Goal: Task Accomplishment & Management: Manage account settings

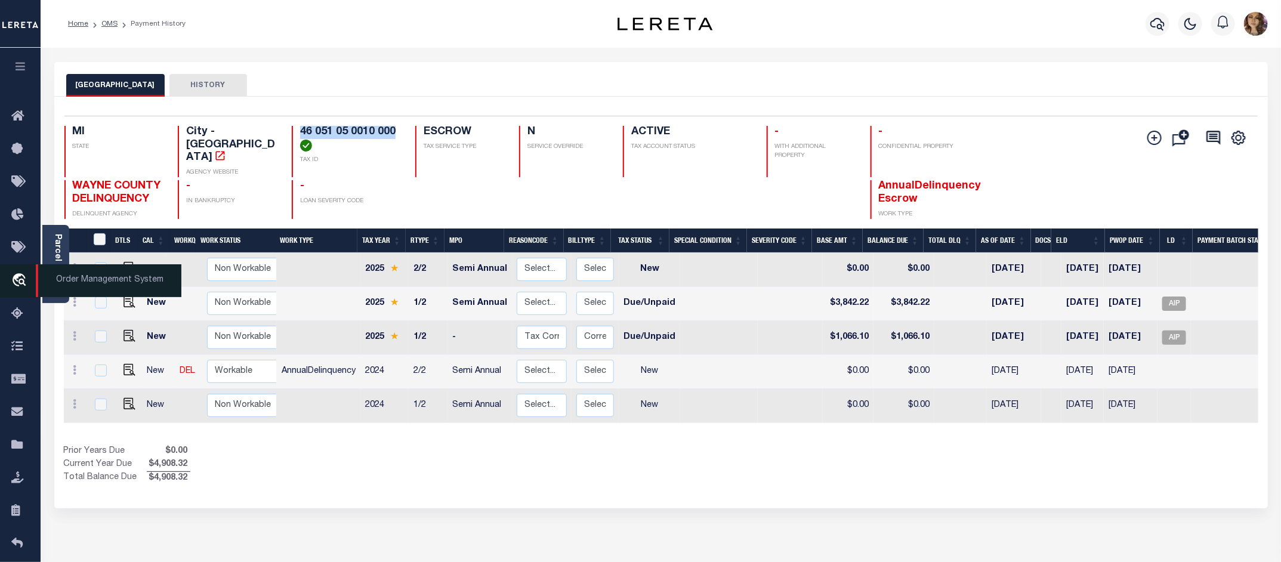
scroll to position [0, 61]
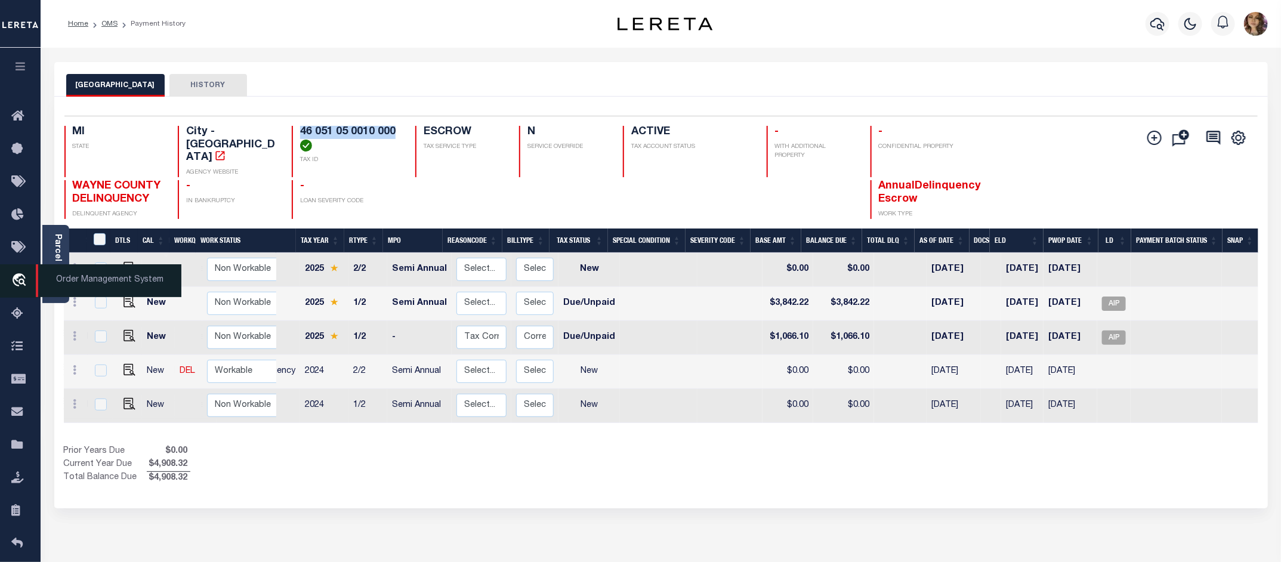
click at [20, 277] on icon "travel_explore" at bounding box center [20, 281] width 19 height 16
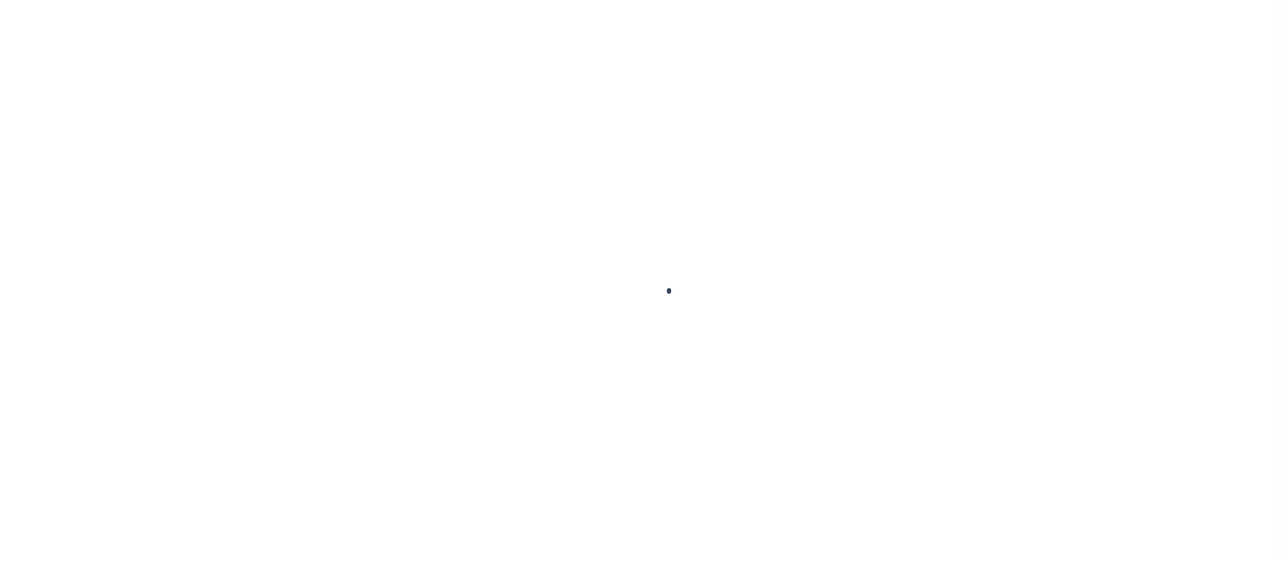
scroll to position [18, 0]
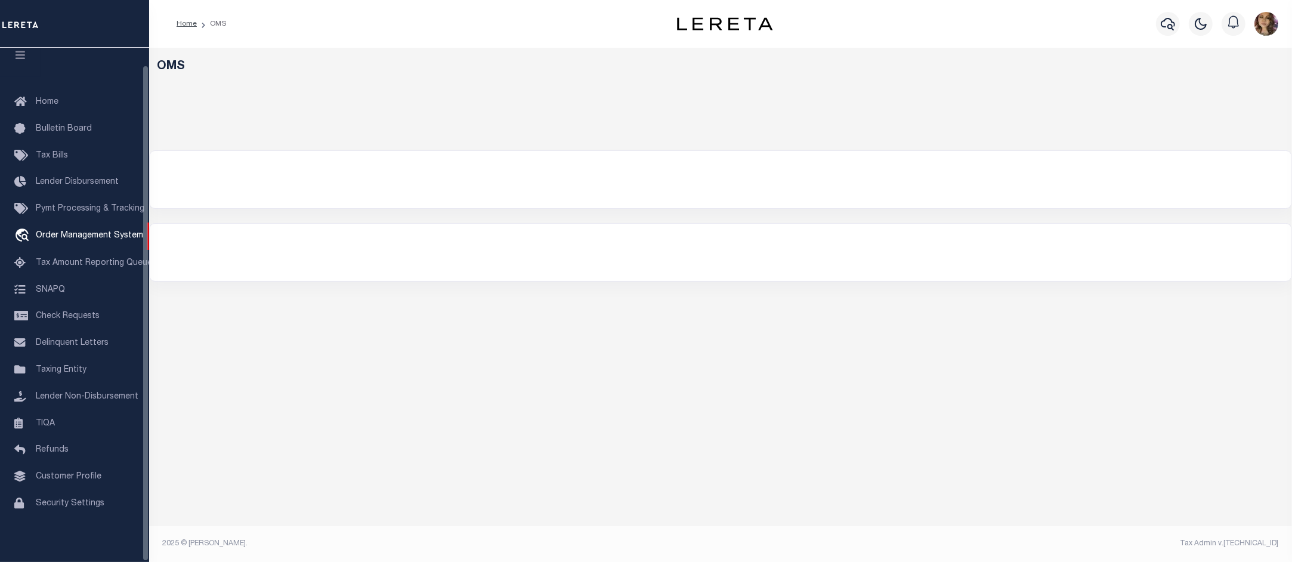
select select "200"
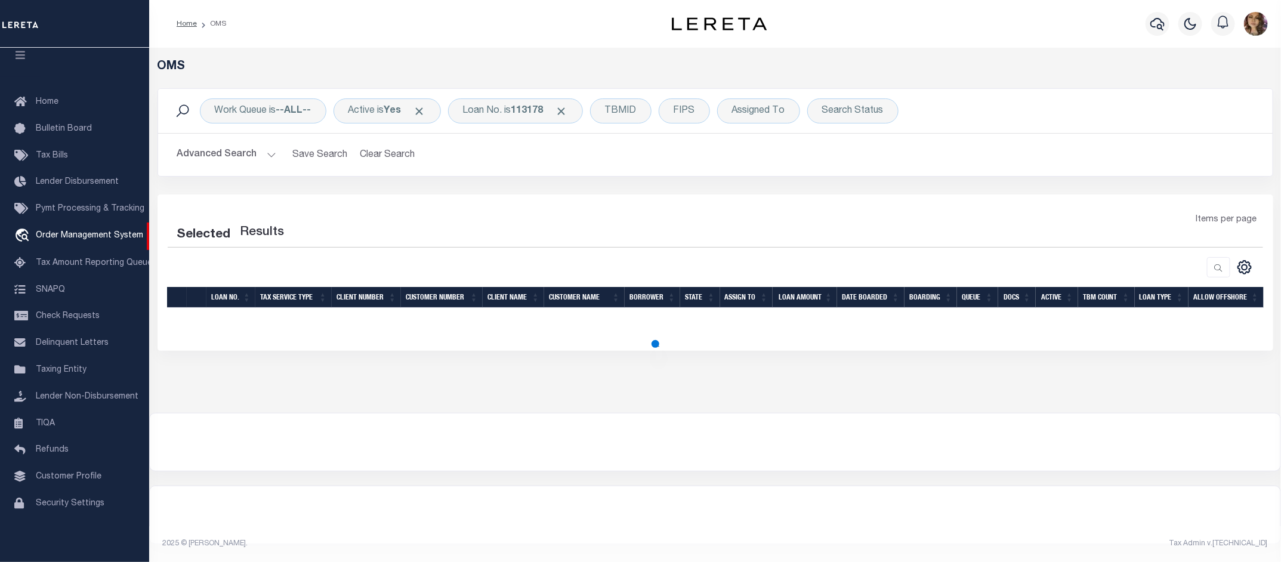
select select "200"
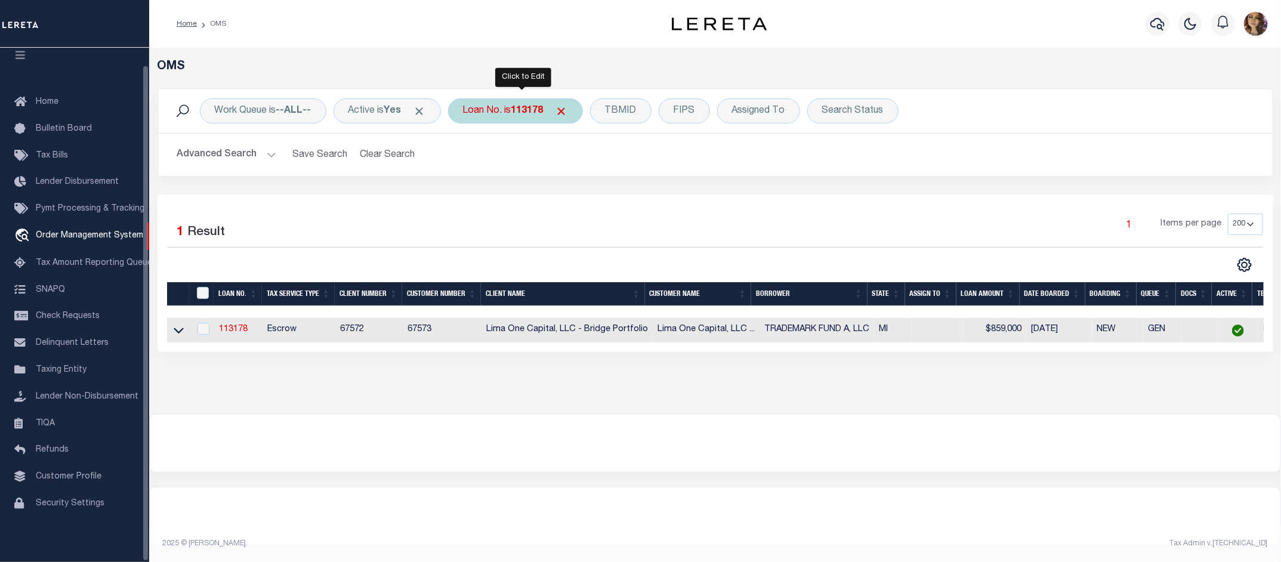
click at [535, 101] on div "Loan No. is 113178" at bounding box center [515, 110] width 135 height 25
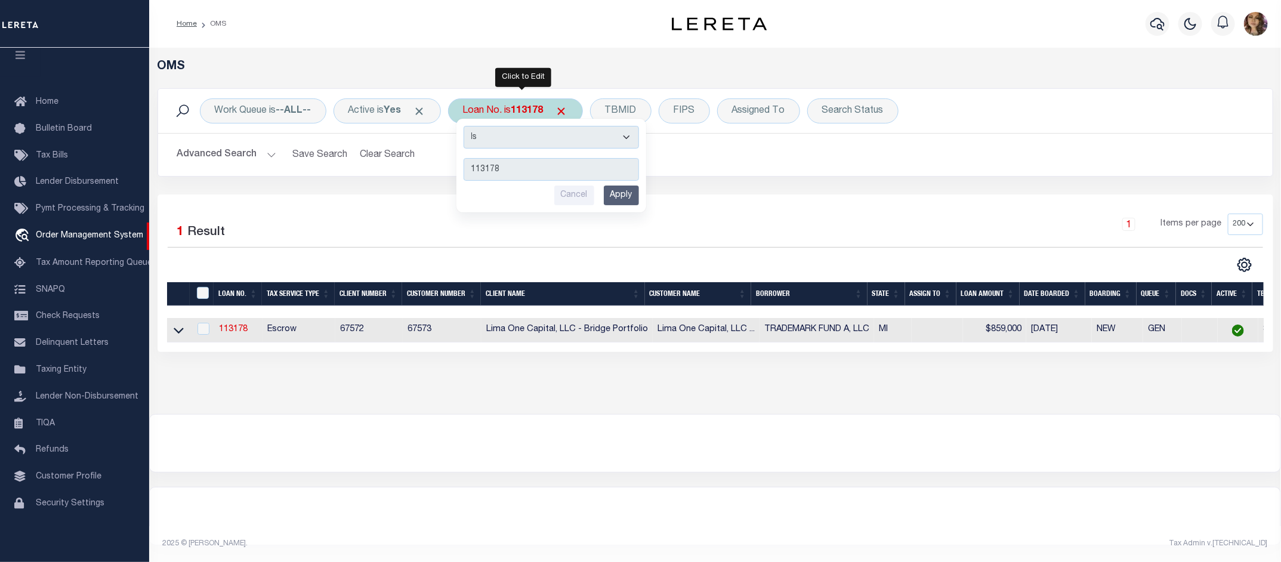
type input "4962"
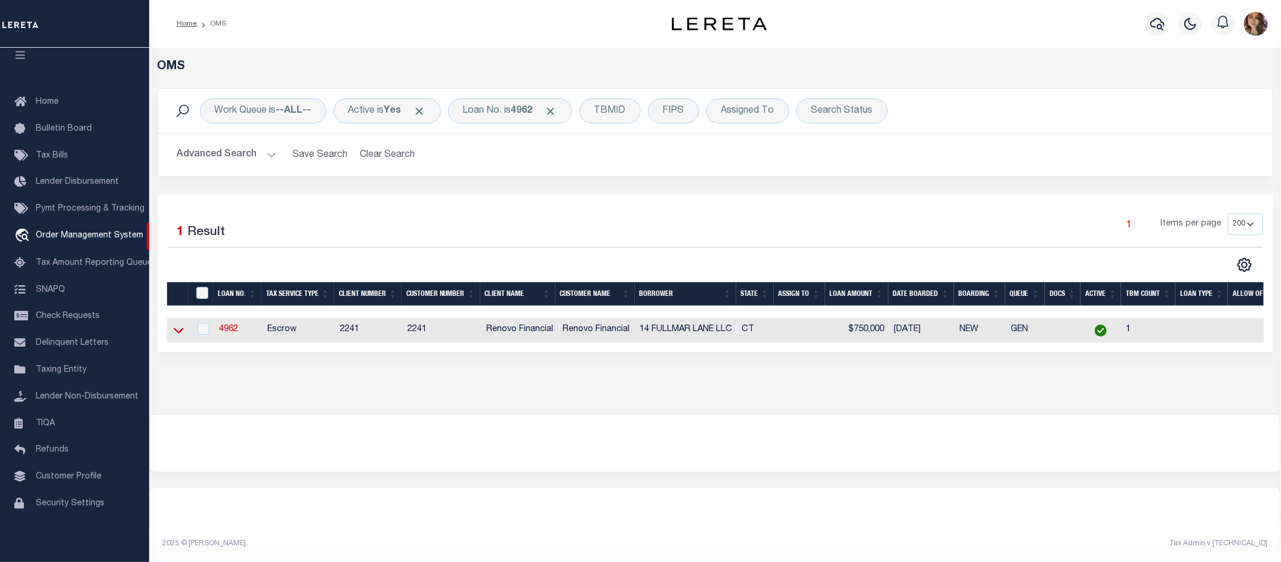
click at [177, 330] on icon at bounding box center [179, 330] width 10 height 13
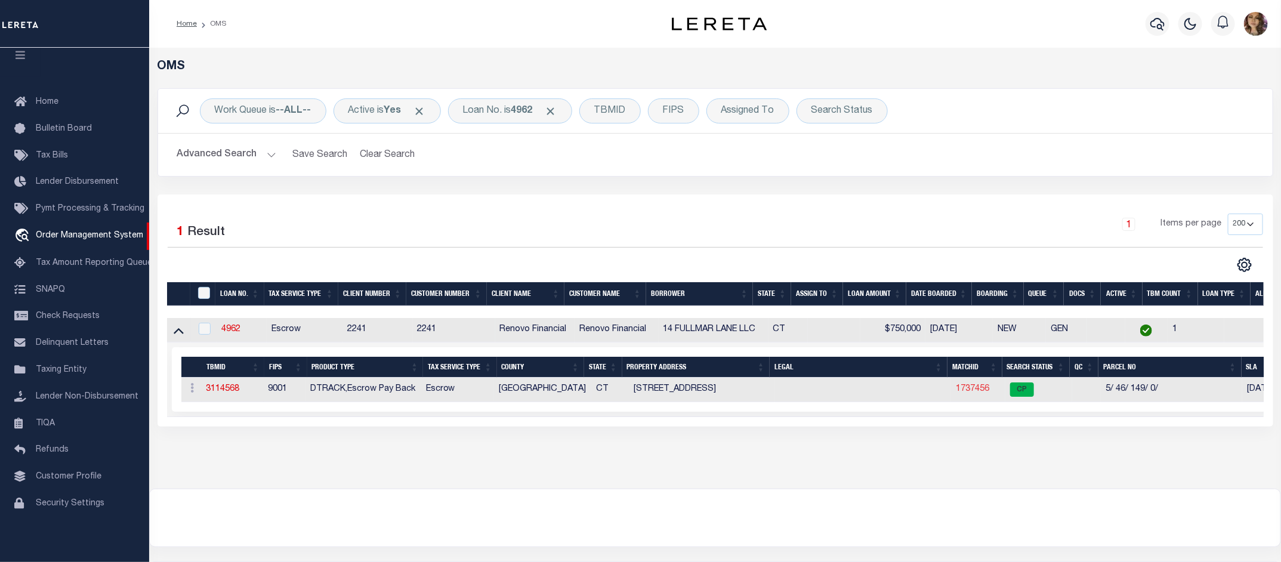
click at [969, 392] on link "1737456" at bounding box center [971, 389] width 33 height 8
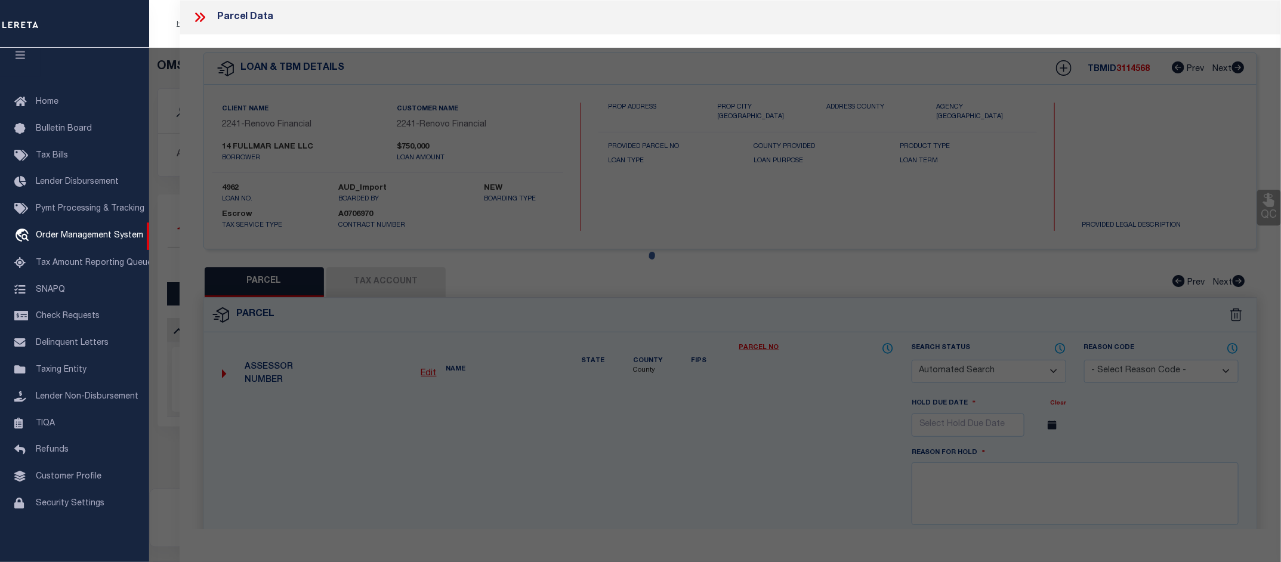
checkbox input "false"
select select "CP"
type input "14 FULLMAR LANE LLC"
select select
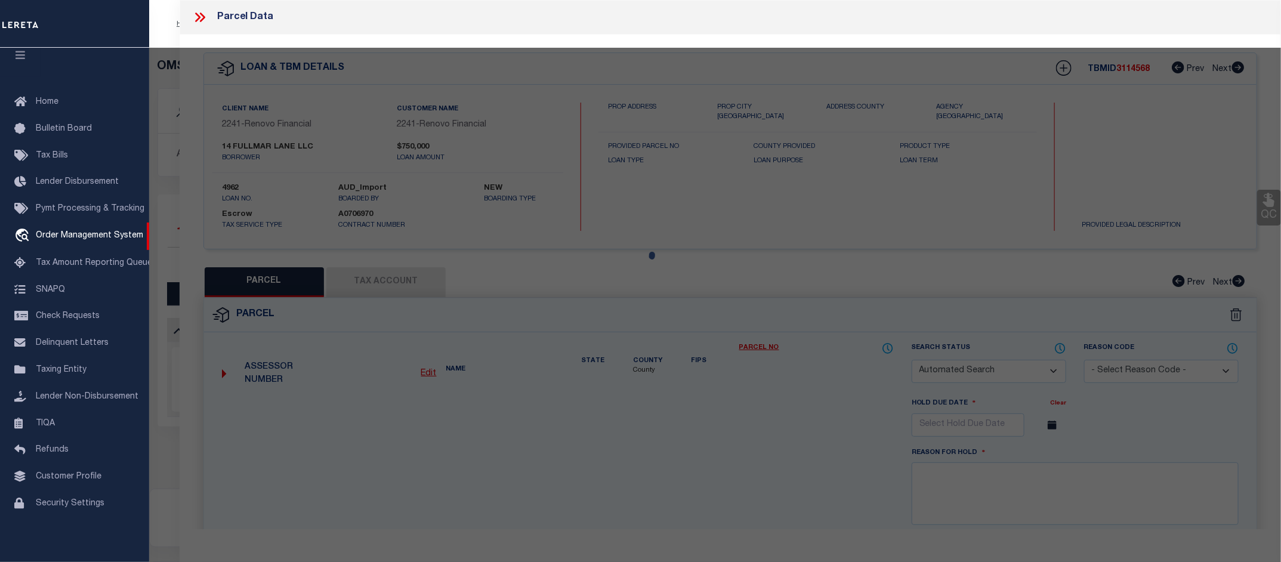
type input "14 FULLMAR LN"
checkbox input "false"
type input "Norwalk CT"
type textarea "Size (Acres) 1.01"
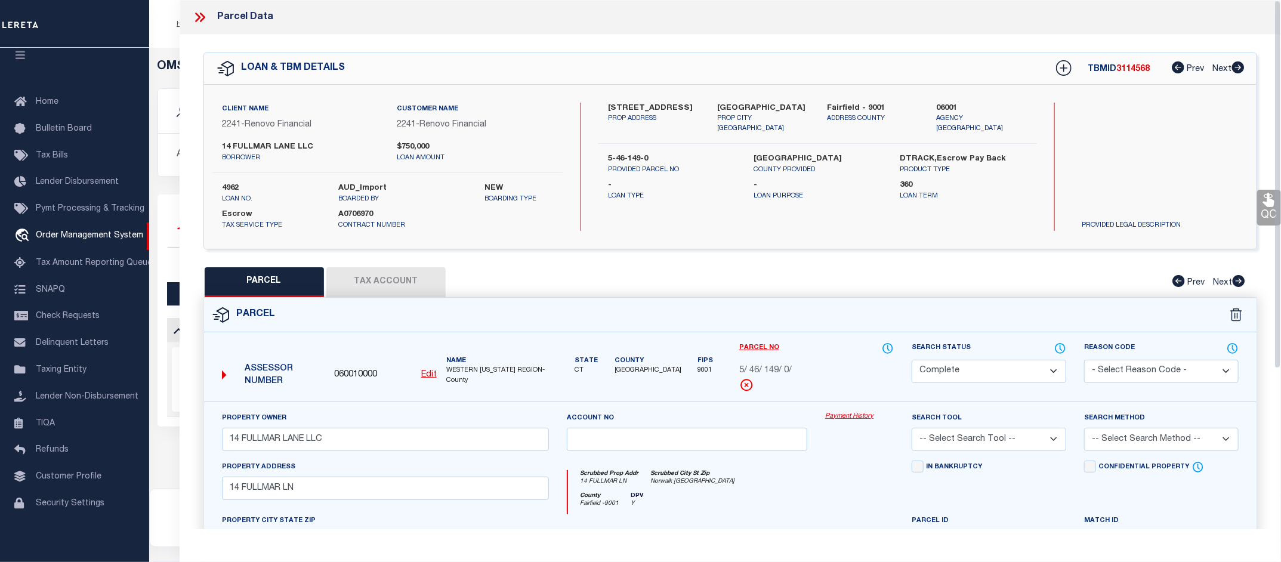
click at [840, 416] on link "Payment History" at bounding box center [859, 417] width 69 height 10
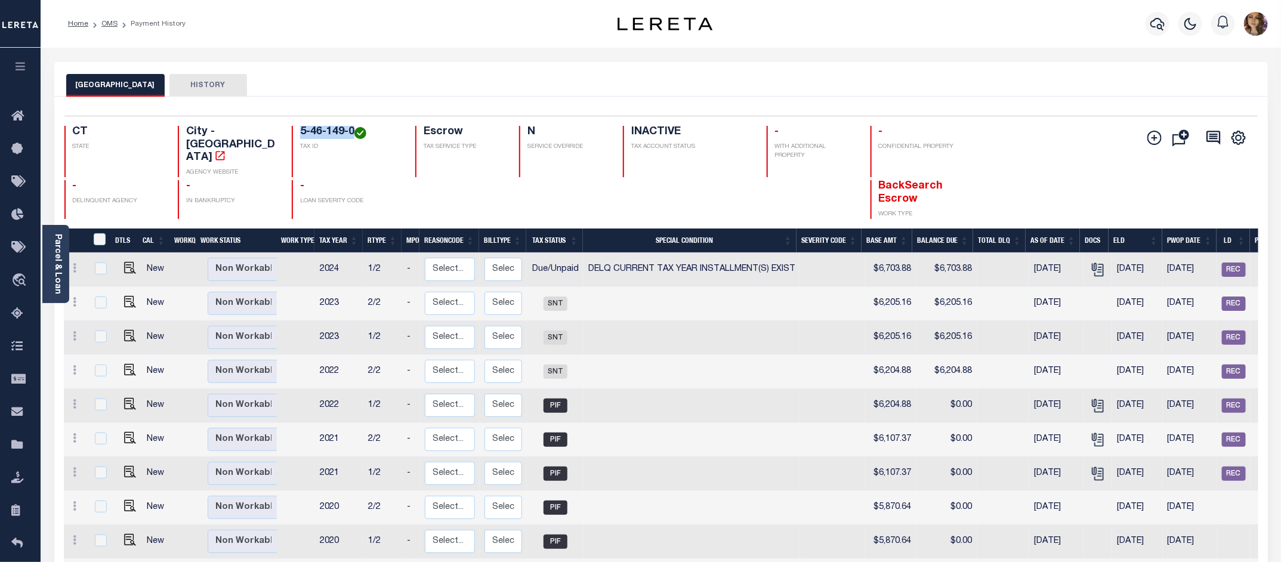
drag, startPoint x: 299, startPoint y: 135, endPoint x: 354, endPoint y: 132, distance: 54.3
click at [354, 132] on h4 "5-46-149-0" at bounding box center [350, 132] width 101 height 13
copy h4 "5-46-149-0"
click at [129, 262] on img "" at bounding box center [130, 268] width 12 height 12
checkbox input "true"
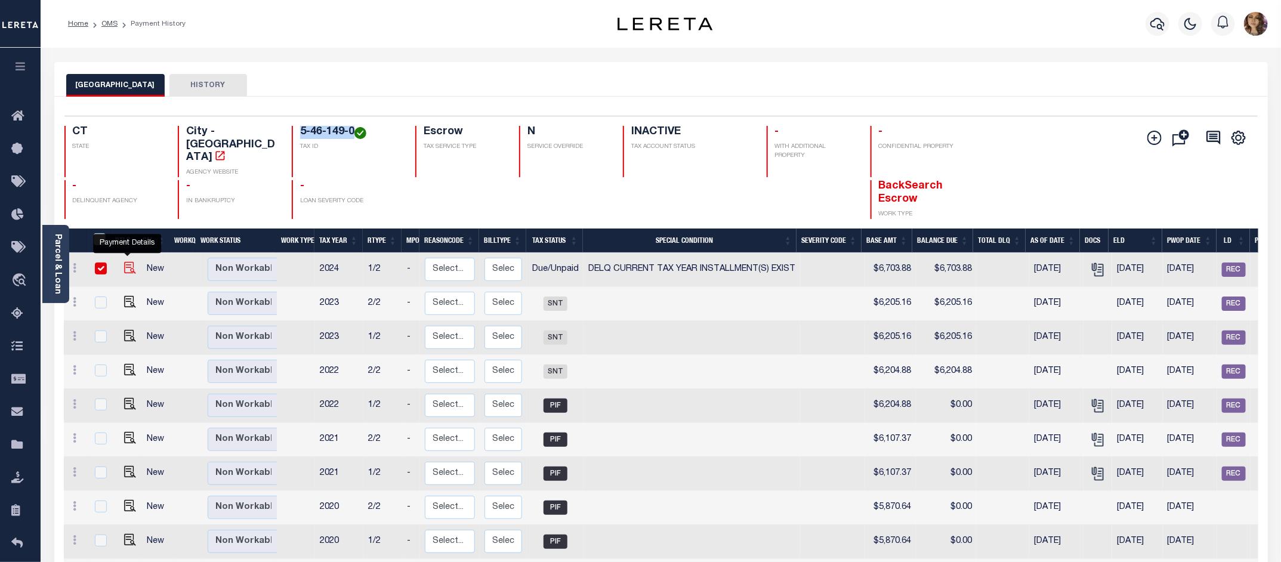
checkbox input "true"
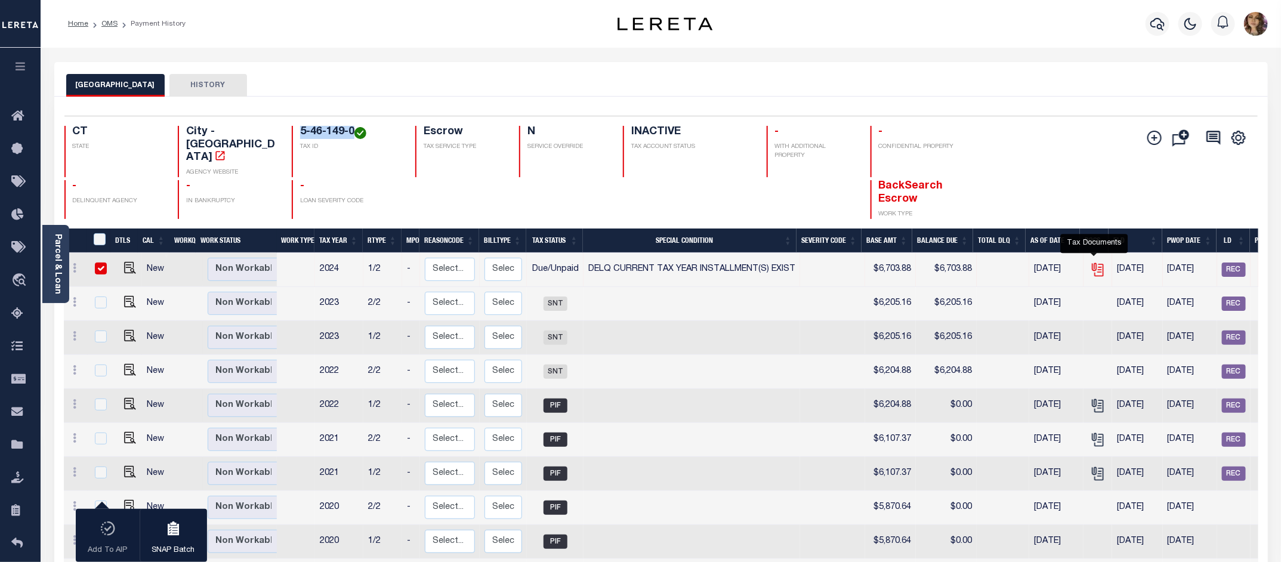
click at [1094, 262] on icon "" at bounding box center [1098, 270] width 16 height 16
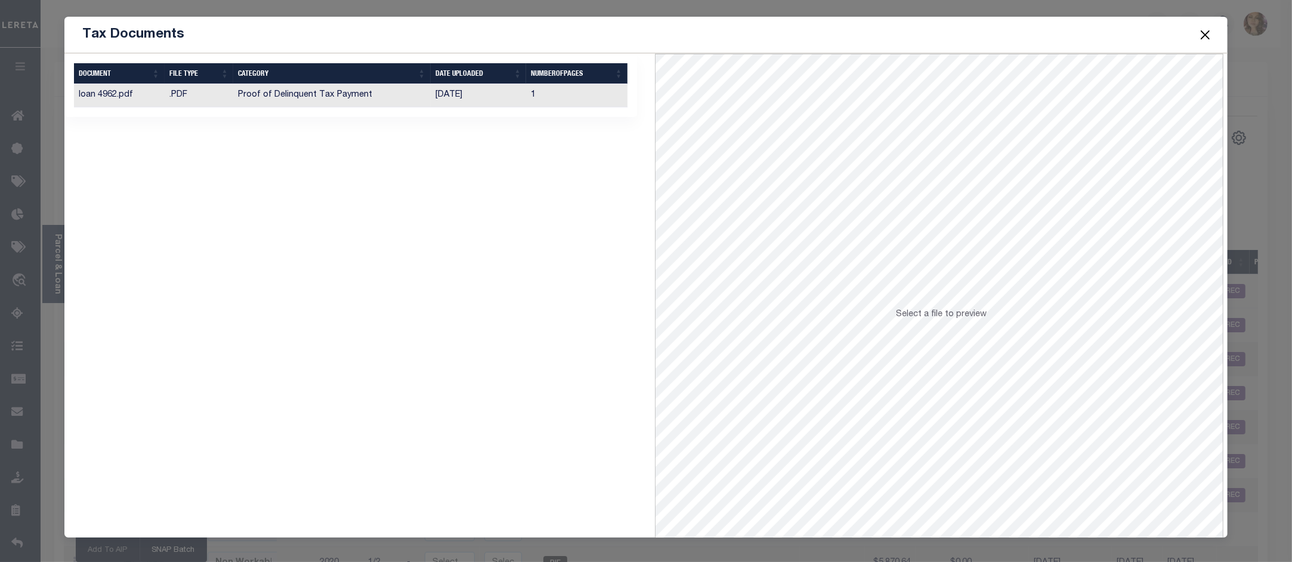
click at [484, 102] on td "09/09/2025" at bounding box center [479, 95] width 96 height 23
click at [1205, 32] on button "Close" at bounding box center [1206, 35] width 16 height 16
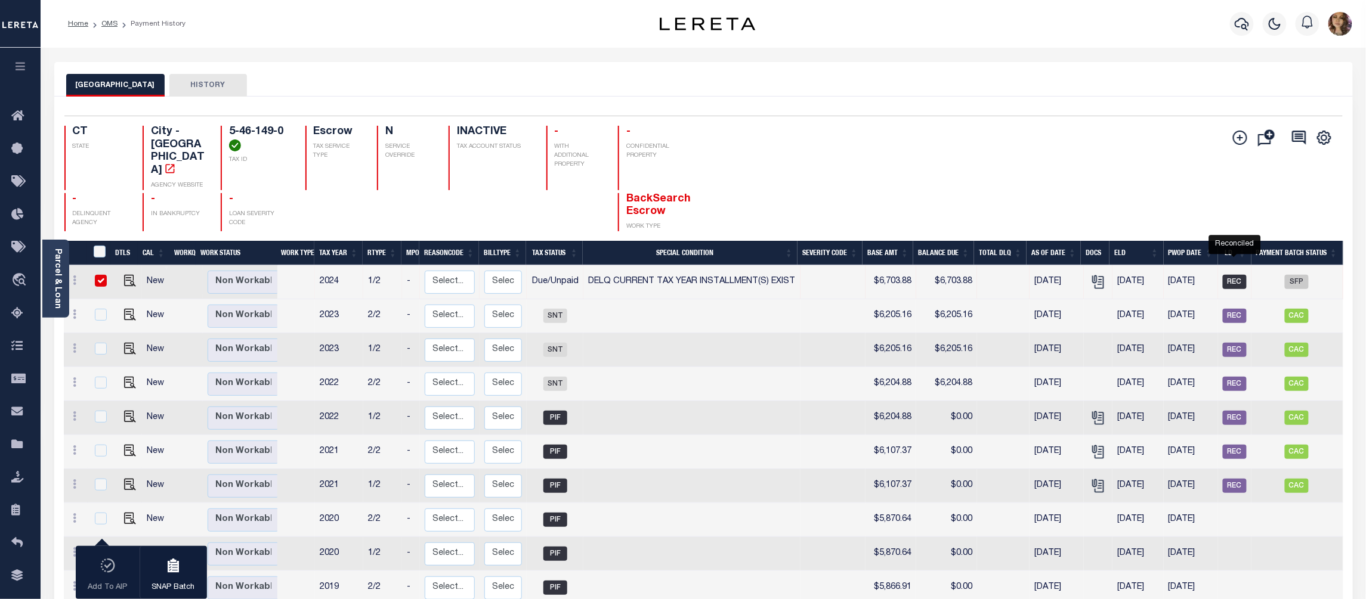
click at [1235, 275] on span "REC" at bounding box center [1235, 282] width 24 height 14
checkbox input "false"
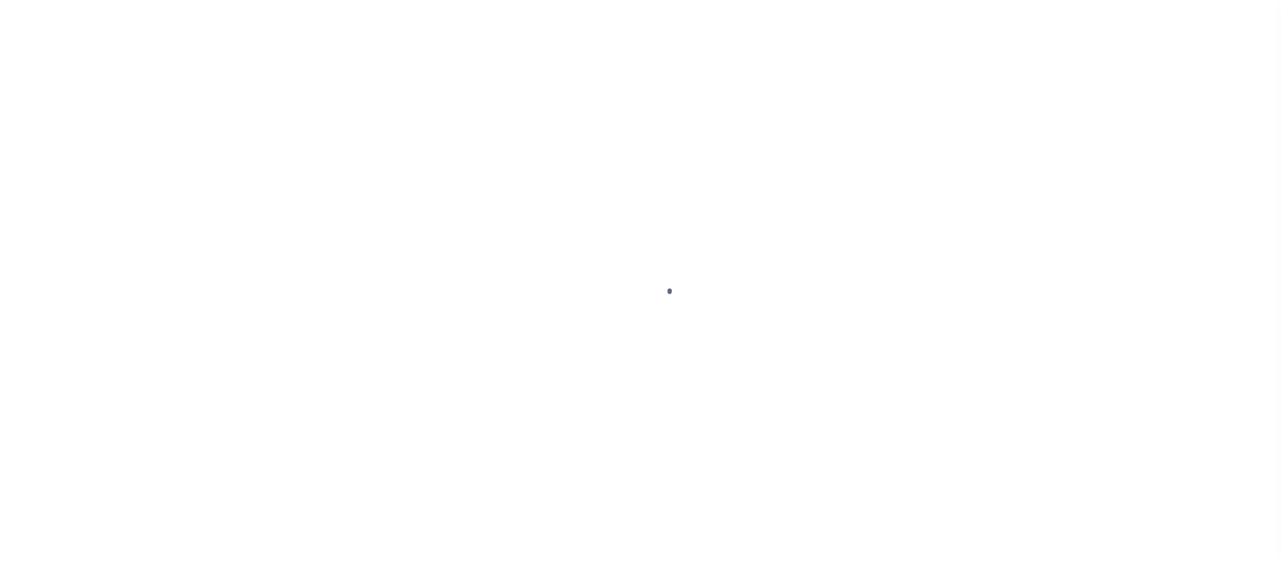
select select "DUE"
select select "17"
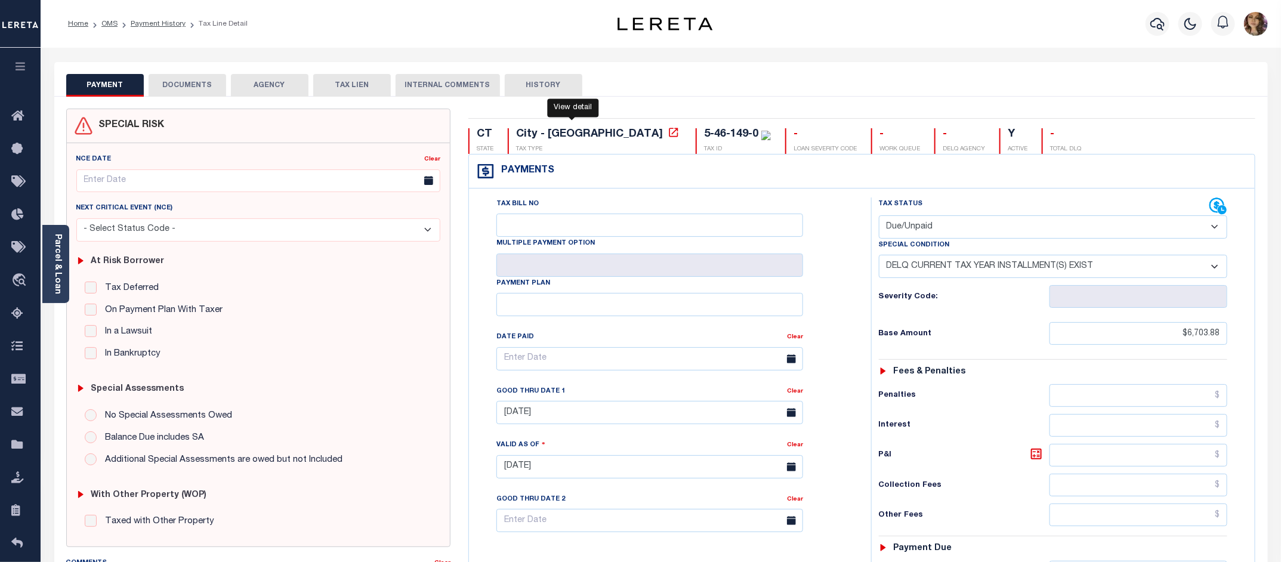
click at [669, 130] on icon at bounding box center [673, 132] width 9 height 9
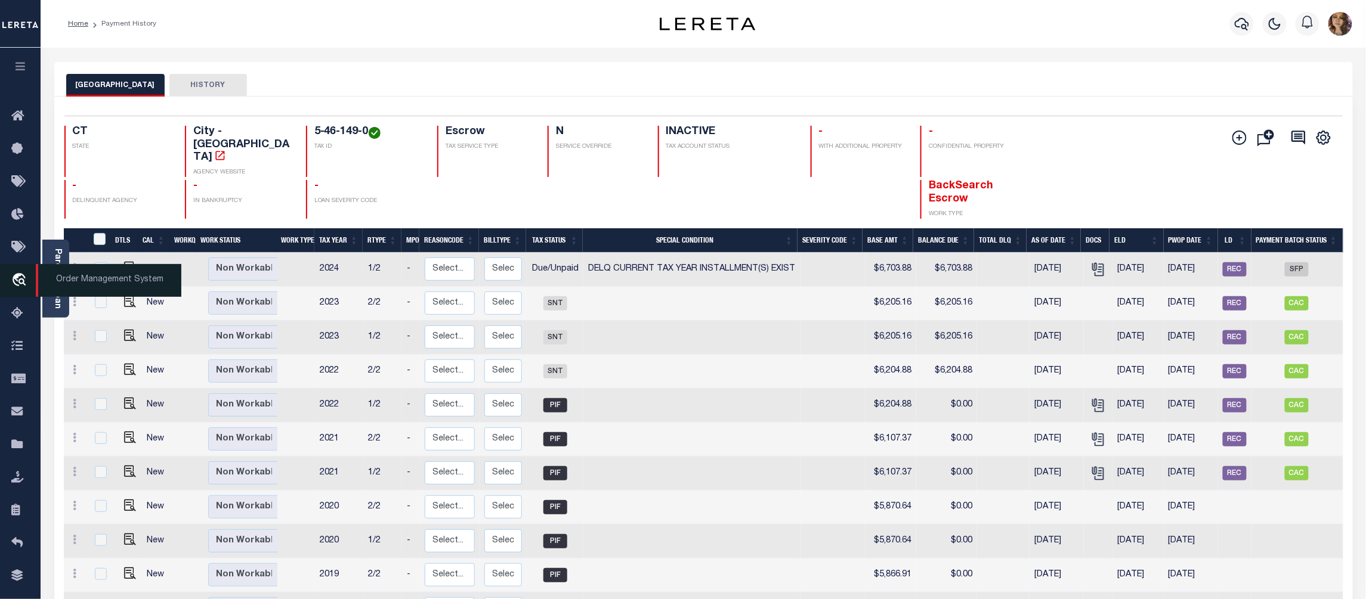
click at [87, 280] on span "Order Management System" at bounding box center [109, 280] width 146 height 33
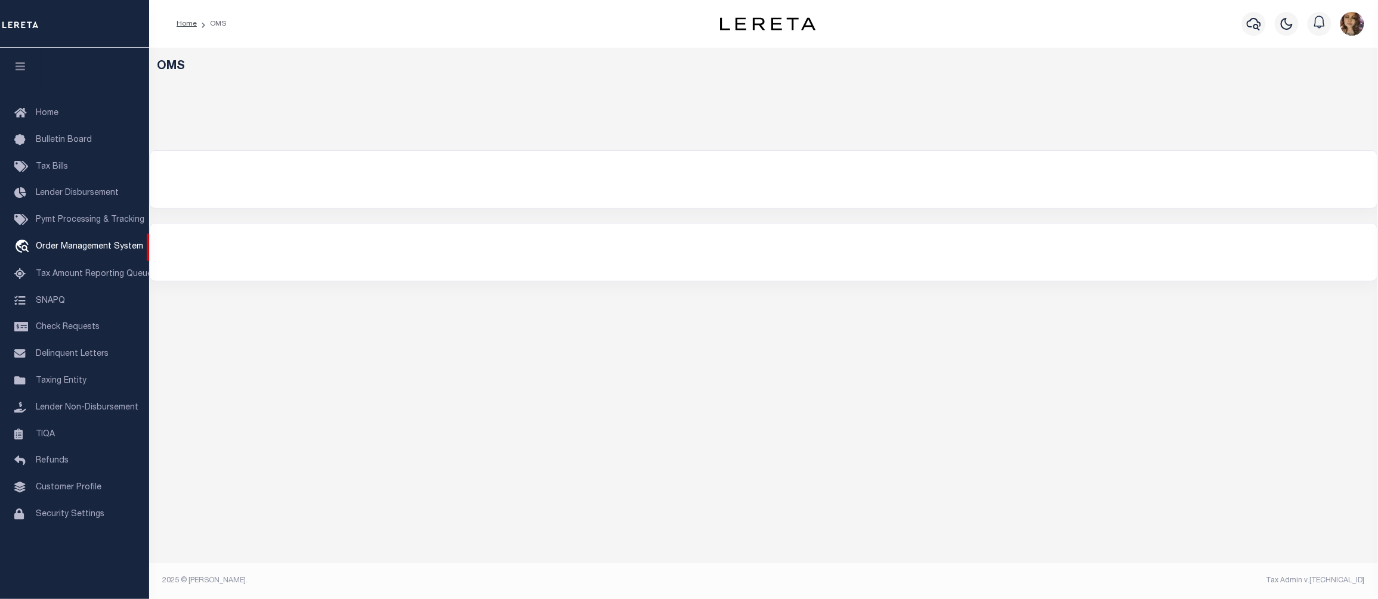
select select "200"
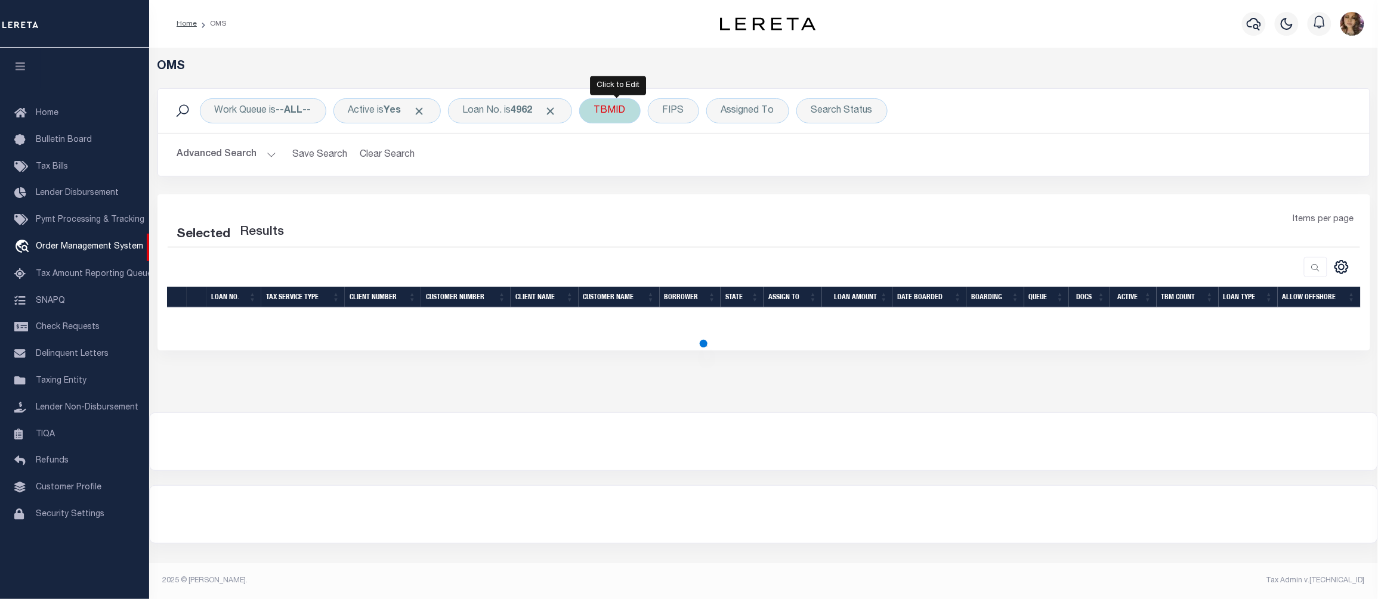
select select "200"
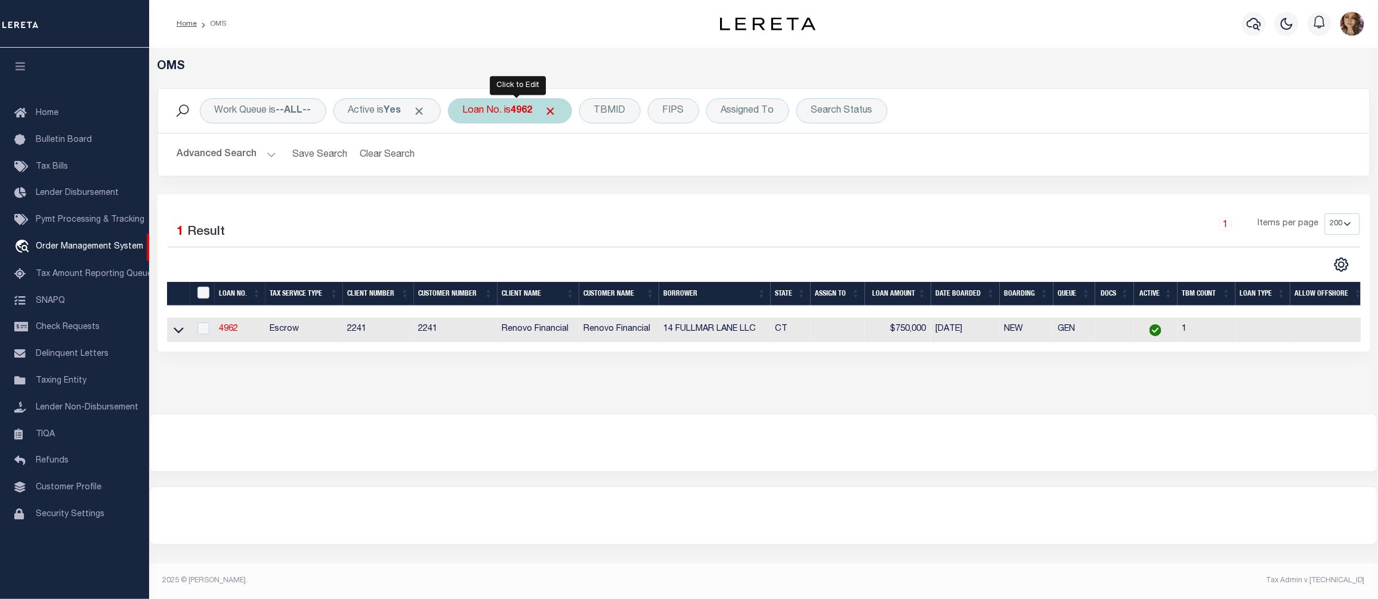
click at [509, 110] on div "Loan No. is 4962" at bounding box center [510, 110] width 124 height 25
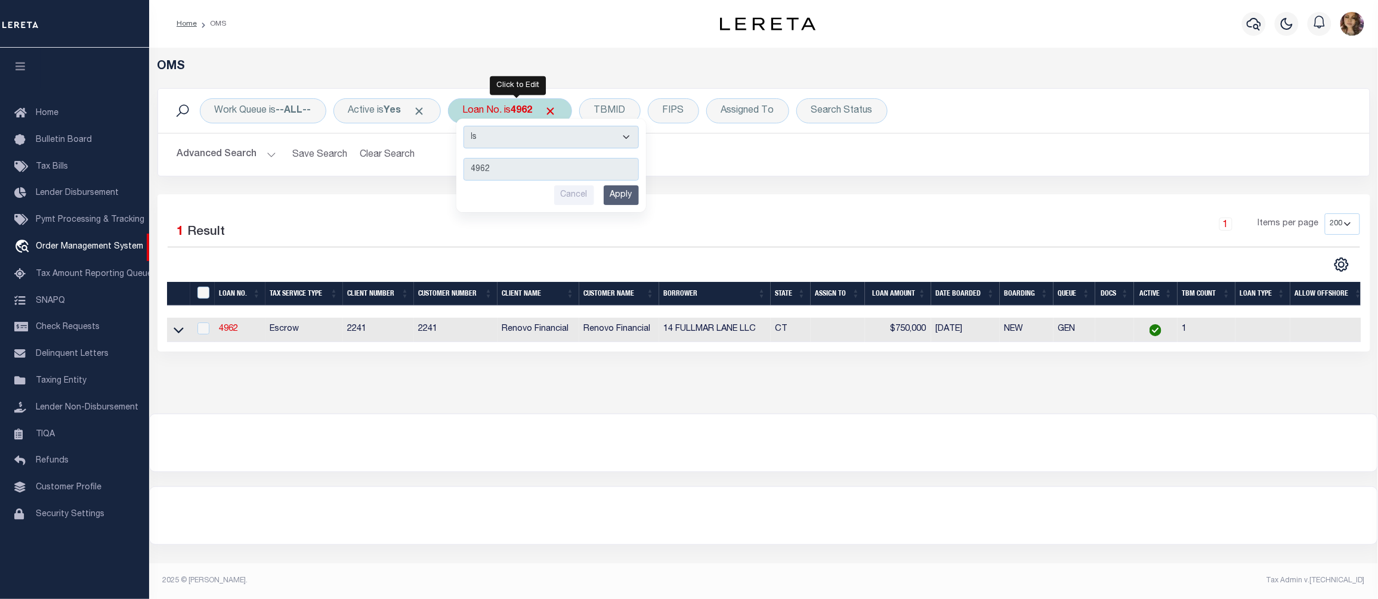
type input "900004763"
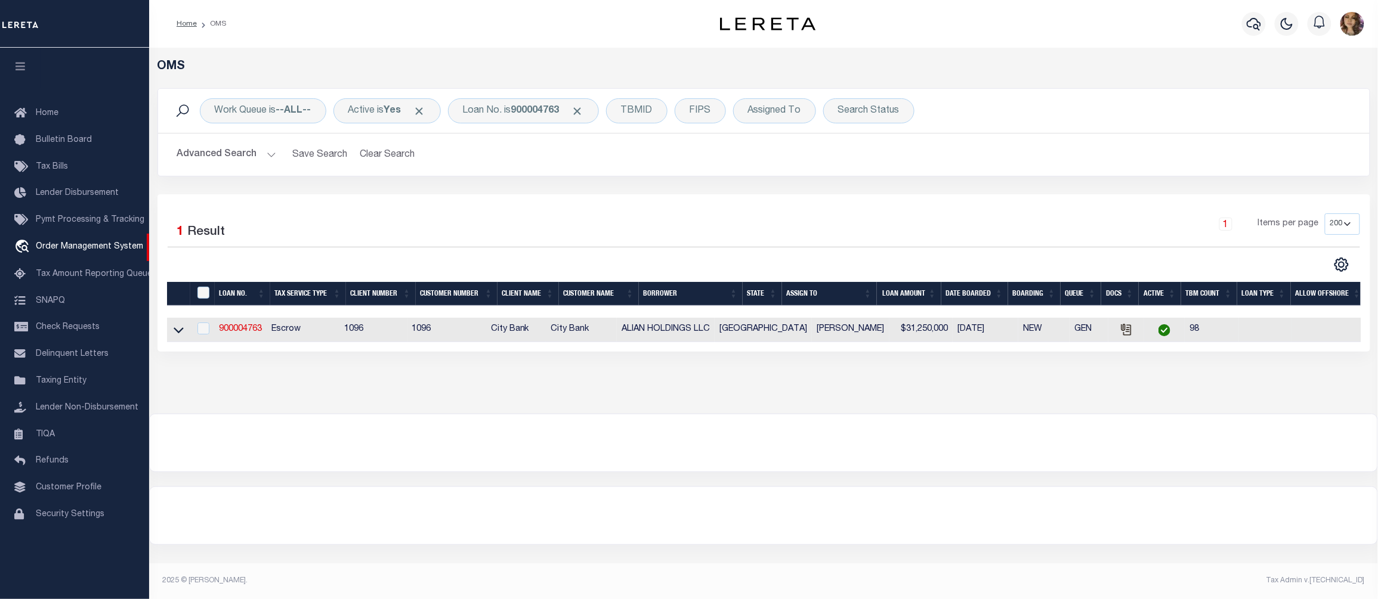
click at [171, 334] on td at bounding box center [178, 330] width 23 height 24
checkbox input "true"
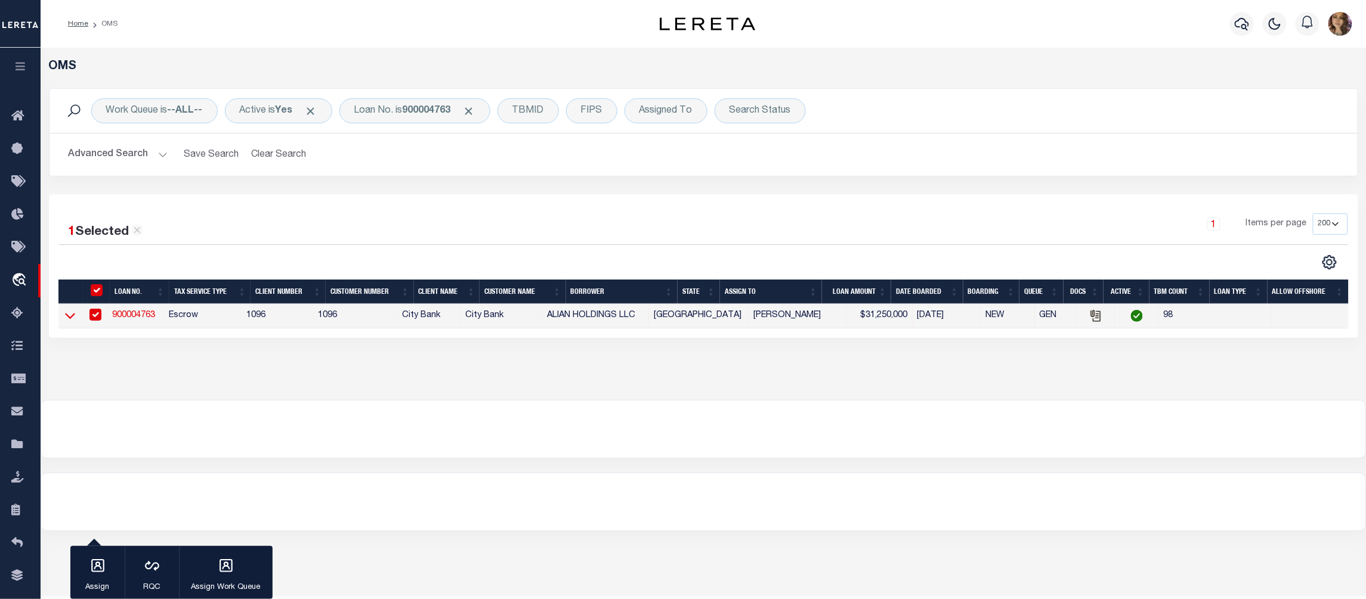
click at [72, 320] on icon at bounding box center [70, 317] width 10 height 6
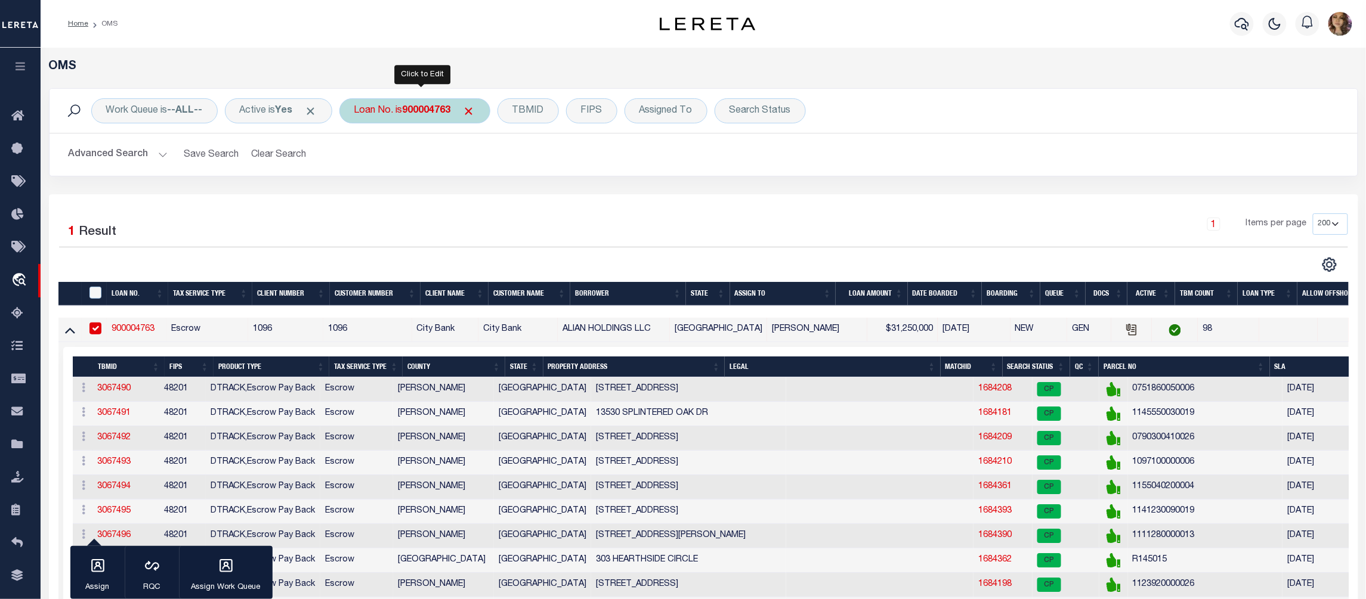
click at [406, 113] on div "Loan No. is 900004763" at bounding box center [414, 110] width 151 height 25
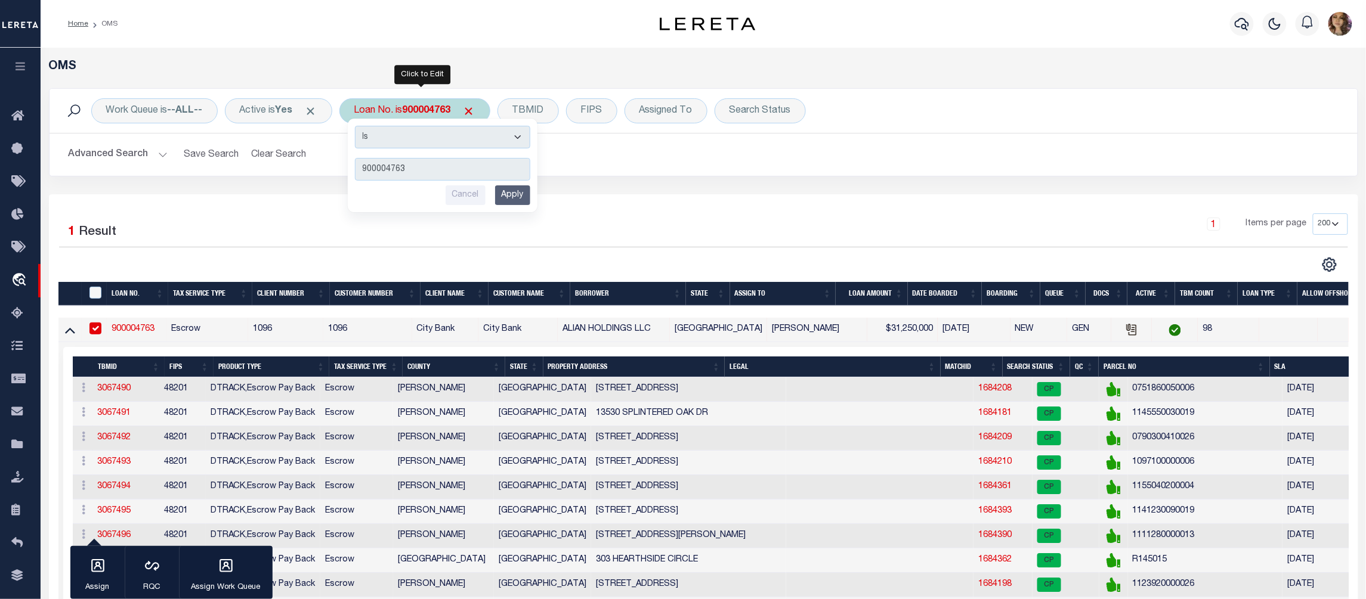
type input "175001453"
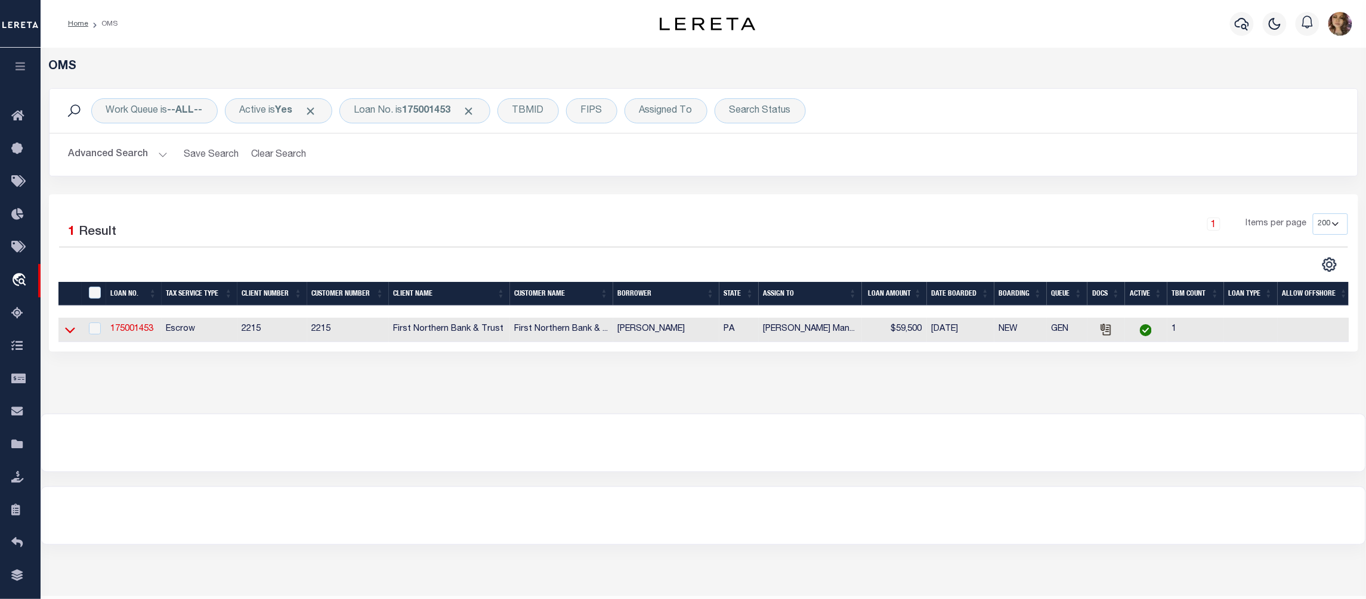
click at [67, 334] on icon at bounding box center [70, 331] width 10 height 6
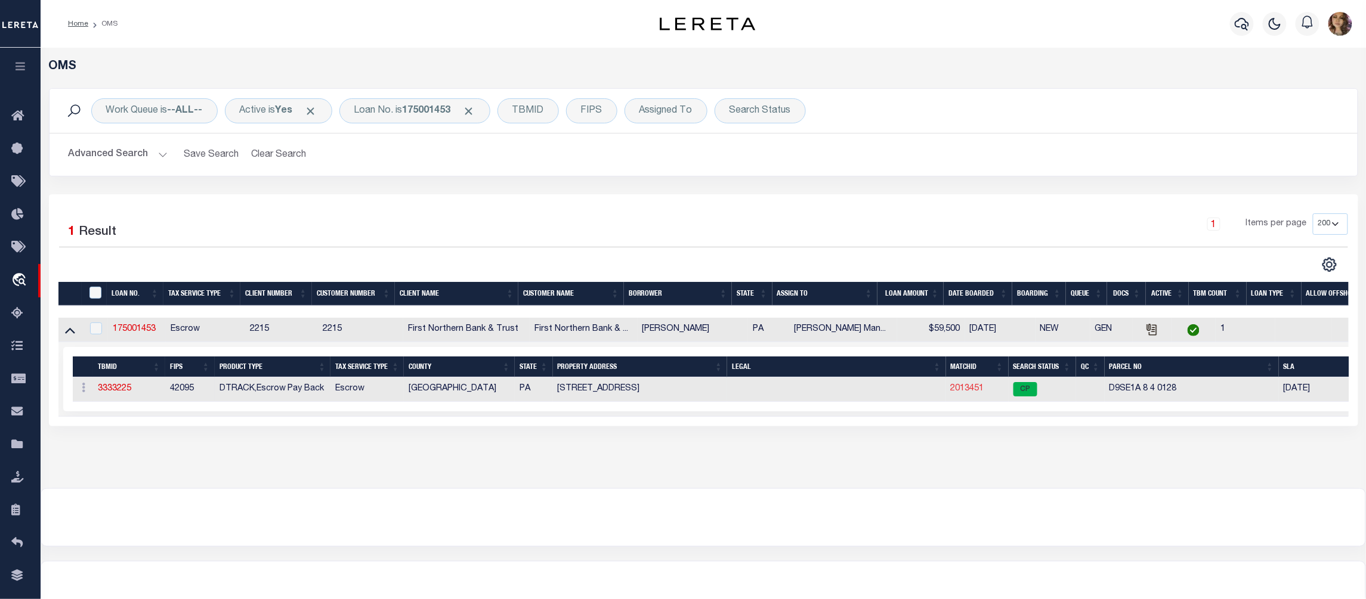
click at [979, 390] on link "2013451" at bounding box center [967, 389] width 33 height 8
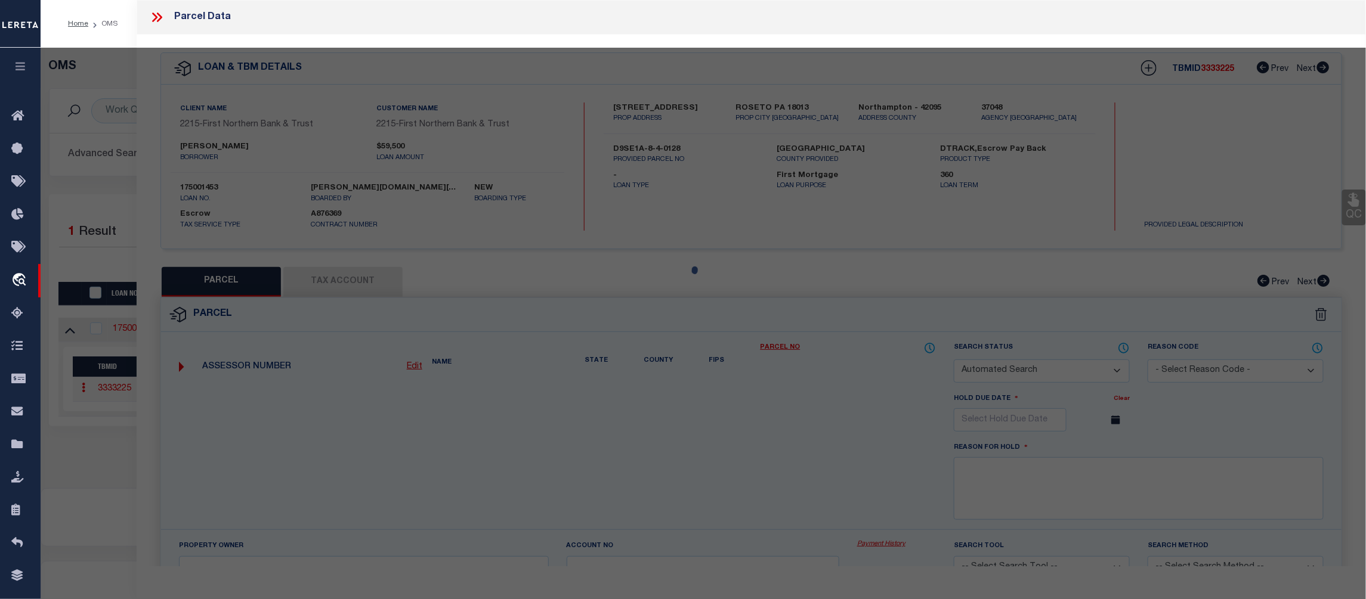
checkbox input "false"
select select "CP"
type input "FOX JUSTIN M & BOBBI A,"
select select "AGW"
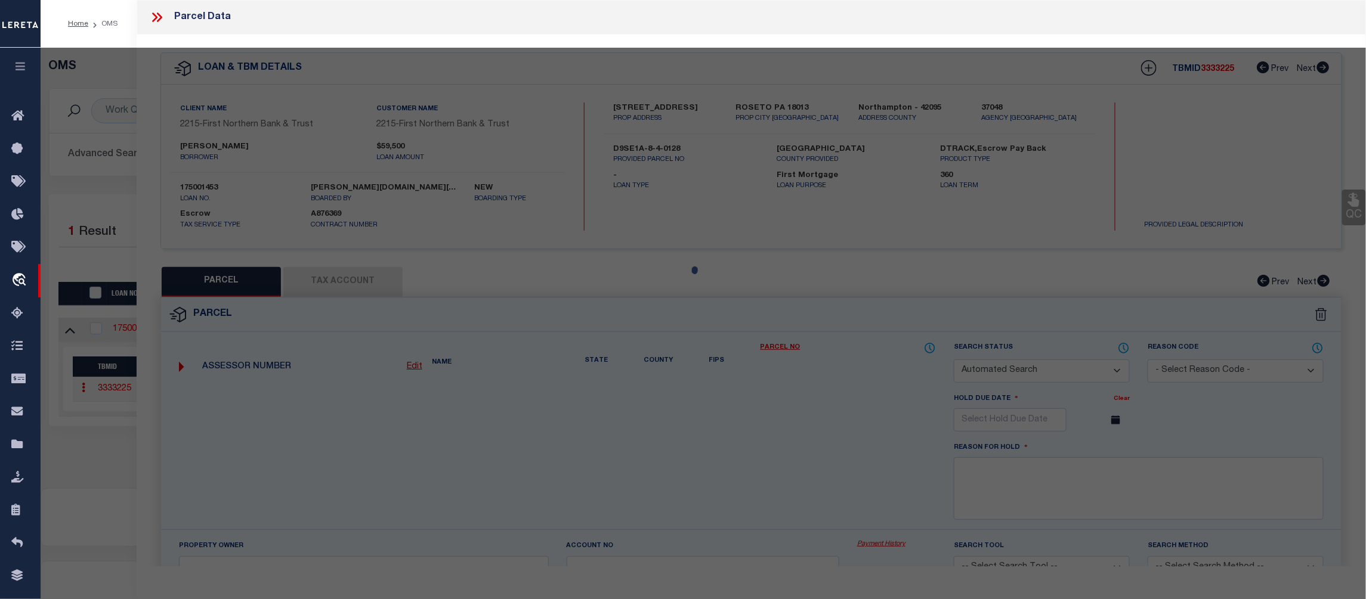
select select "ADD"
type input "719 SHAWNEE ST"
type input "ROSETO PA 18013"
type textarea "CAMA Acres .0833"
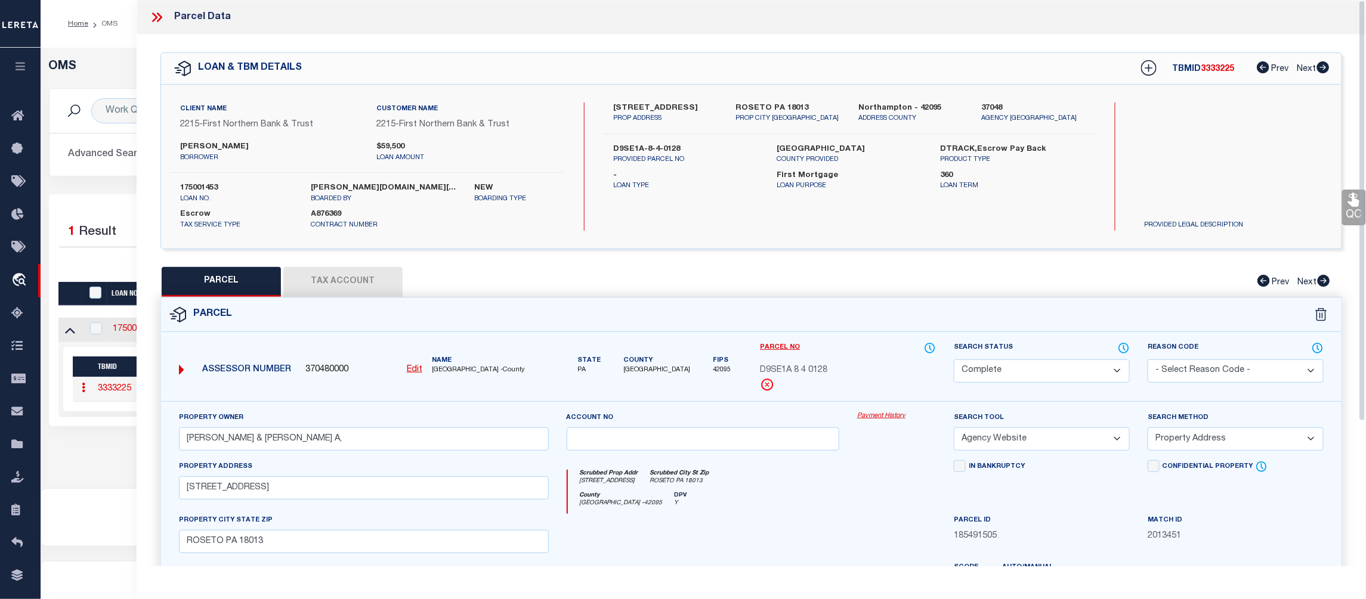
click at [867, 415] on link "Payment History" at bounding box center [896, 417] width 79 height 10
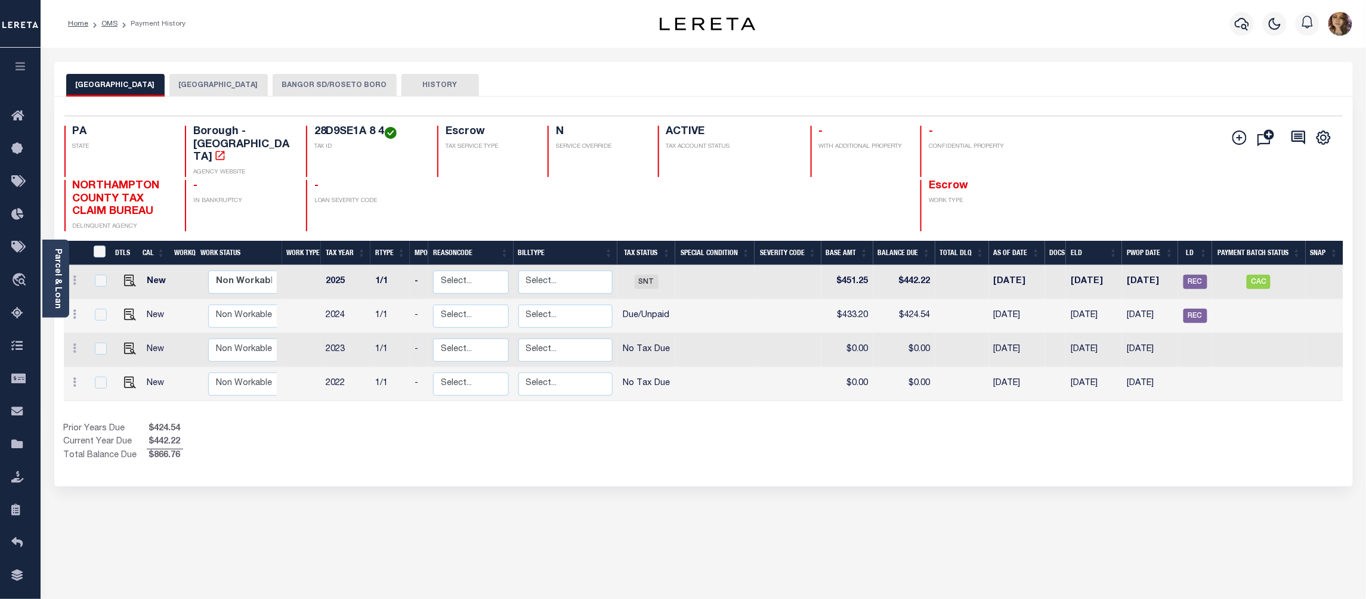
click at [225, 86] on button "[GEOGRAPHIC_DATA]" at bounding box center [218, 85] width 98 height 23
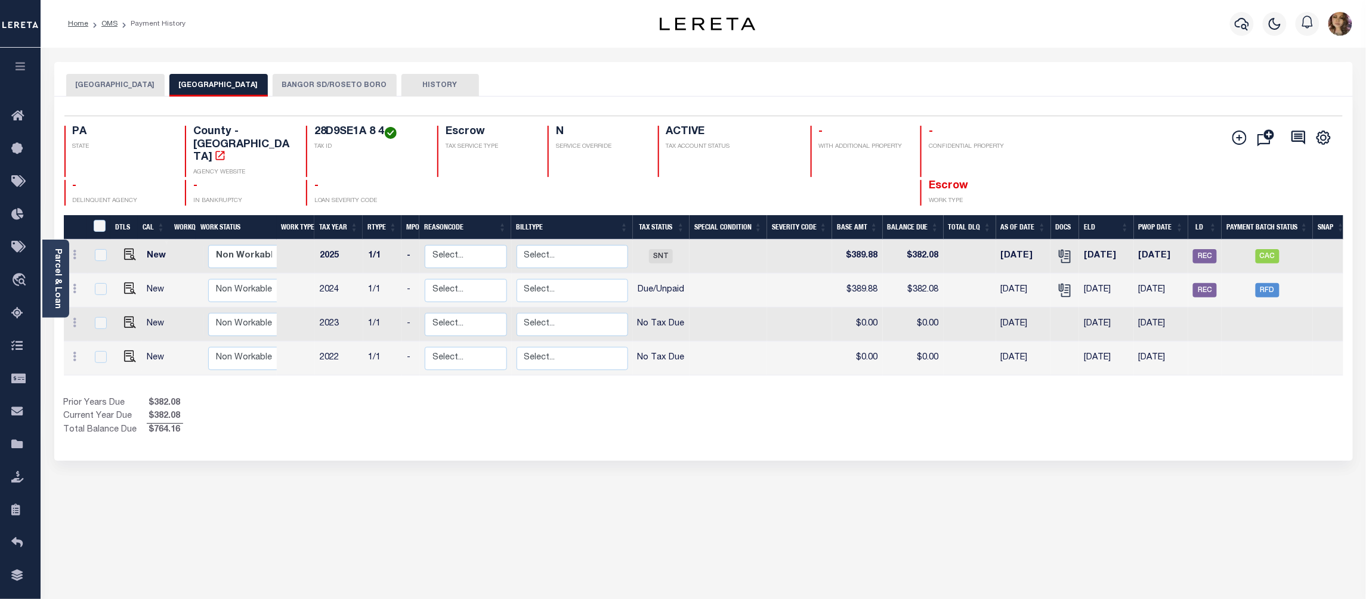
click at [318, 89] on button "BANGOR SD/ROSETO BORO" at bounding box center [335, 85] width 124 height 23
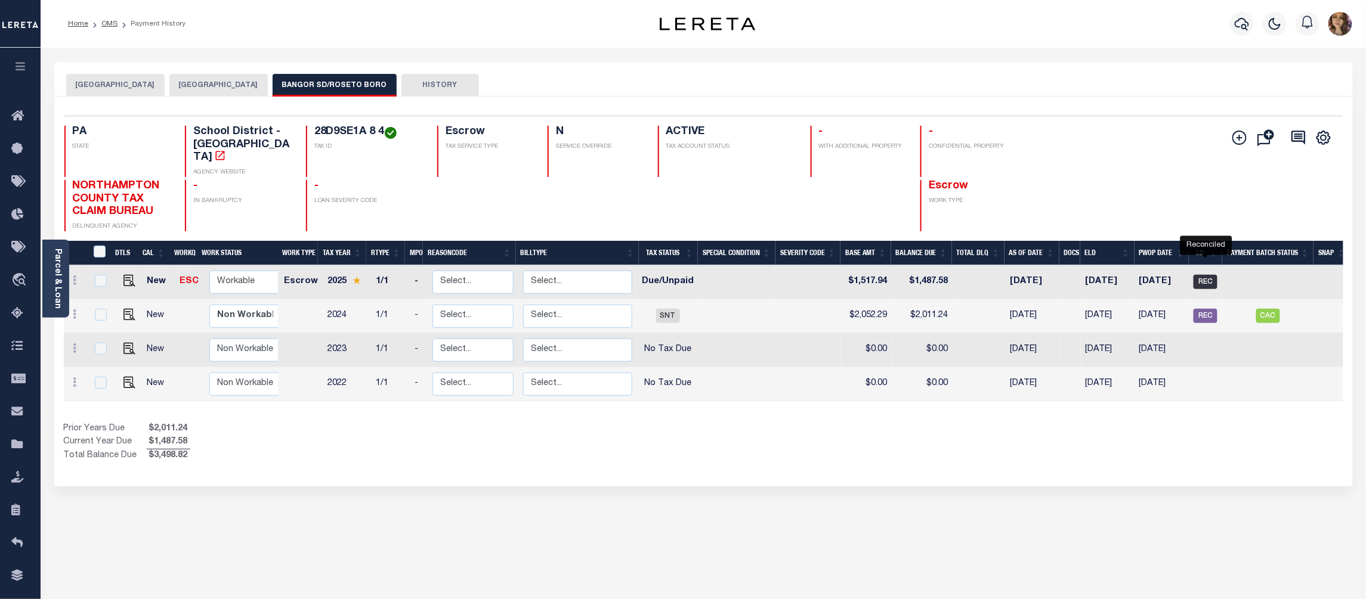
click at [1210, 275] on span "REC" at bounding box center [1205, 282] width 24 height 14
checkbox input "true"
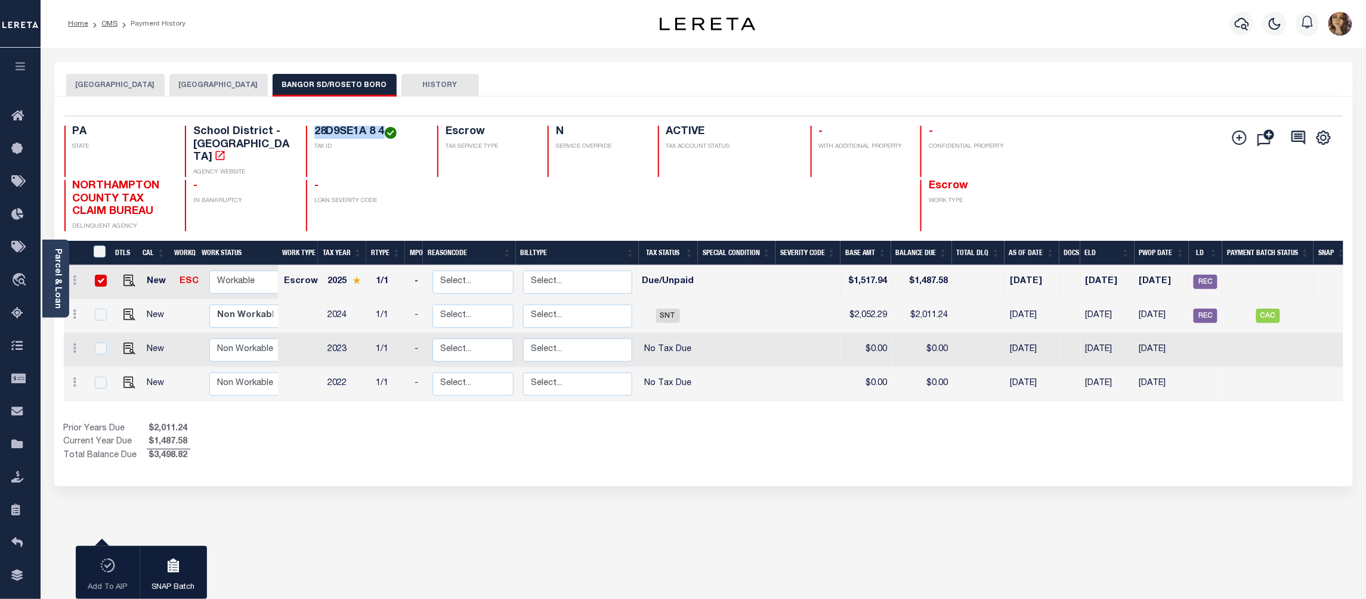
drag, startPoint x: 314, startPoint y: 136, endPoint x: 383, endPoint y: 136, distance: 69.2
click at [383, 136] on h4 "28D9SE1A 8 4" at bounding box center [368, 132] width 109 height 13
copy h4 "28D9SE1A 8 4"
click at [125, 275] on img "" at bounding box center [129, 281] width 12 height 12
checkbox input "false"
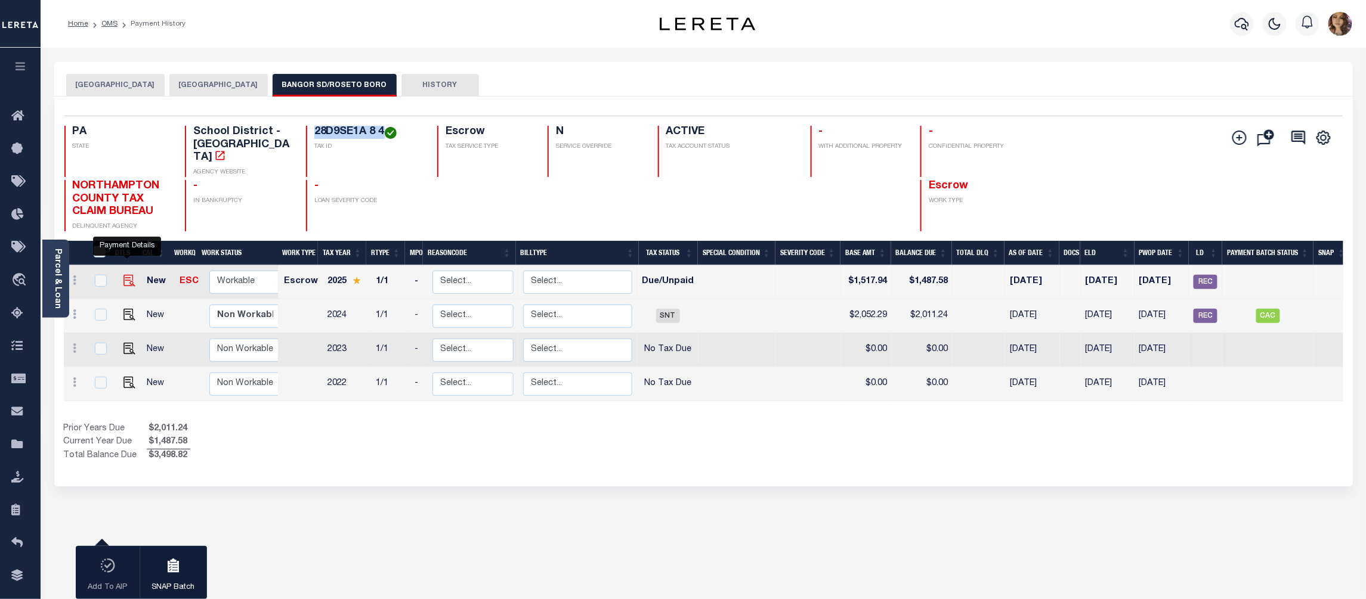
checkbox input "false"
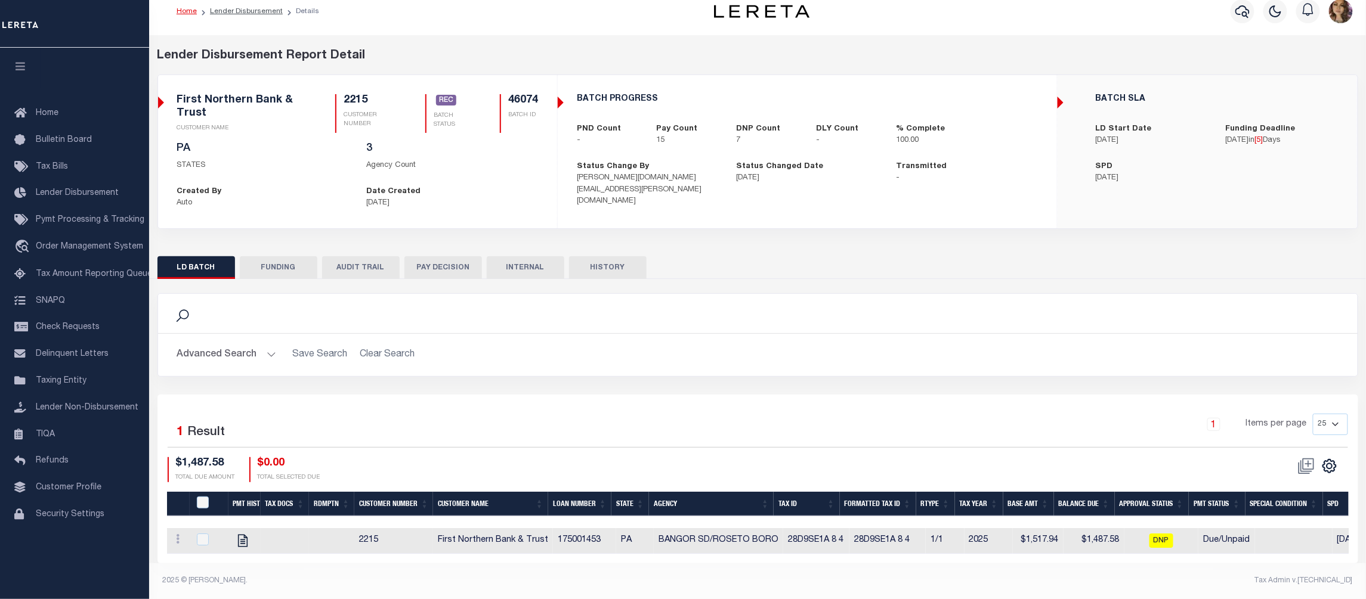
scroll to position [23, 0]
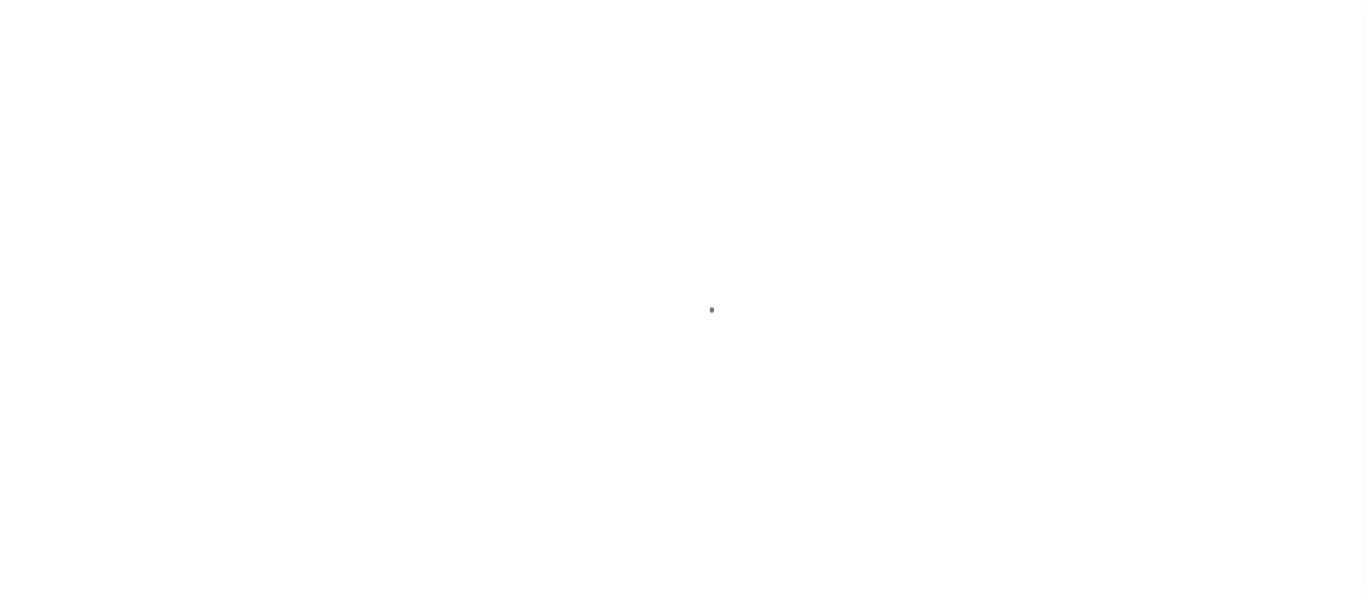
select select "DUE"
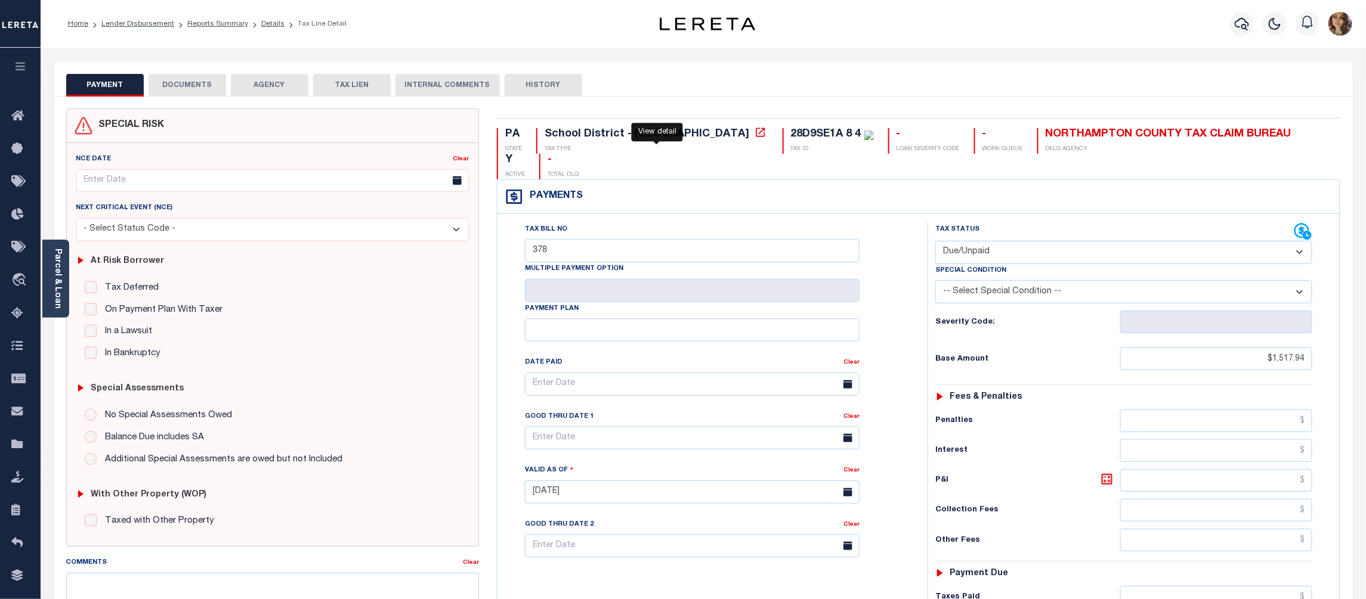
click at [754, 134] on icon at bounding box center [760, 132] width 12 height 12
click at [95, 280] on span "Order Management System" at bounding box center [109, 280] width 146 height 33
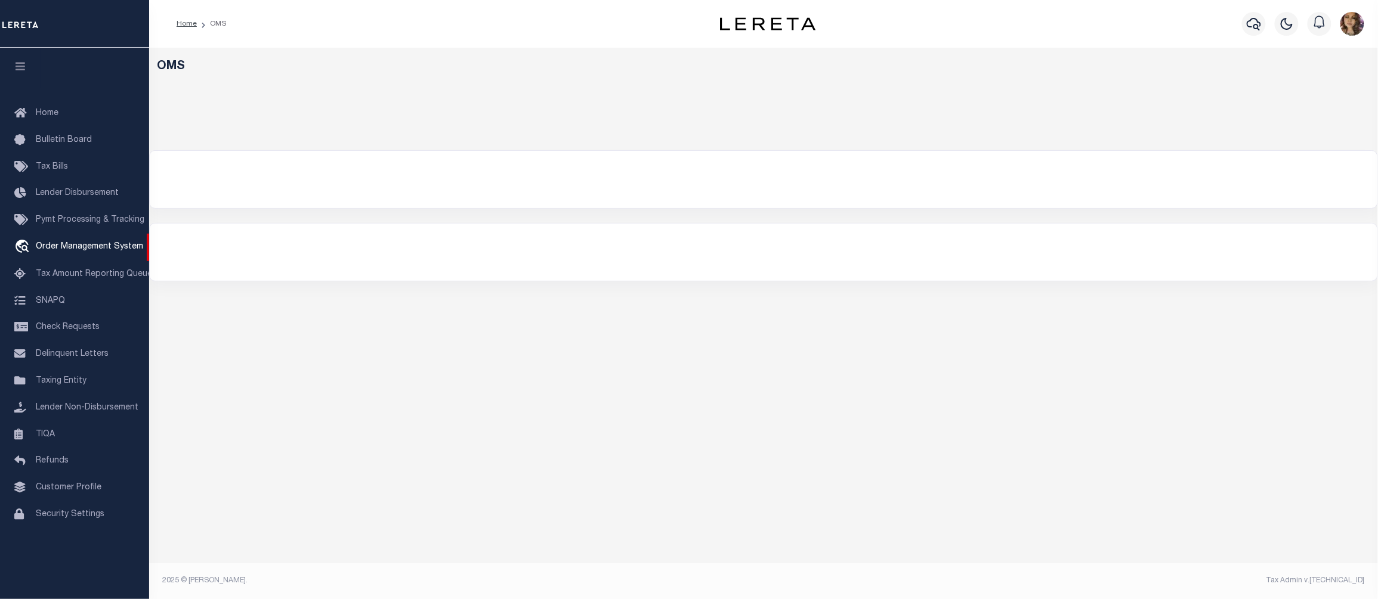
select select "200"
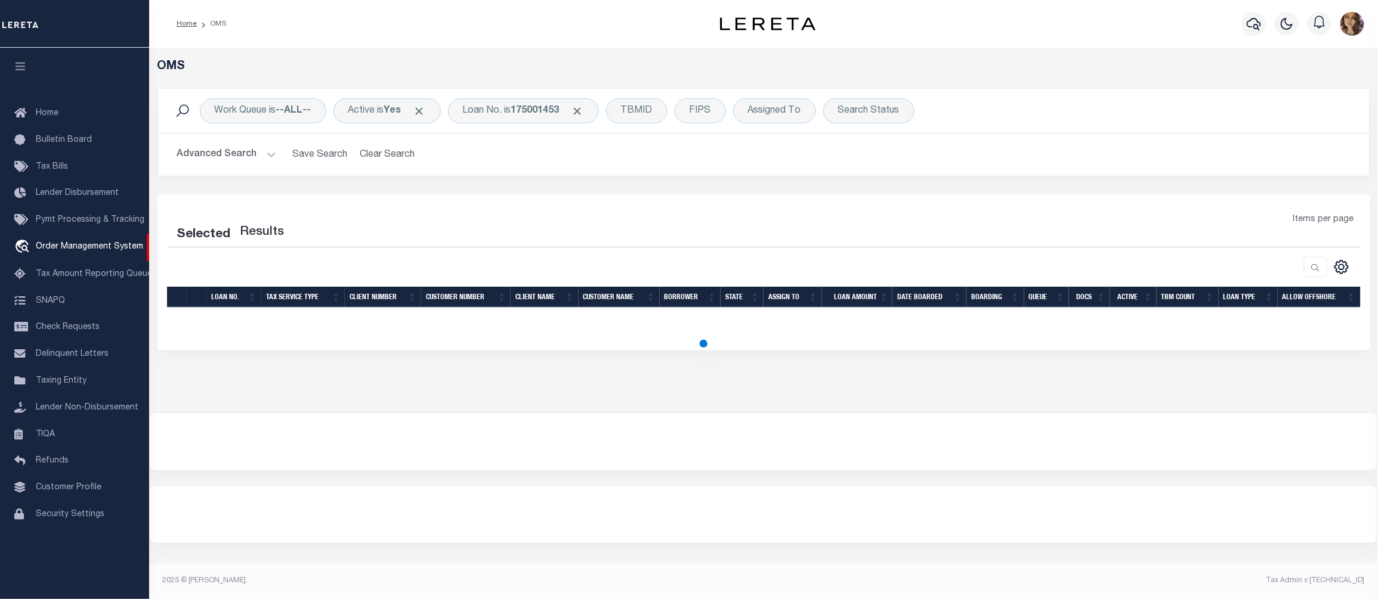
select select "200"
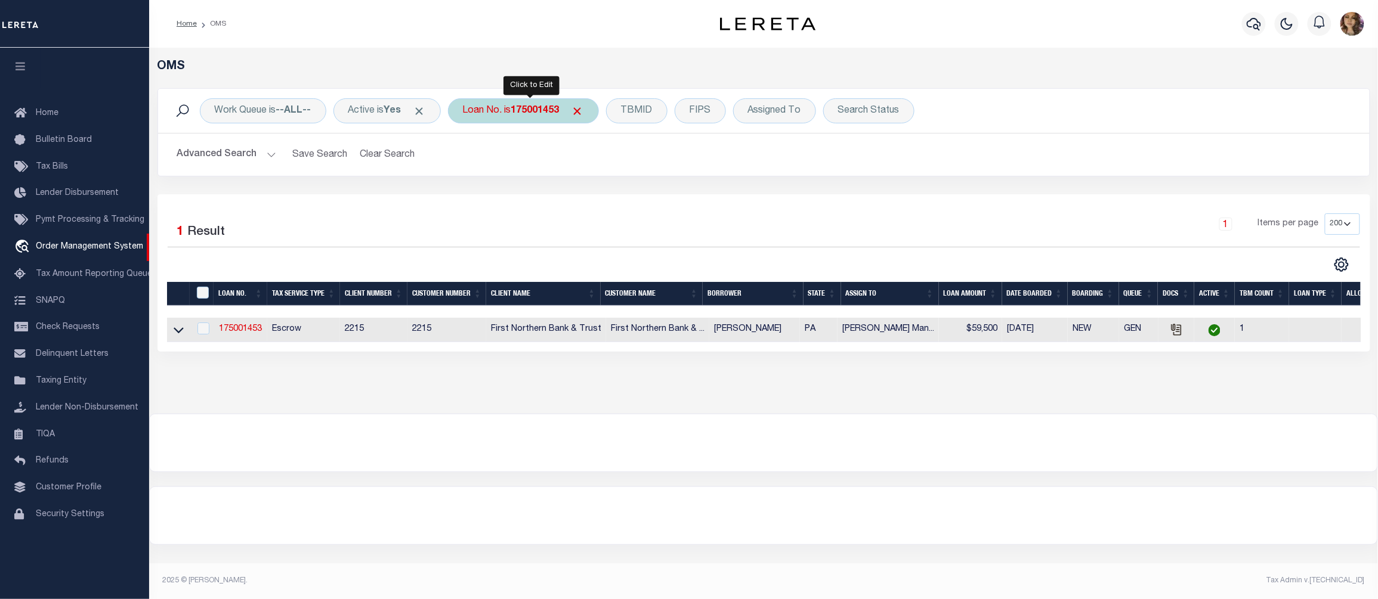
click at [522, 112] on b "175001453" at bounding box center [535, 111] width 48 height 10
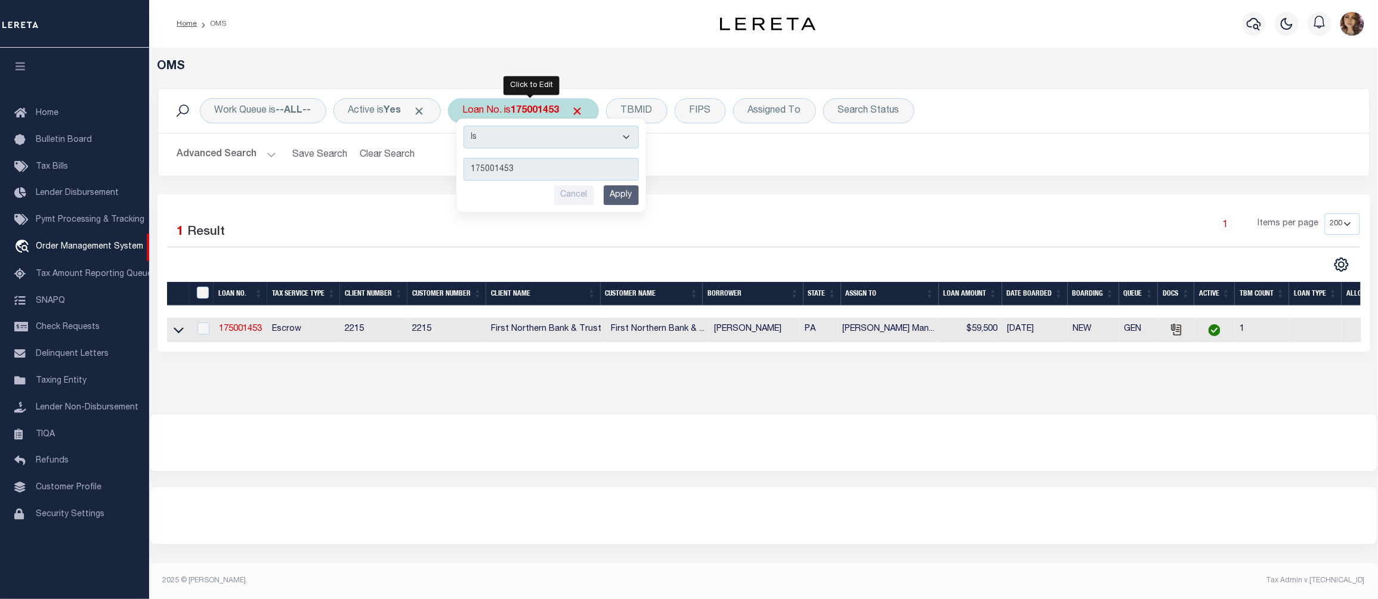
type input "3830122101669"
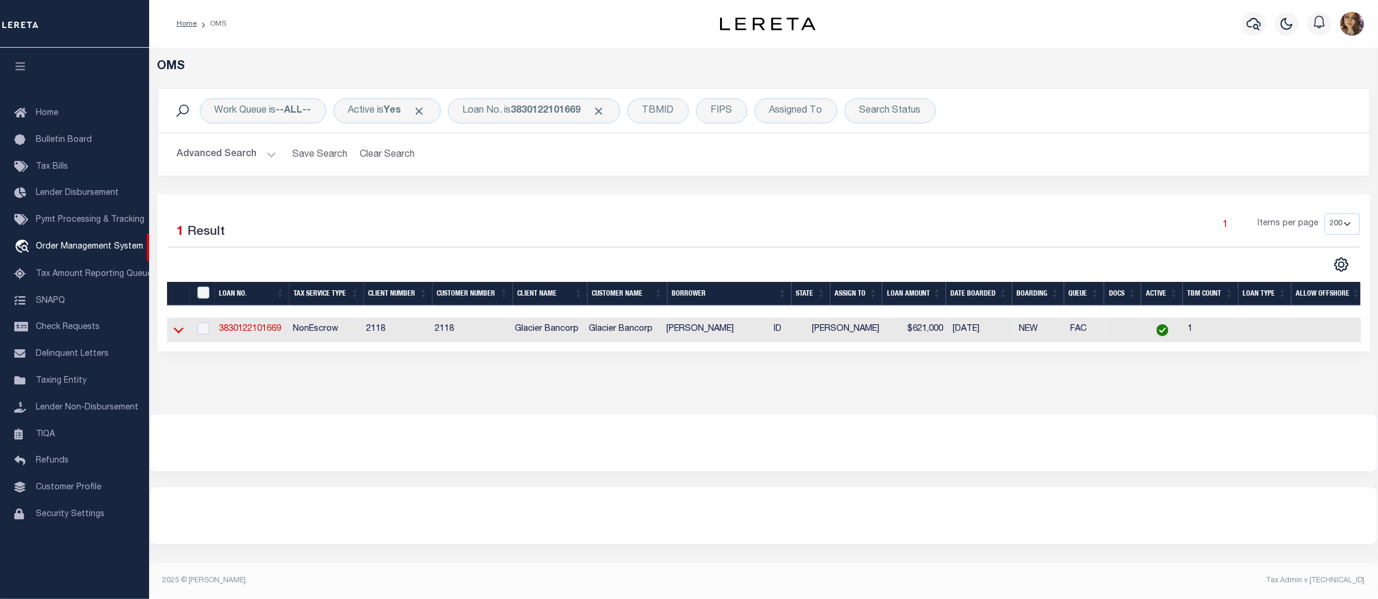
click at [178, 335] on icon at bounding box center [179, 330] width 10 height 13
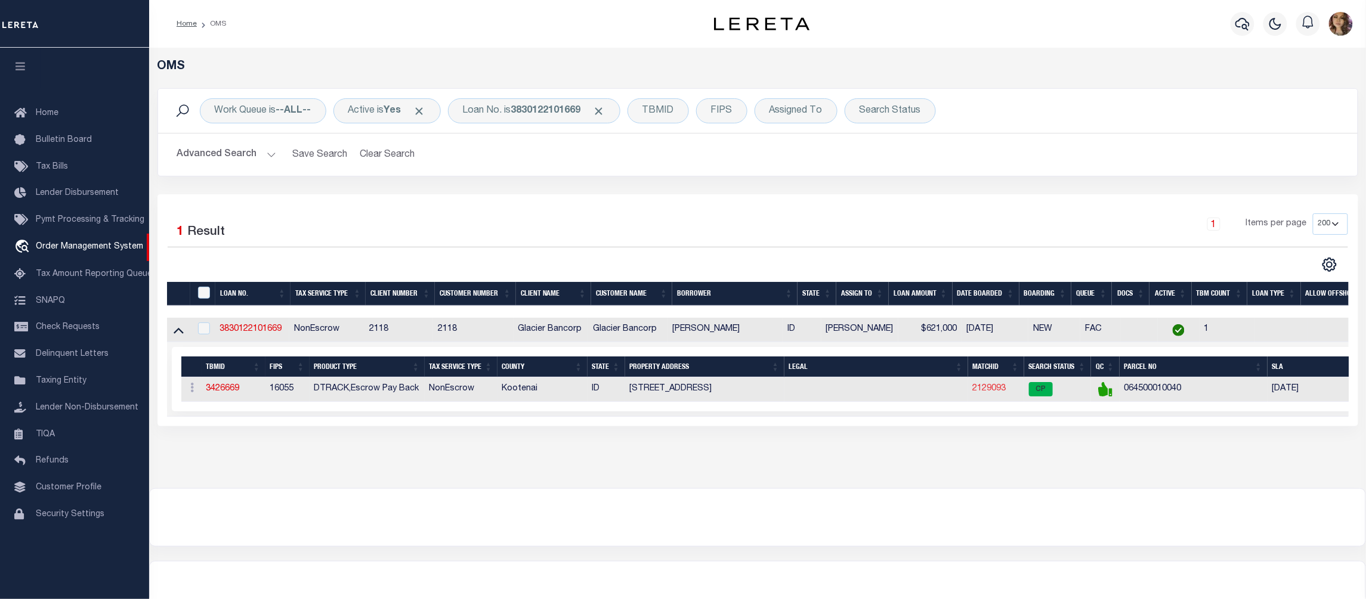
click at [1000, 393] on link "2129093" at bounding box center [989, 389] width 33 height 8
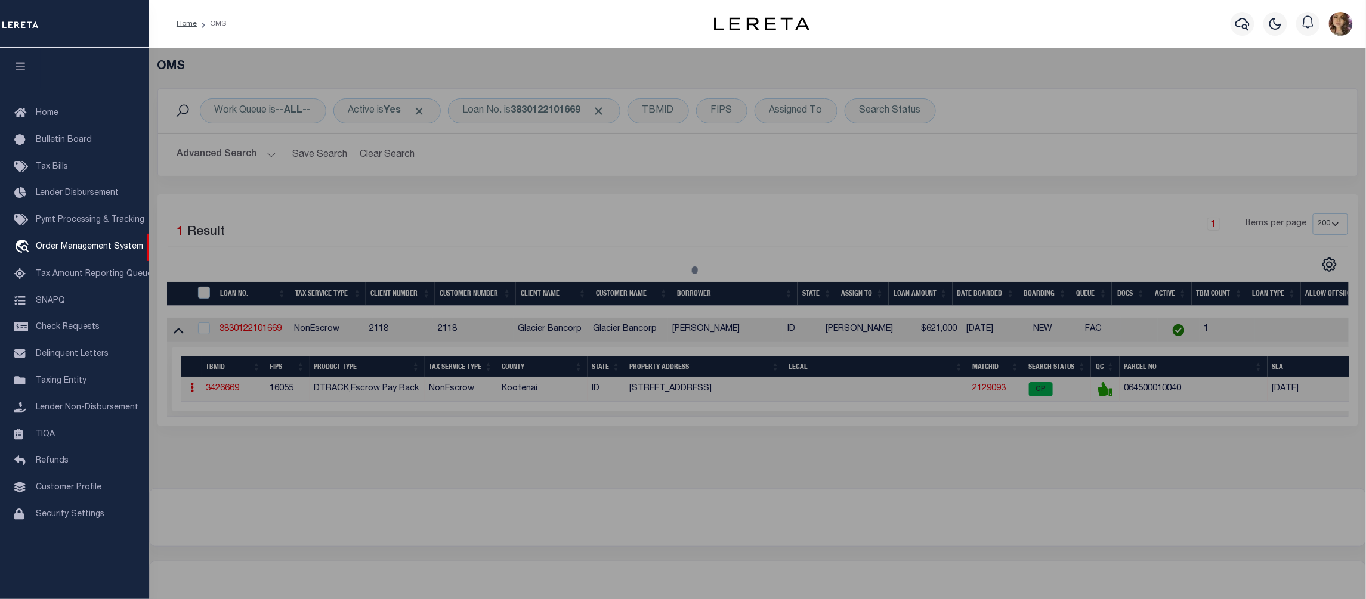
checkbox input "false"
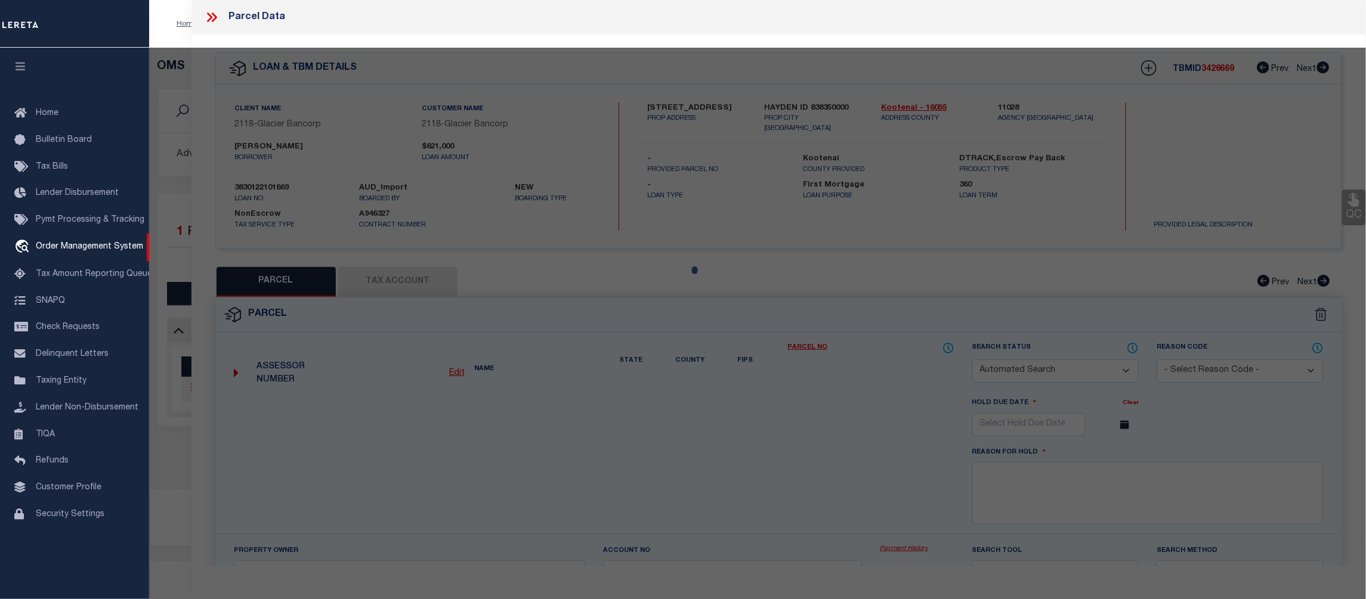
select select "CP"
type input "Dewerker Ryan James, Vandewerker Kelly"
select select
type input "12767 N Lakewood Dr"
checkbox input "false"
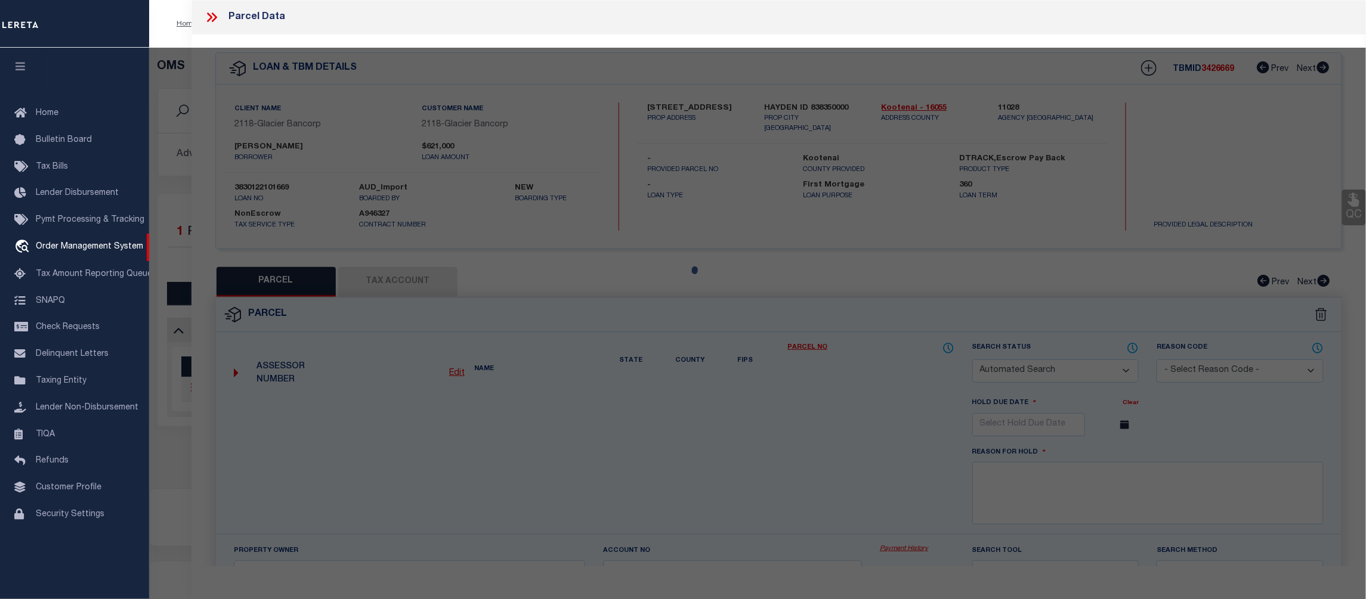
type input "HAYDEN ID 838350000"
type textarea "POULOS LOTS, LT 4 BLK 1"
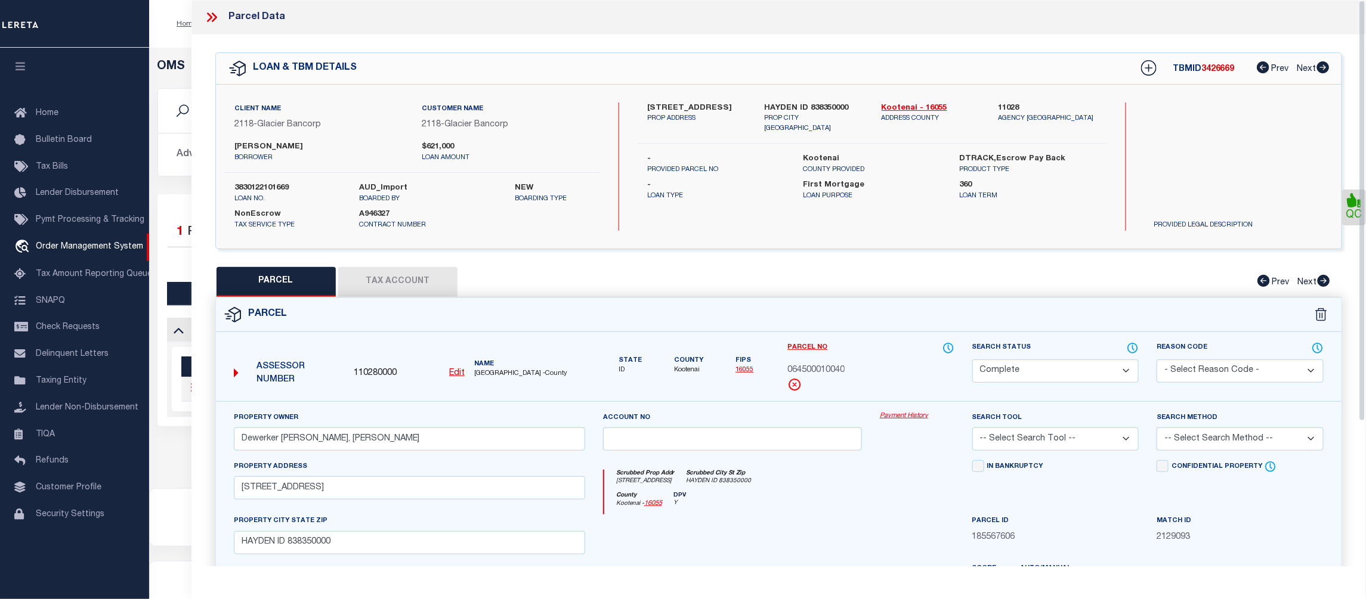
click at [910, 418] on link "Payment History" at bounding box center [917, 417] width 75 height 10
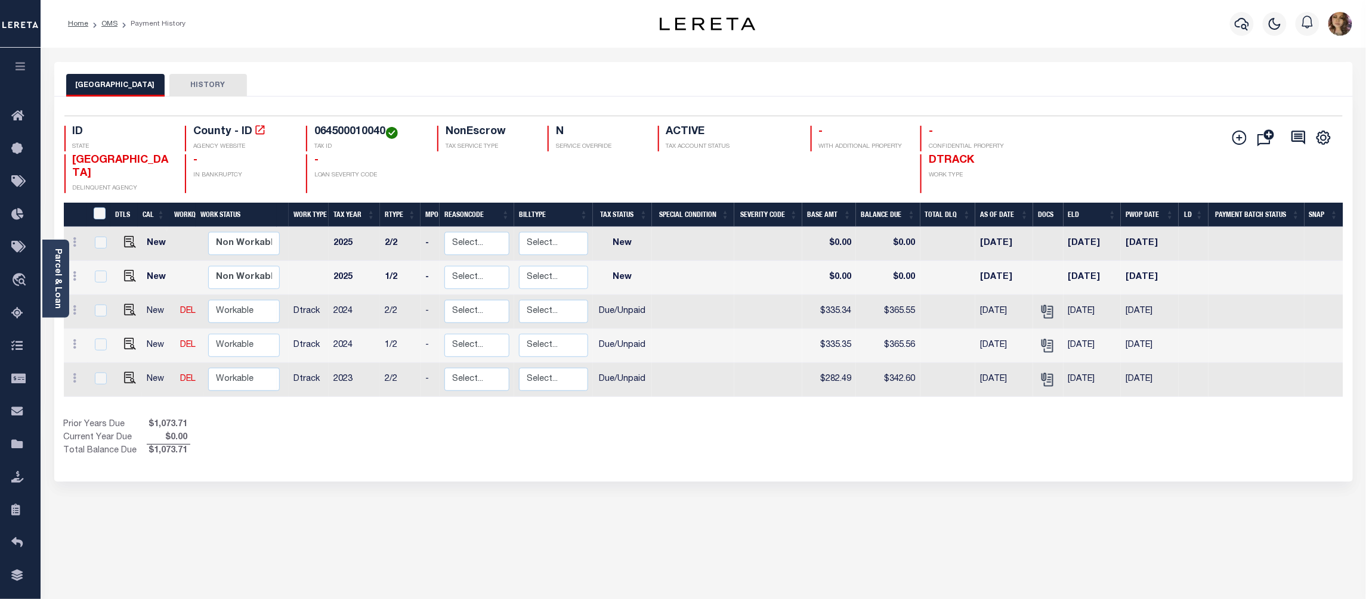
click at [352, 129] on h4 "064500010040" at bounding box center [368, 132] width 109 height 13
copy h4 "064500010040"
click at [129, 379] on img "" at bounding box center [130, 378] width 12 height 12
checkbox input "true"
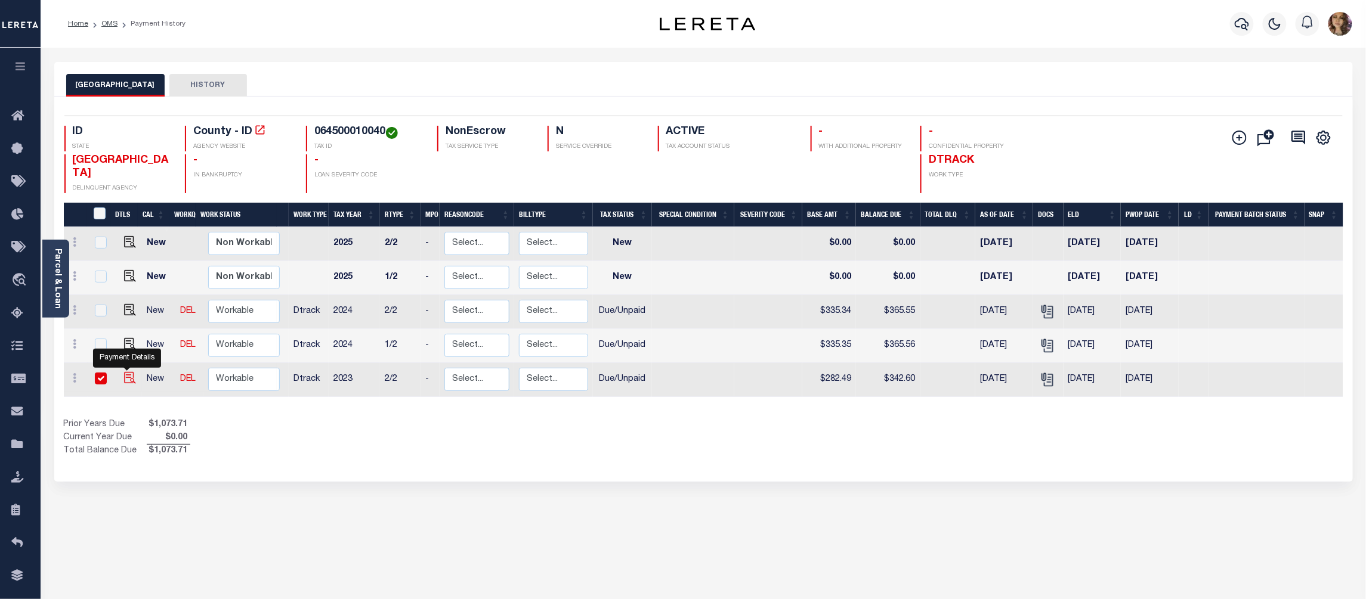
checkbox input "true"
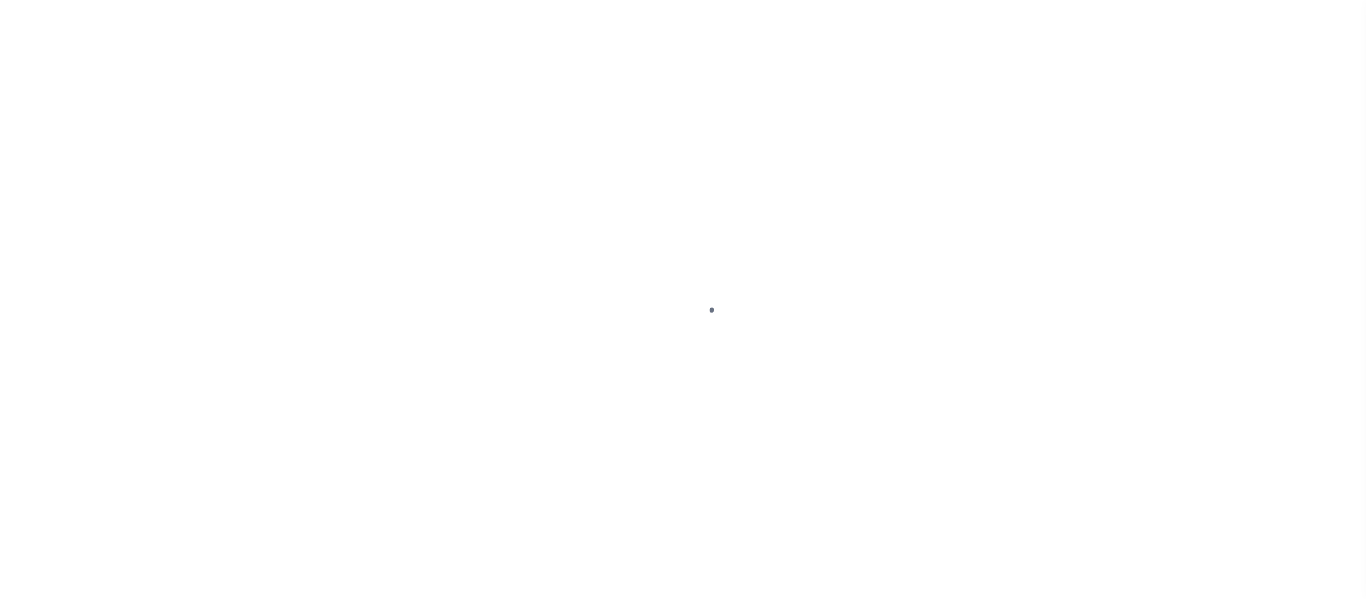
select select "DUE"
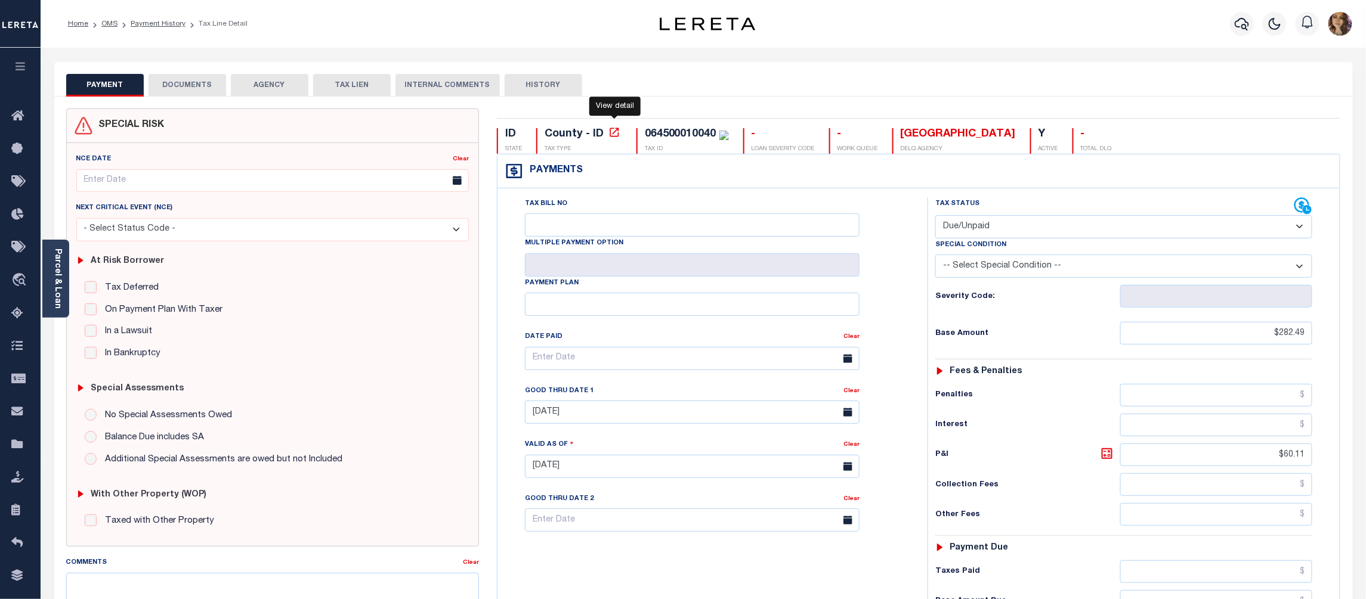
click at [619, 132] on icon at bounding box center [614, 132] width 12 height 12
drag, startPoint x: 85, startPoint y: 289, endPoint x: 118, endPoint y: 285, distance: 33.6
click at [85, 289] on span "Order Management System" at bounding box center [109, 280] width 146 height 33
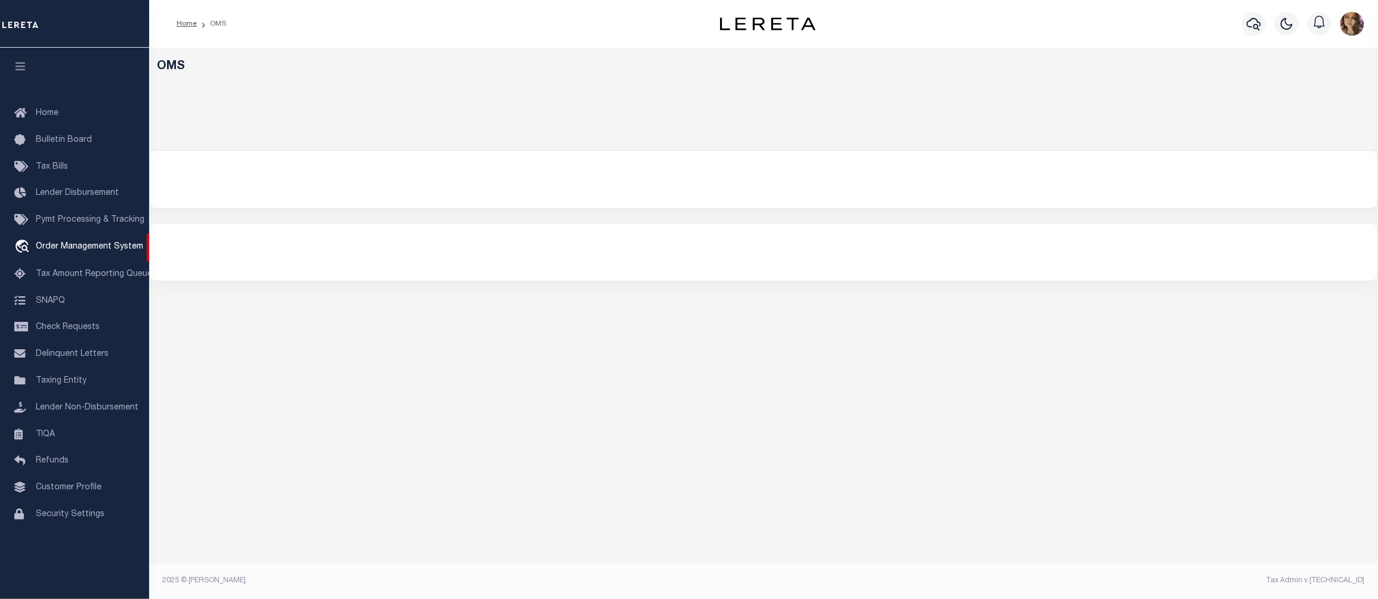
select select "200"
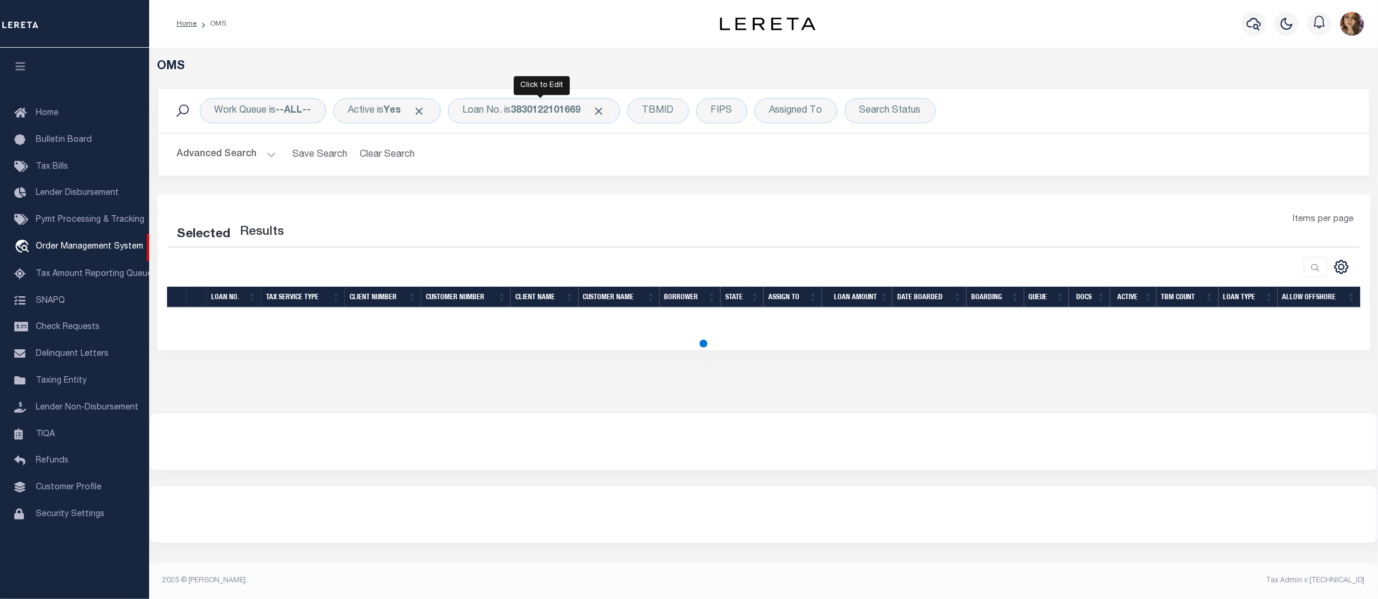
select select "200"
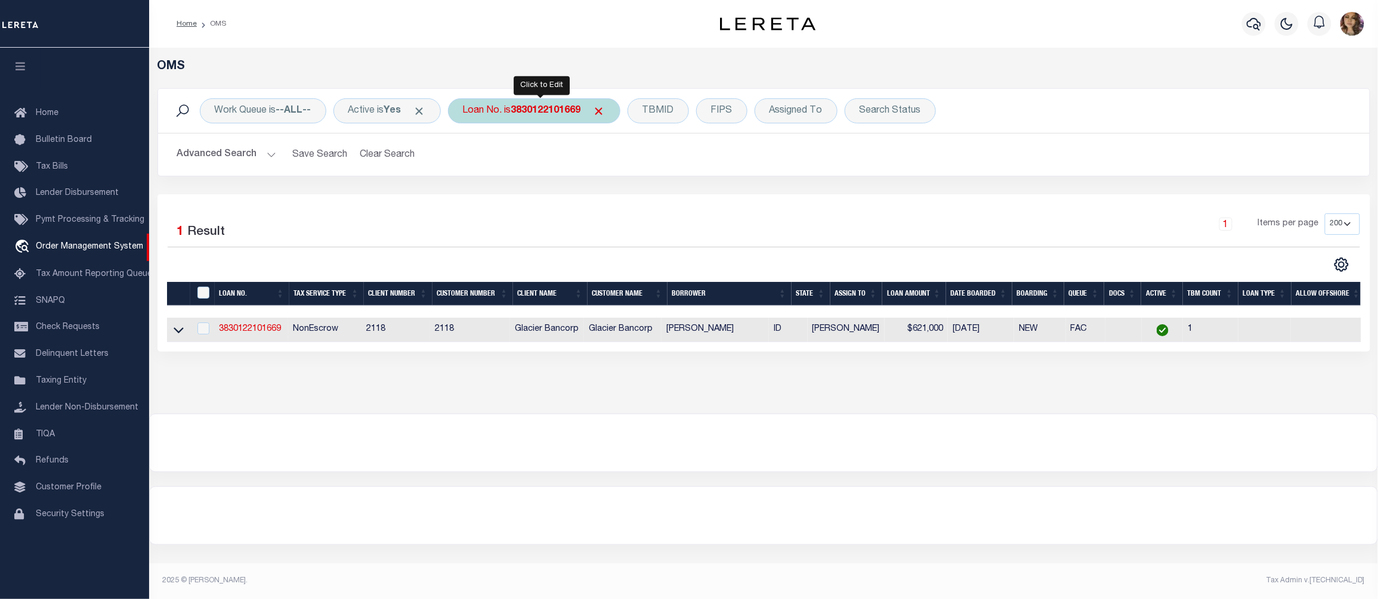
click at [535, 115] on b "3830122101669" at bounding box center [546, 111] width 70 height 10
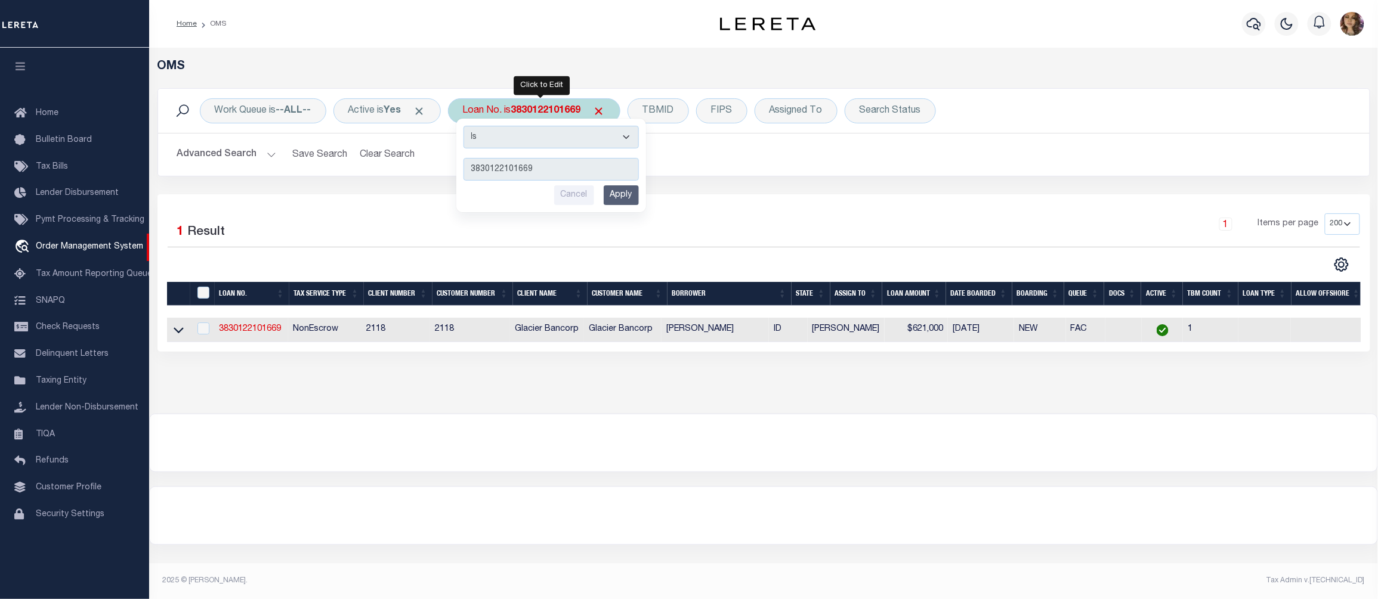
type input "6988"
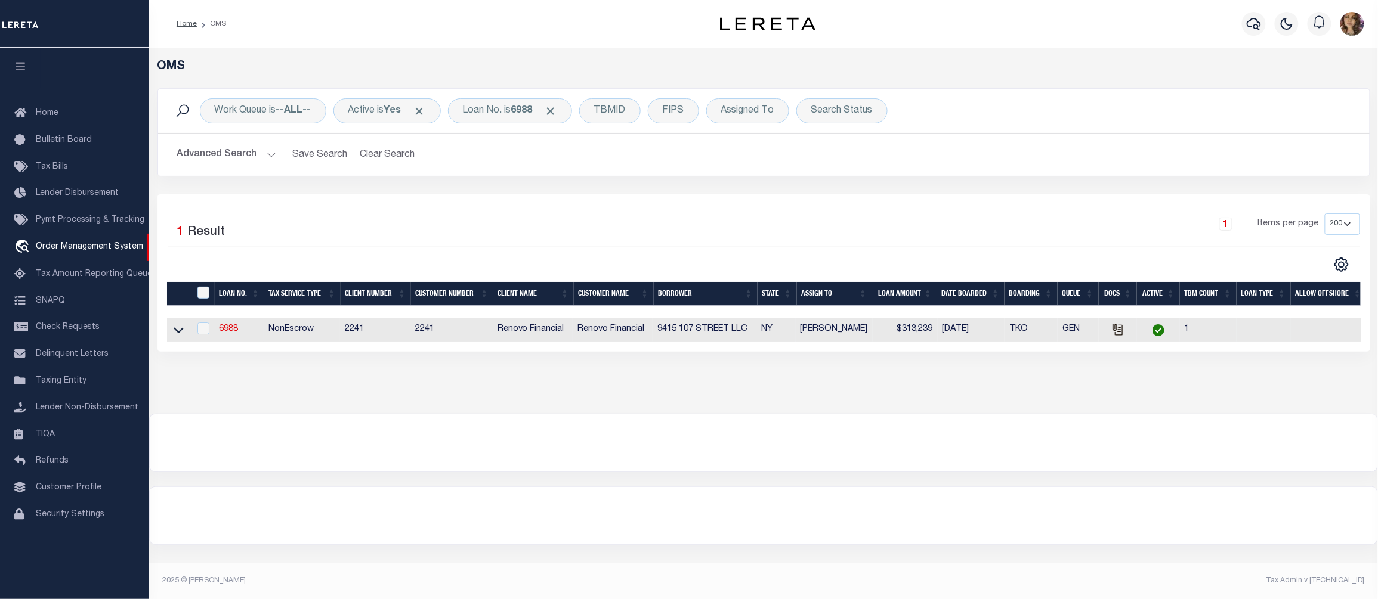
click at [172, 337] on td at bounding box center [178, 330] width 23 height 24
checkbox input "true"
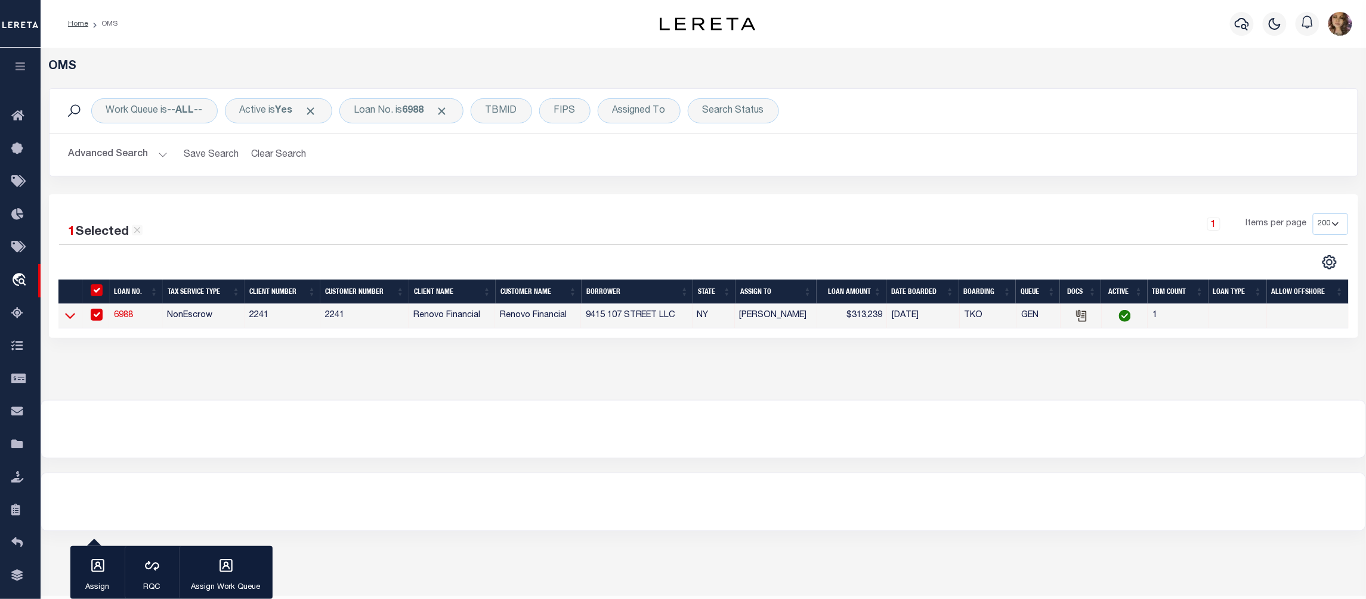
click at [70, 320] on icon at bounding box center [70, 316] width 10 height 13
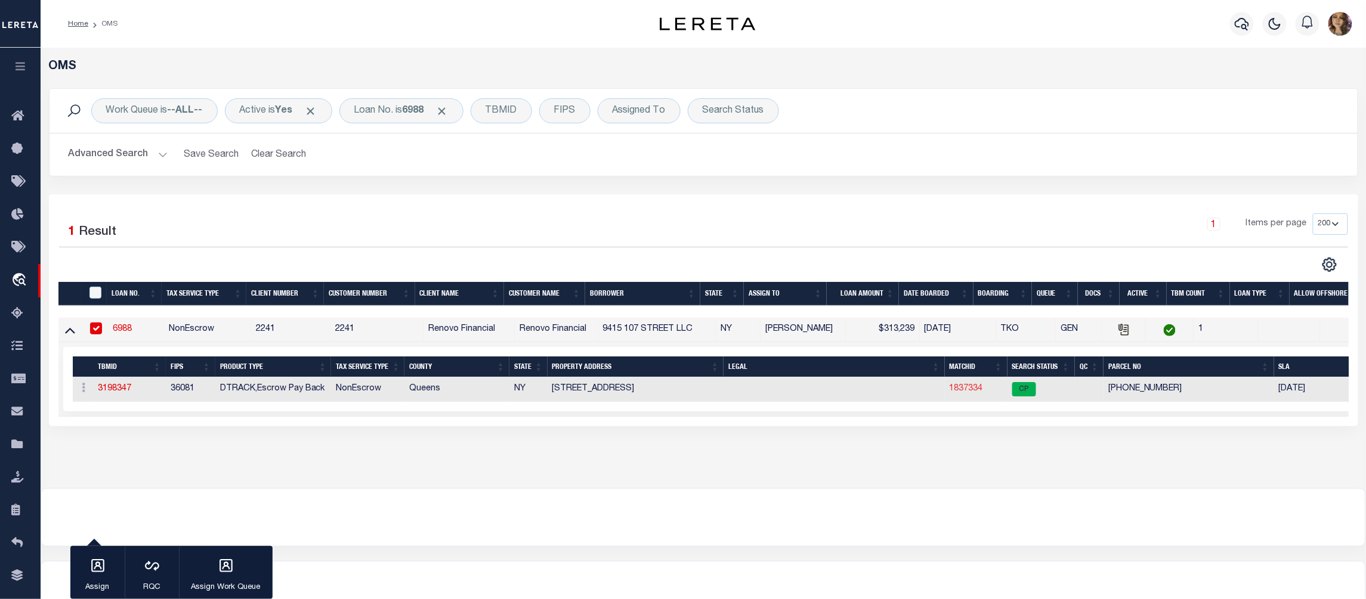
click at [972, 391] on link "1837334" at bounding box center [966, 389] width 33 height 8
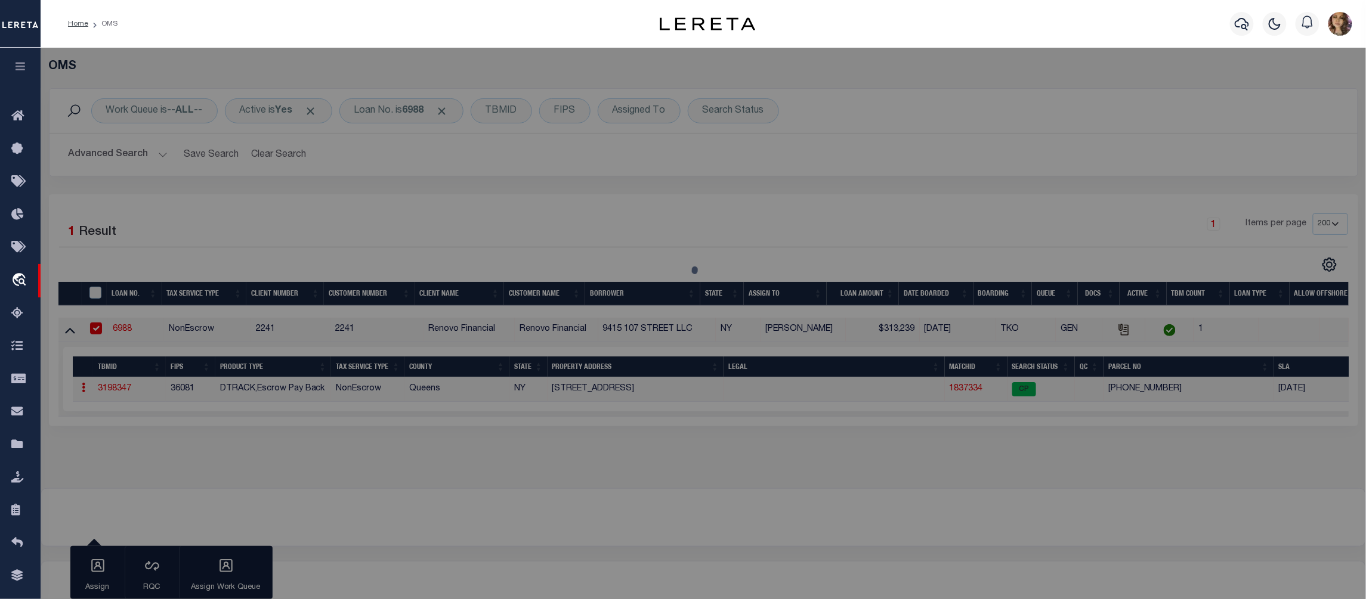
checkbox input "false"
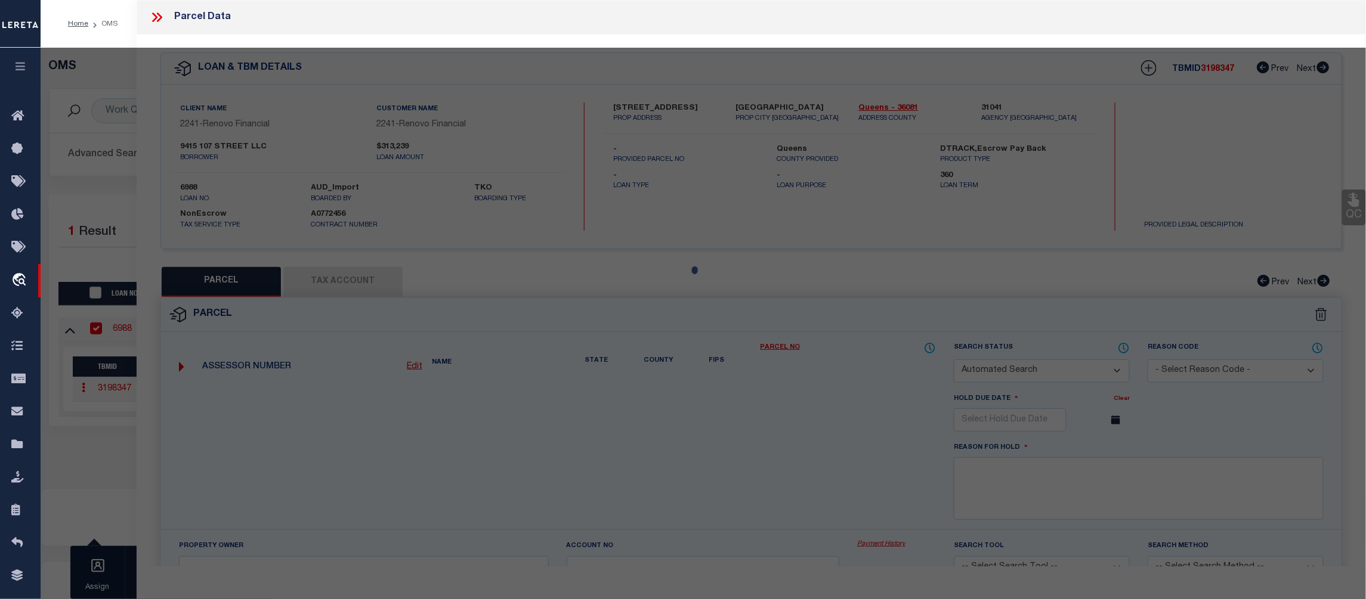
select select "CP"
type input "9415 107 STREET LLC"
select select
type input "[STREET_ADDRESS],"
checkbox input "false"
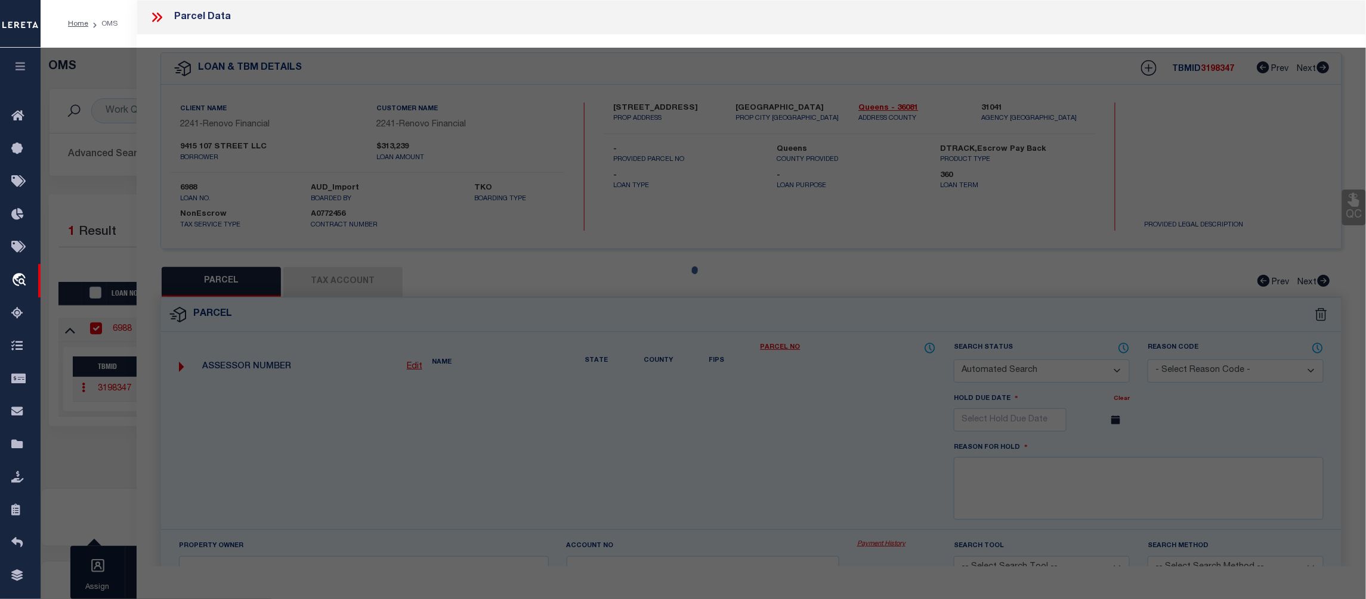
type input "Ozone Park11416"
type textarea "Gross Floor Area:1,892 sf (estimated) Residential Units:2Total # of Units:2"
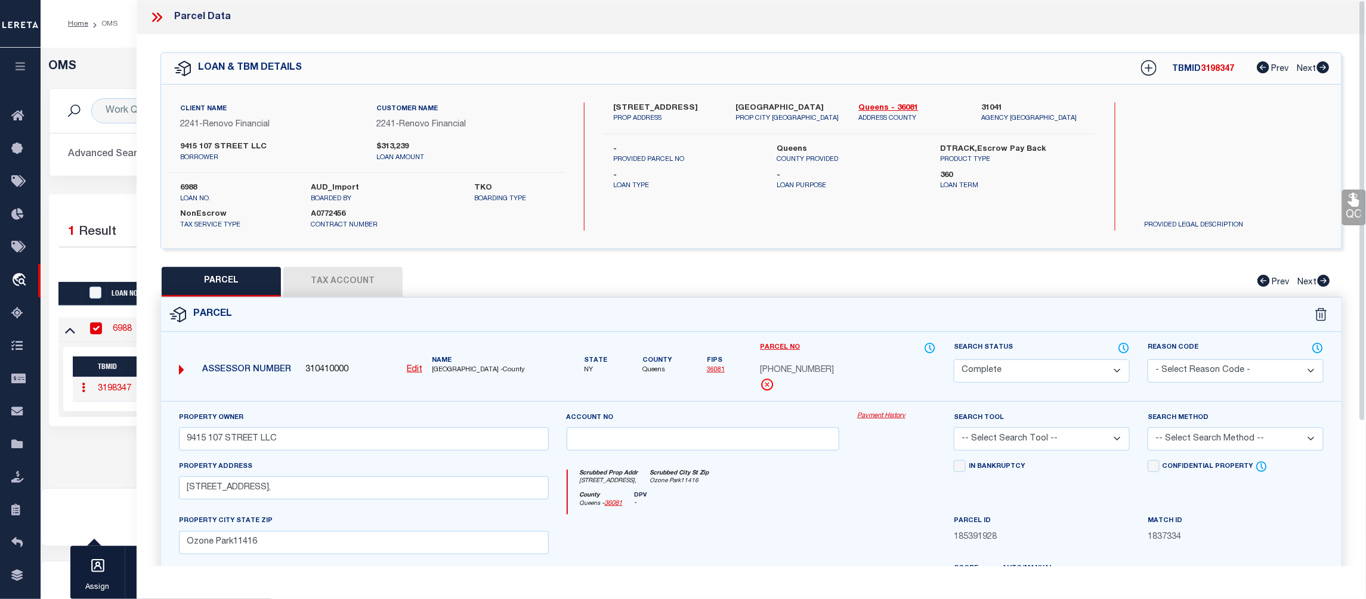
click at [879, 416] on link "Payment History" at bounding box center [896, 417] width 79 height 10
click at [160, 20] on icon at bounding box center [157, 18] width 16 height 16
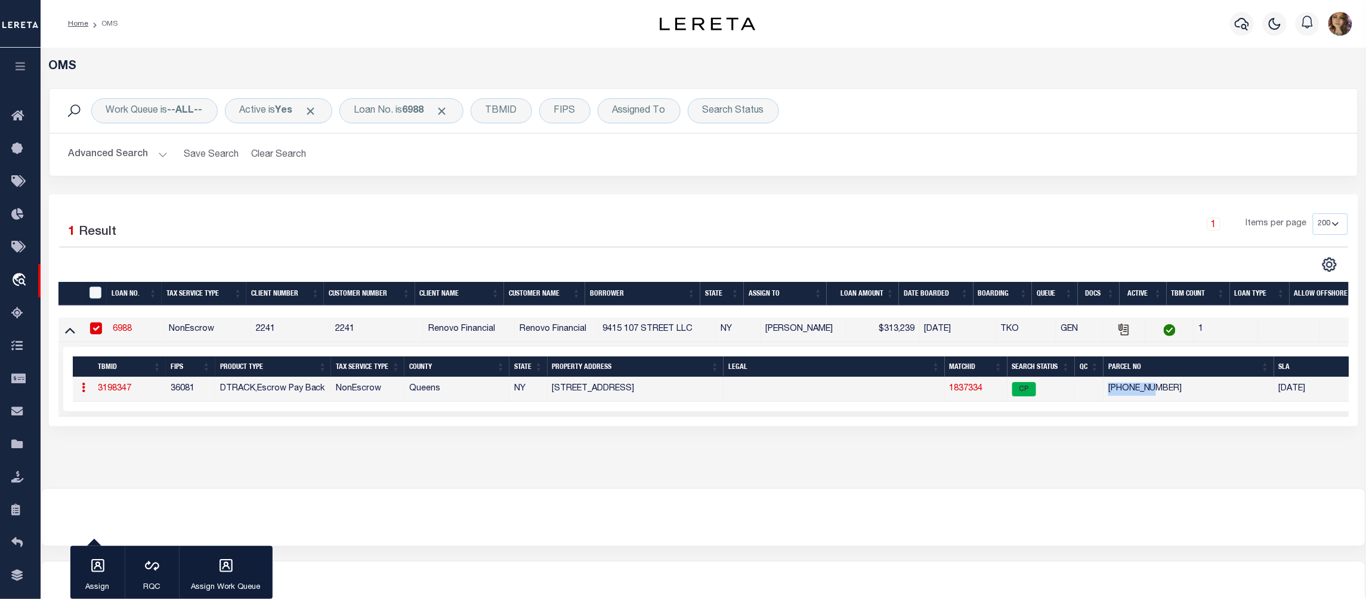
drag, startPoint x: 1186, startPoint y: 389, endPoint x: 1100, endPoint y: 388, distance: 85.3
click at [1100, 388] on tr "ACTIONS Add Parcel Delete TBM 3198347 36081 DTRACK,Escrow Pay Back NonEscrow [G…" at bounding box center [732, 390] width 1319 height 24
copy tr "[PHONE_NUMBER]"
click at [967, 392] on link "1837334" at bounding box center [966, 389] width 33 height 8
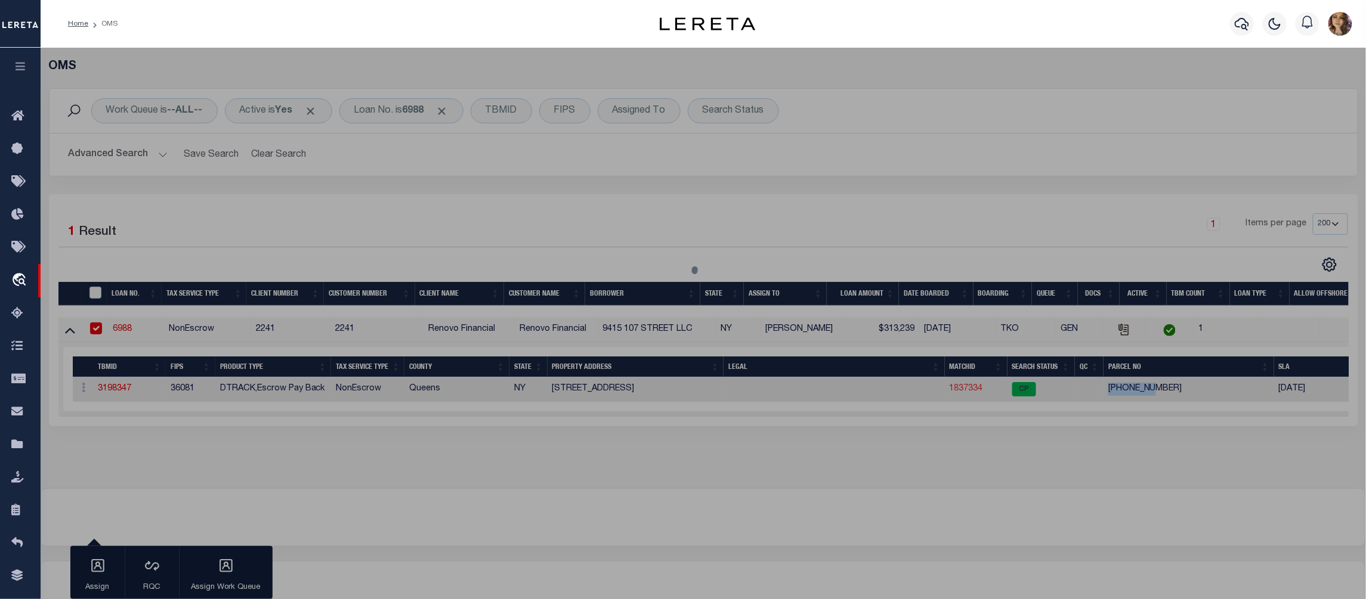
select select "AS"
checkbox input "false"
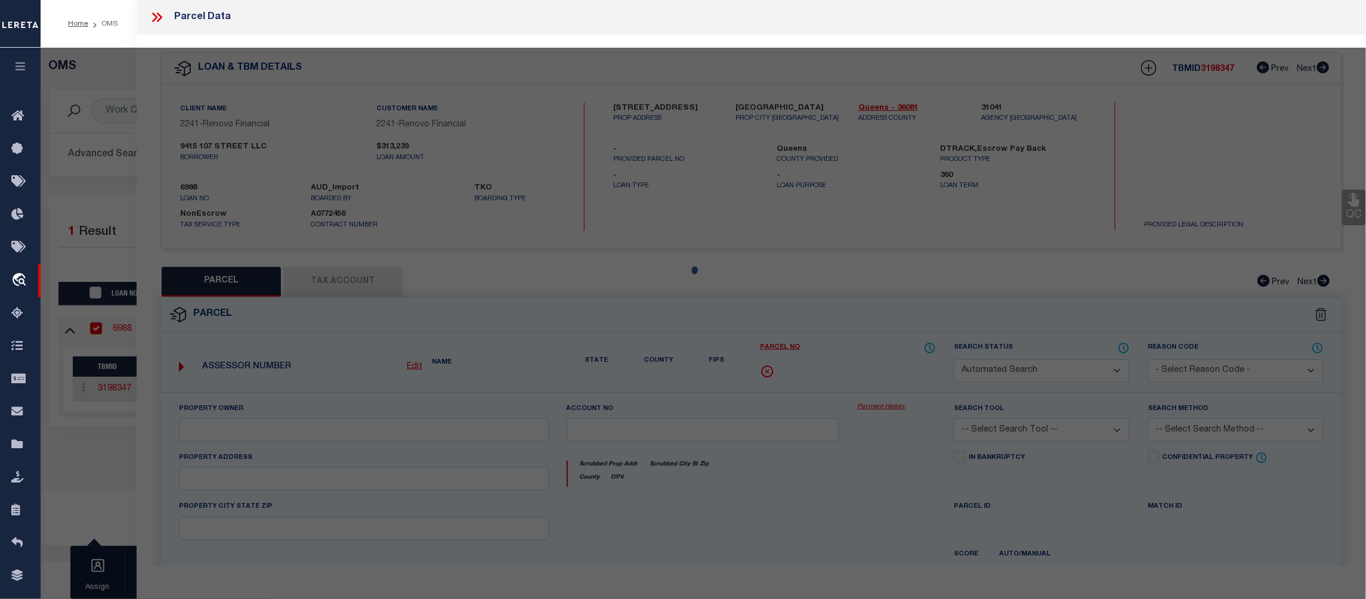
select select "CP"
type input "9415 107 STREET LLC"
select select
type input "[STREET_ADDRESS],"
checkbox input "false"
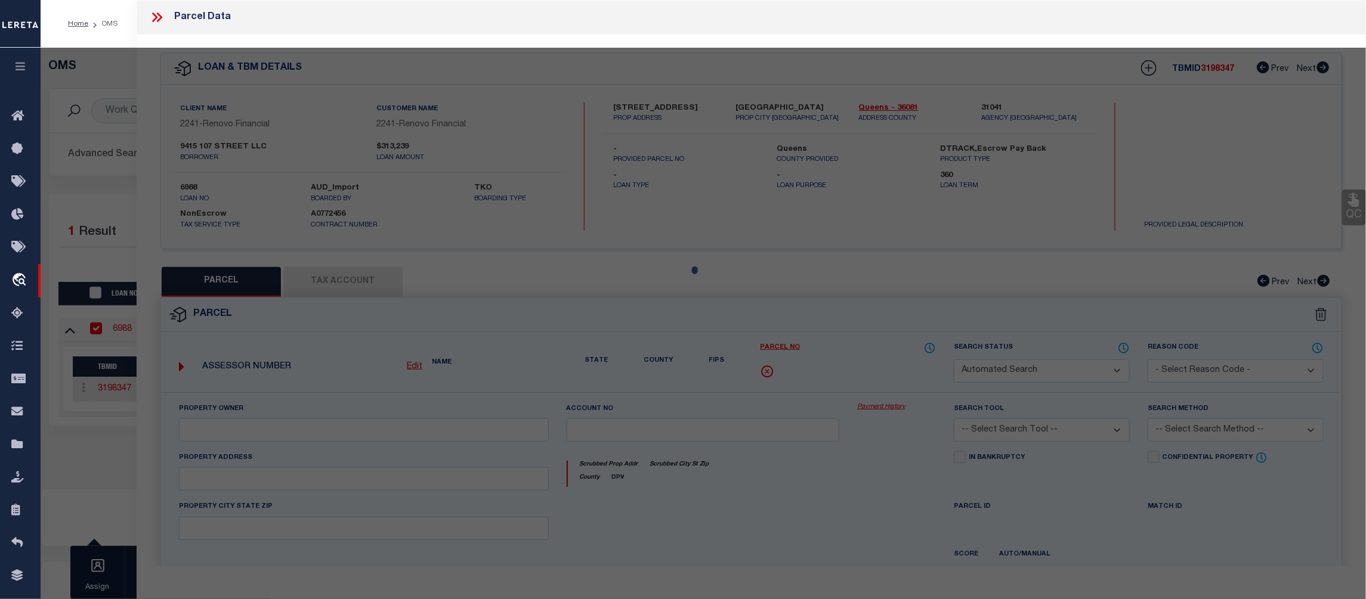
type input "Ozone Park11416"
type textarea "Gross Floor Area:1,892 sf (estimated) Residential Units:2Total # of Units:2"
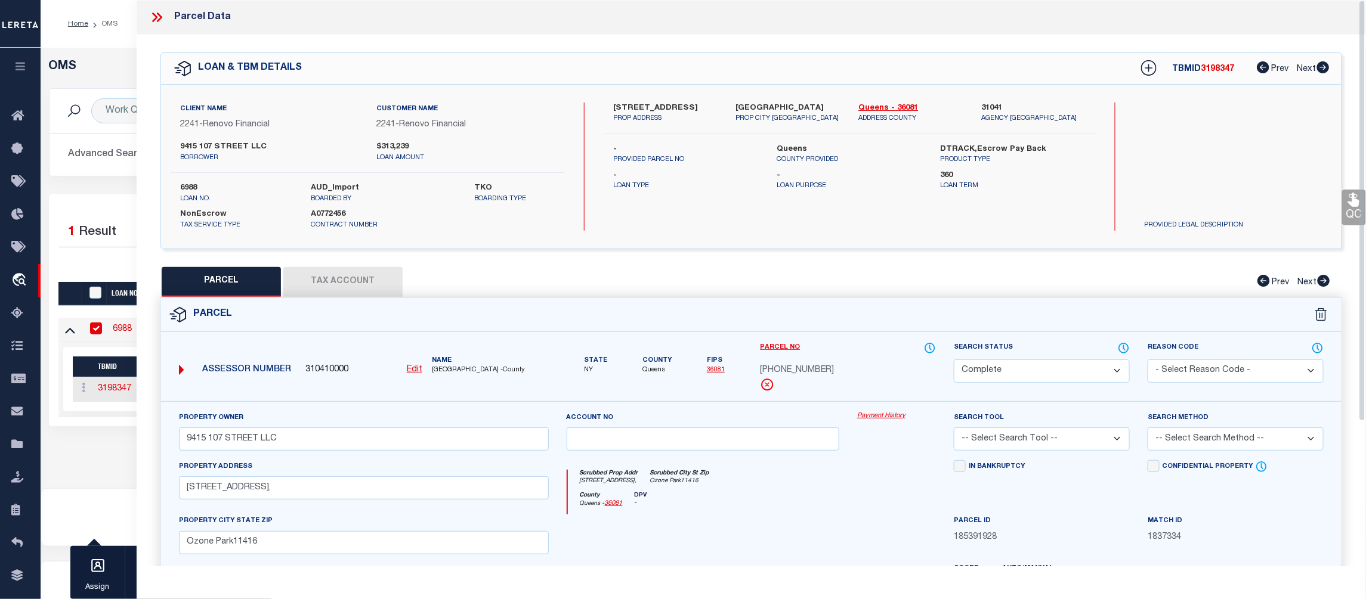
click at [874, 419] on link "Payment History" at bounding box center [896, 417] width 79 height 10
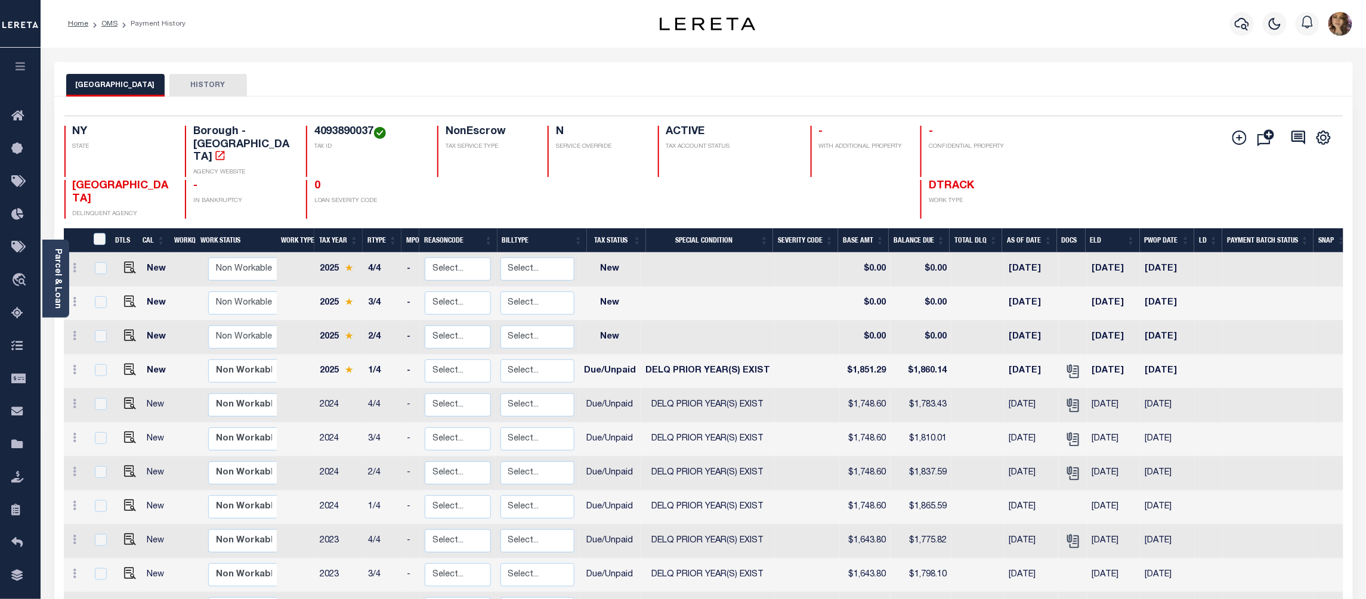
click at [333, 134] on h4 "4093890037" at bounding box center [368, 132] width 109 height 13
copy h4 "4093890037"
click at [1071, 364] on icon "" at bounding box center [1072, 369] width 10 height 10
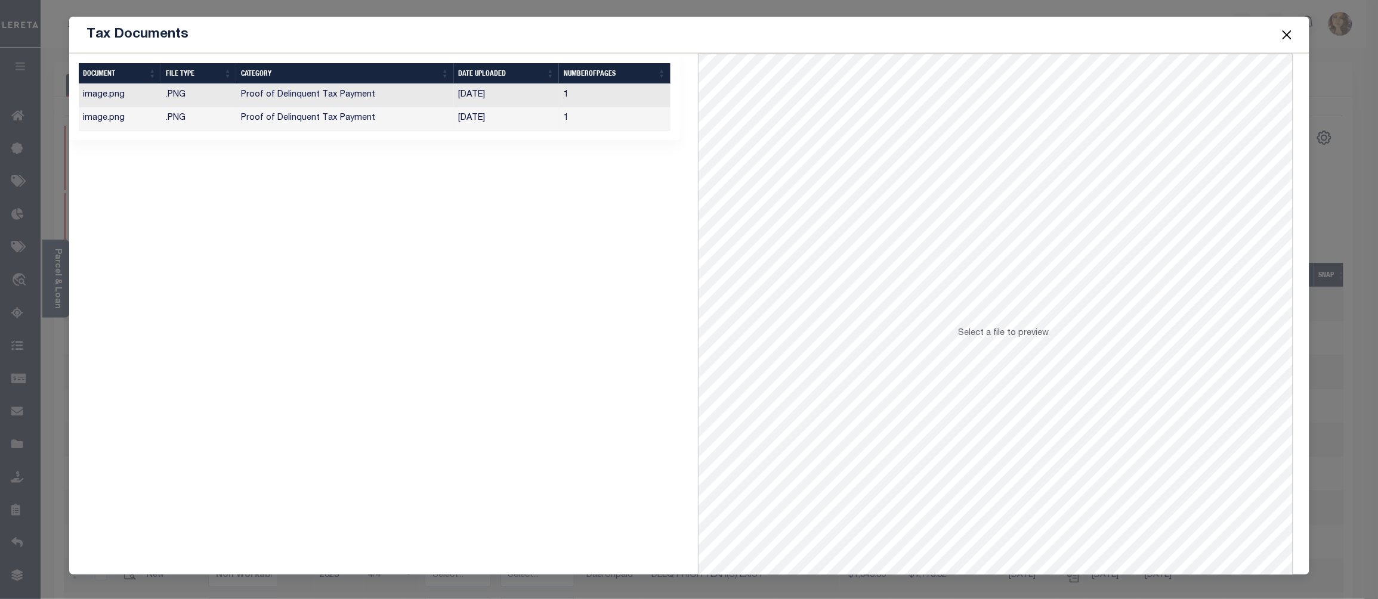
click at [466, 118] on td "07/30/2025" at bounding box center [507, 118] width 106 height 23
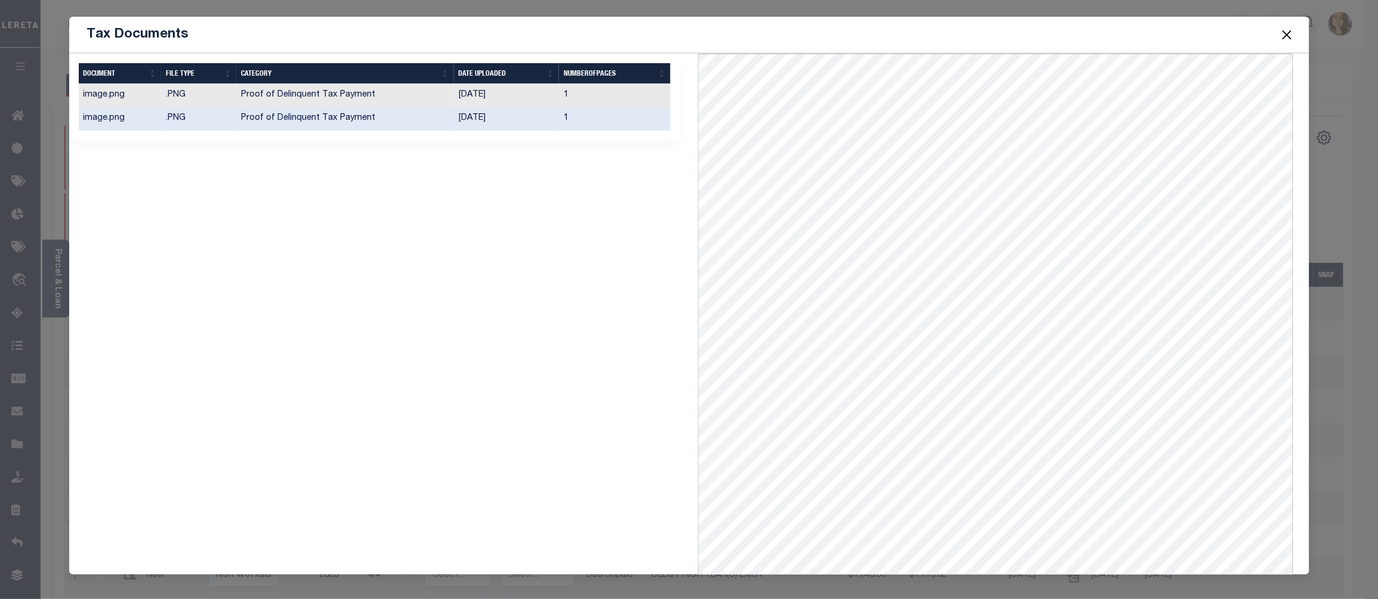
click at [1286, 33] on button "Close" at bounding box center [1287, 35] width 16 height 16
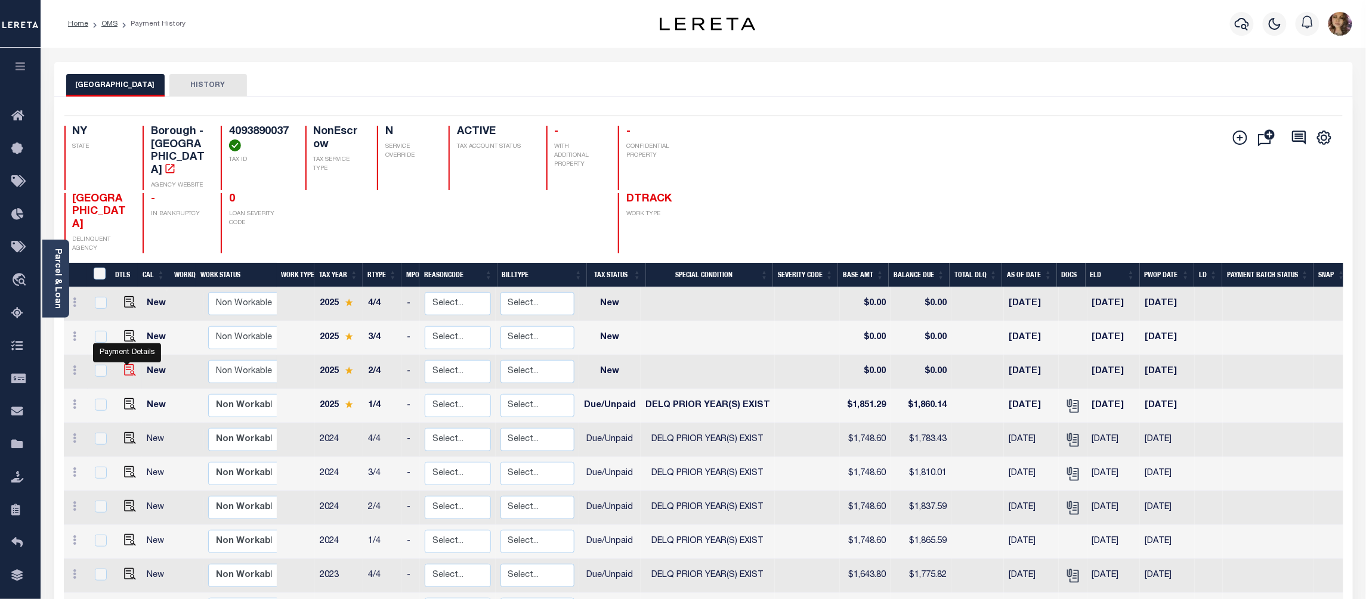
click at [128, 364] on img "" at bounding box center [130, 370] width 12 height 12
checkbox input "true"
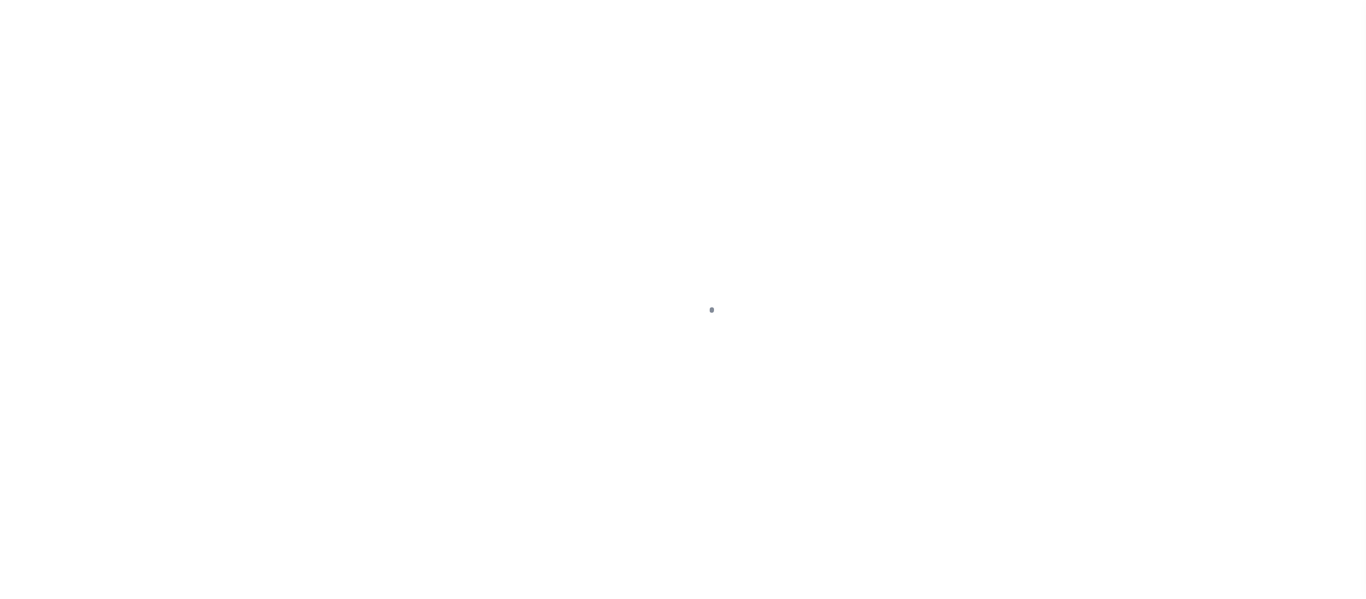
select select "NW2"
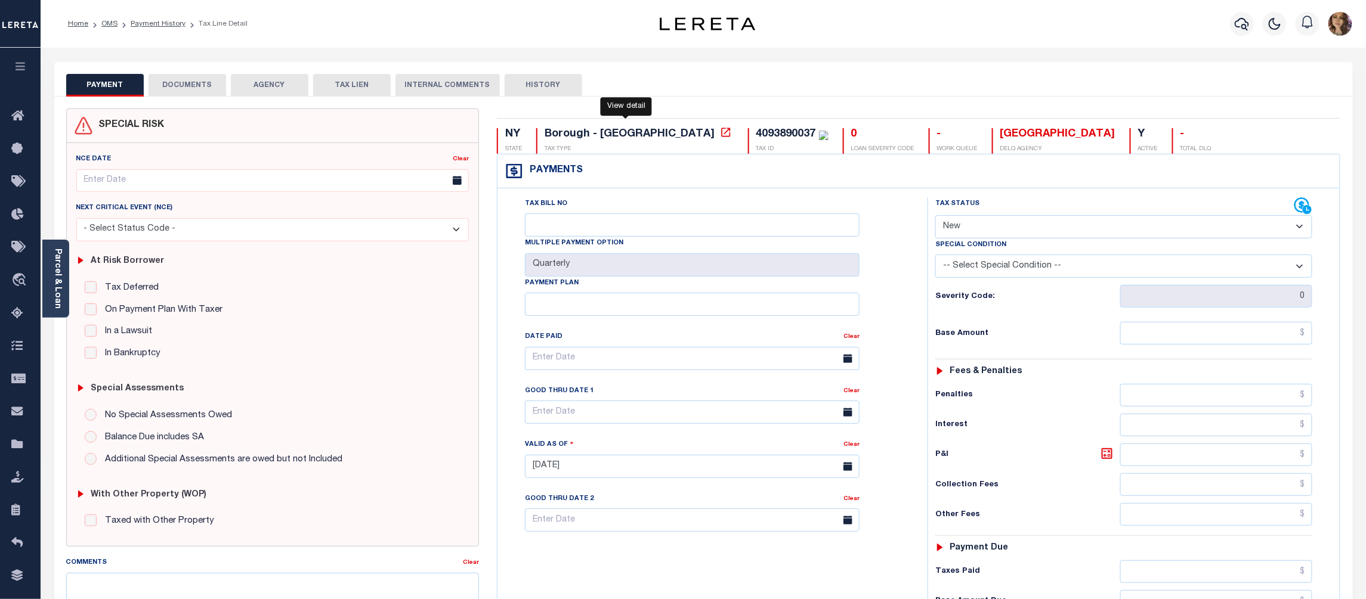
click at [720, 134] on icon at bounding box center [726, 132] width 12 height 12
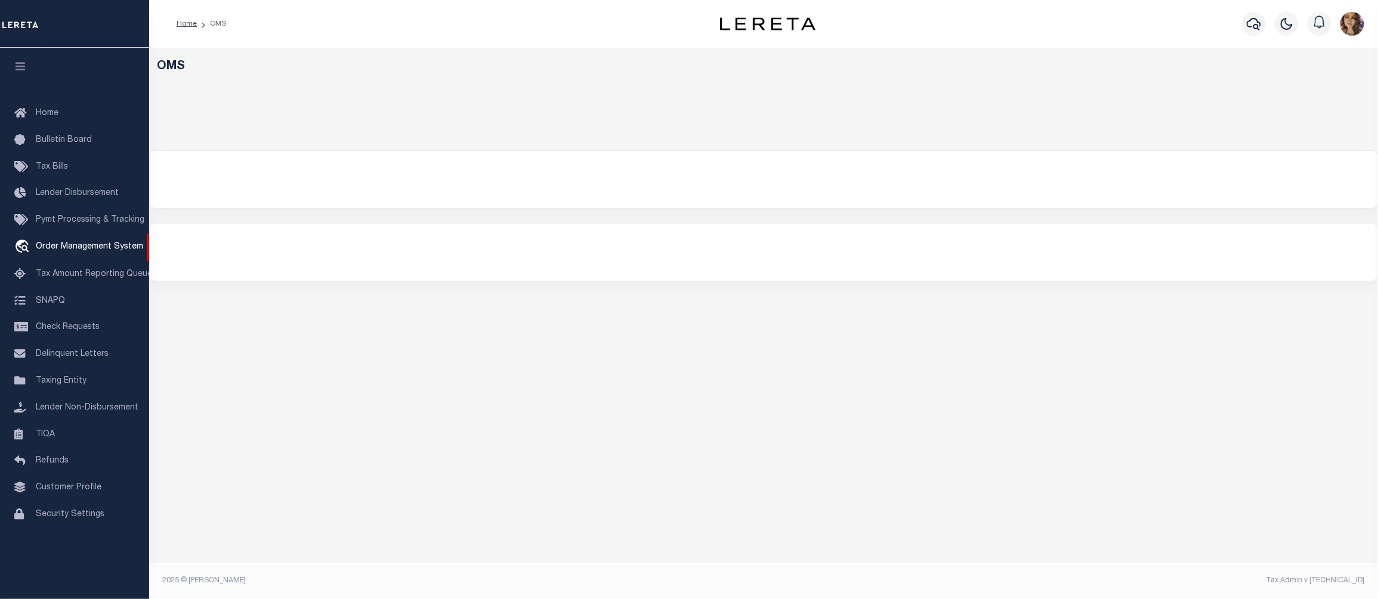
select select "200"
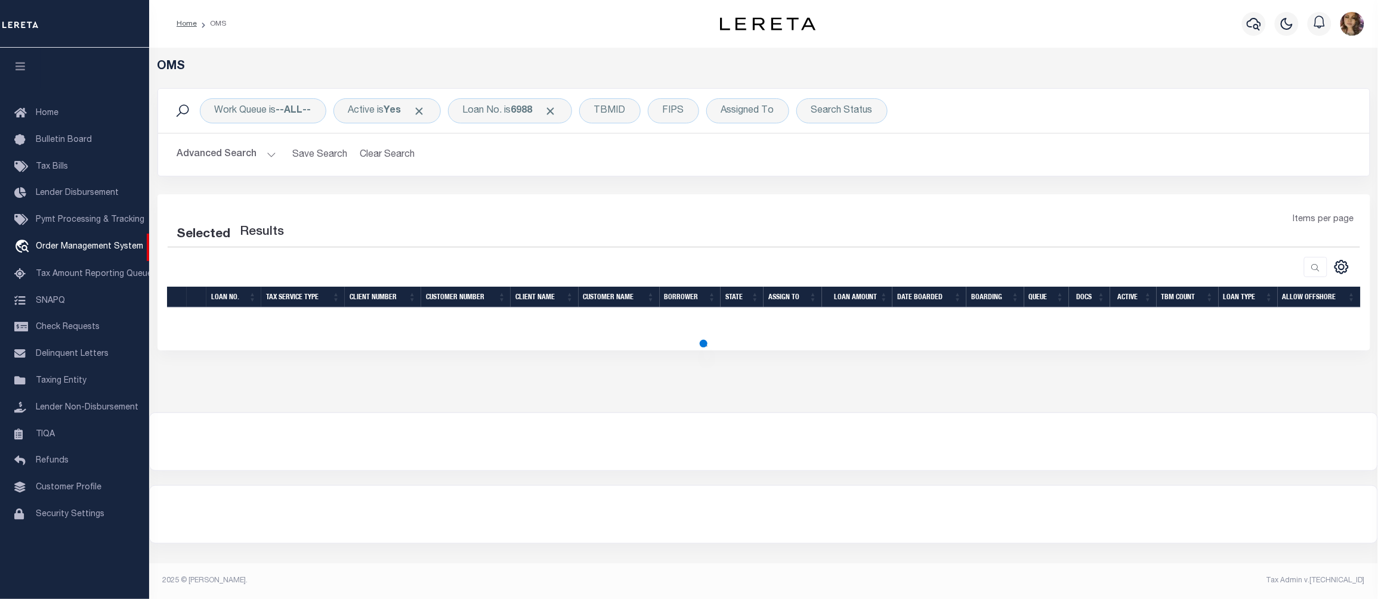
select select "200"
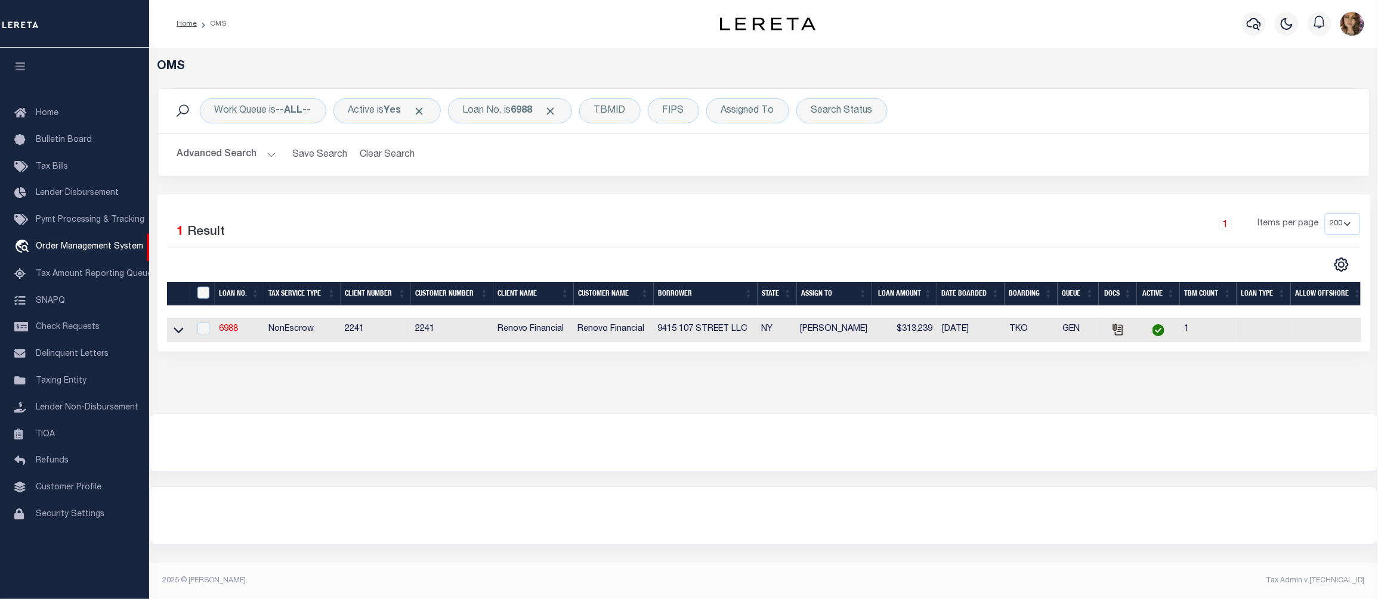
click at [172, 329] on link at bounding box center [179, 329] width 14 height 8
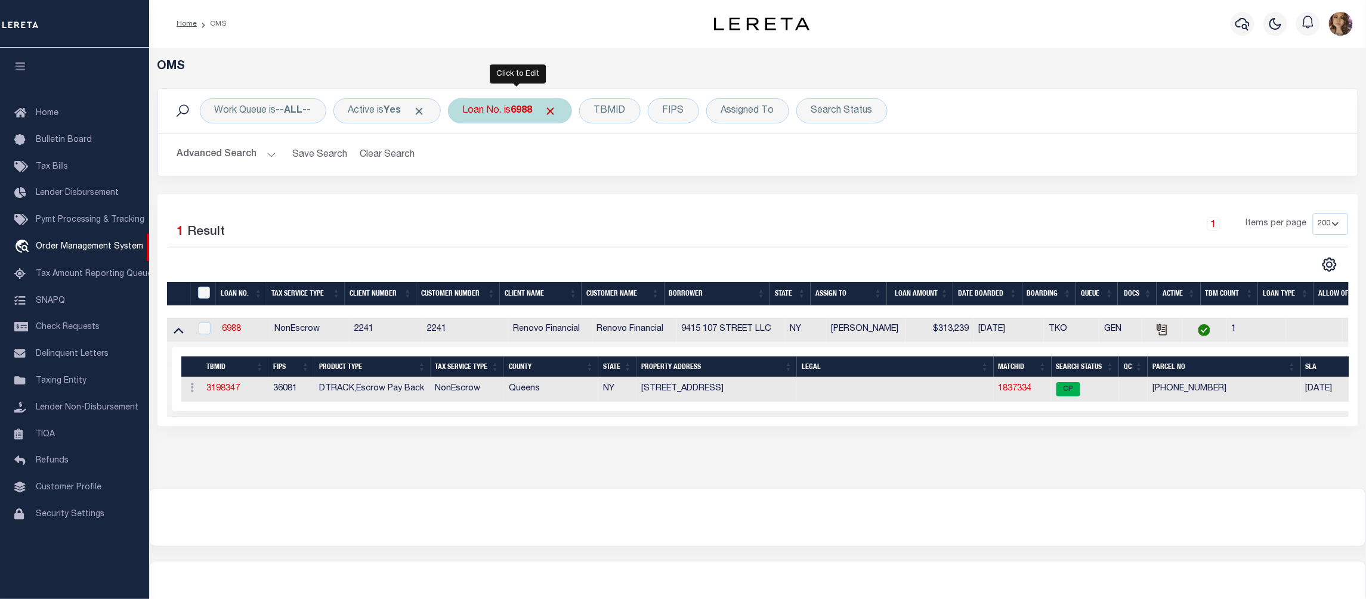
click at [485, 110] on div "Loan No. is 6988" at bounding box center [510, 110] width 124 height 25
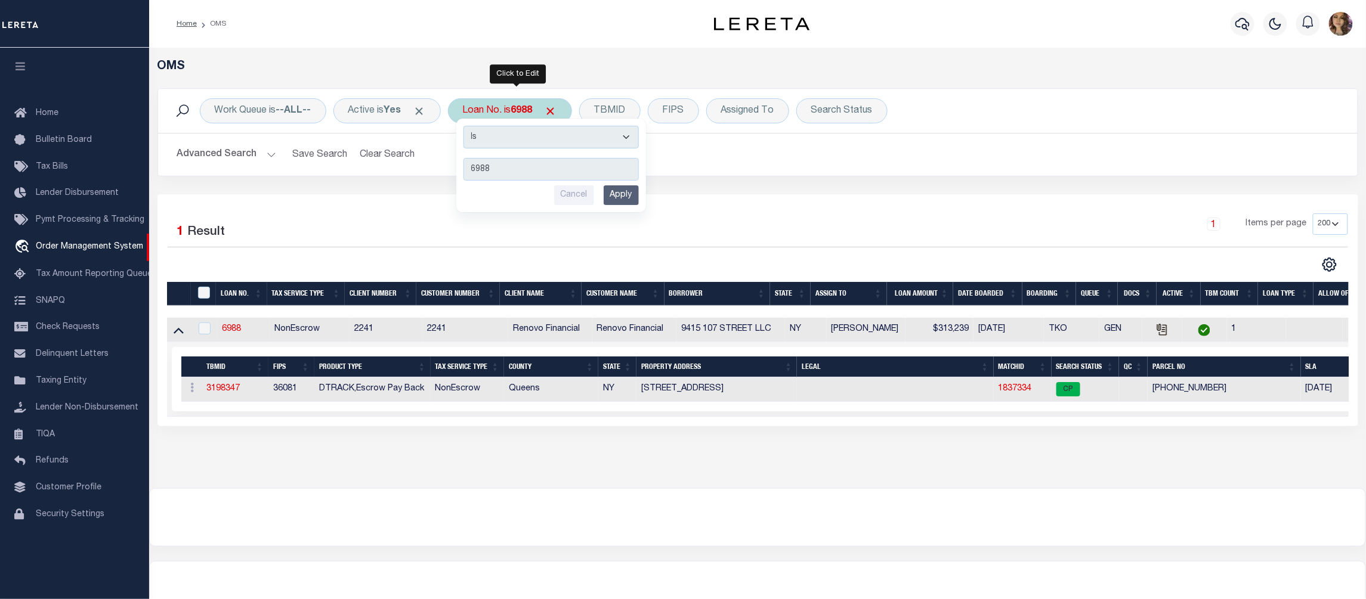
type input "22110NDREO"
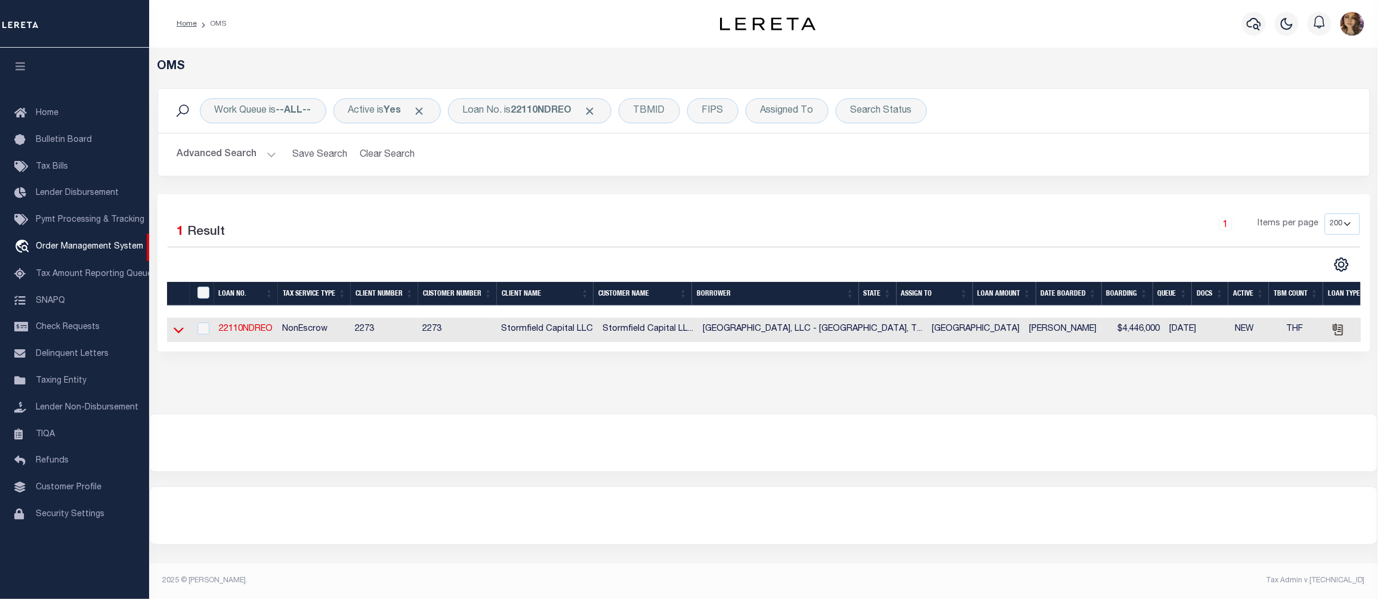
click at [174, 332] on icon at bounding box center [179, 331] width 10 height 6
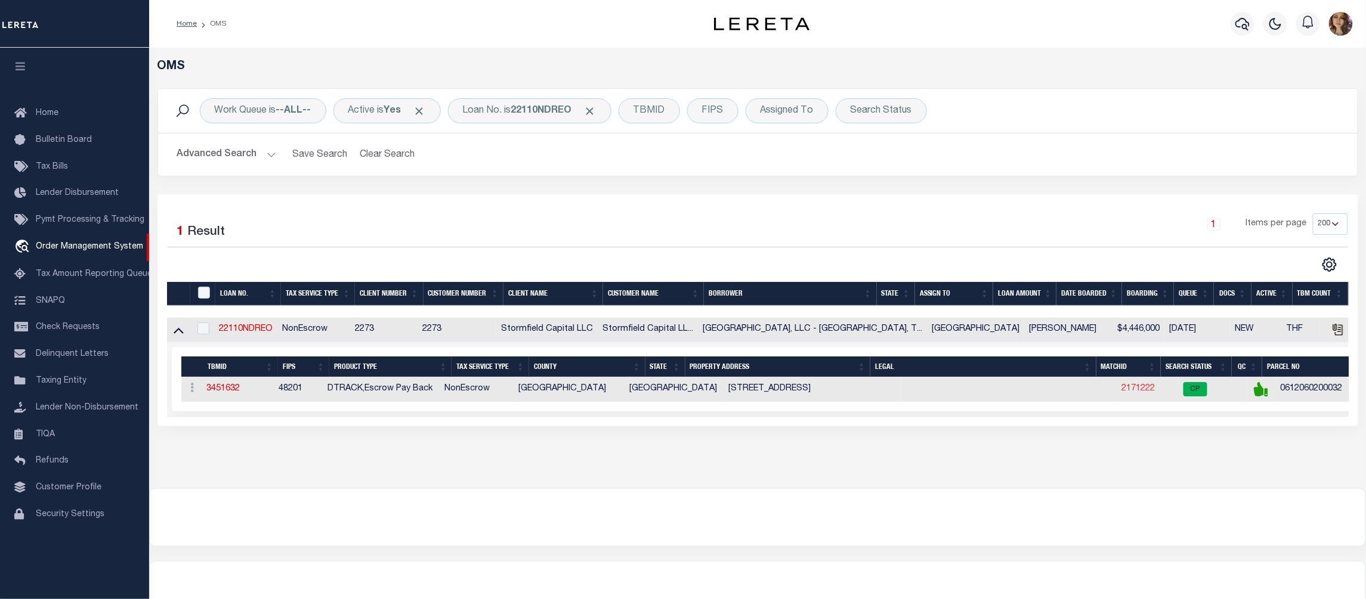
click at [1121, 393] on link "2171222" at bounding box center [1137, 389] width 33 height 8
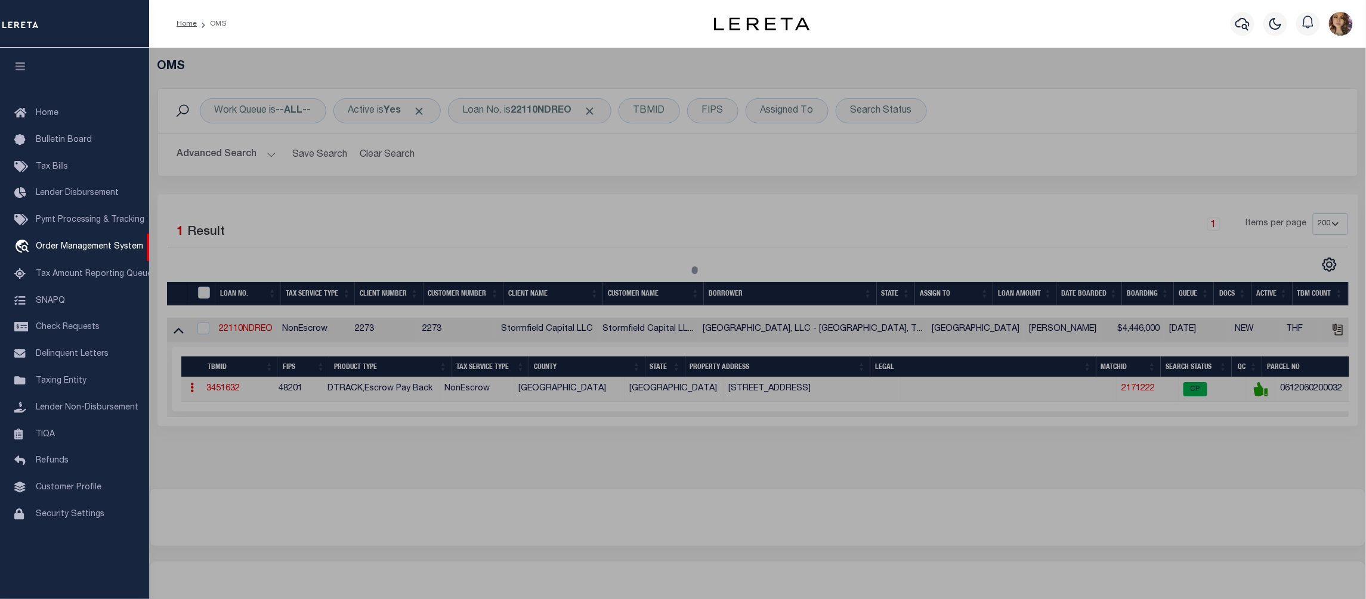
select select "AS"
checkbox input "false"
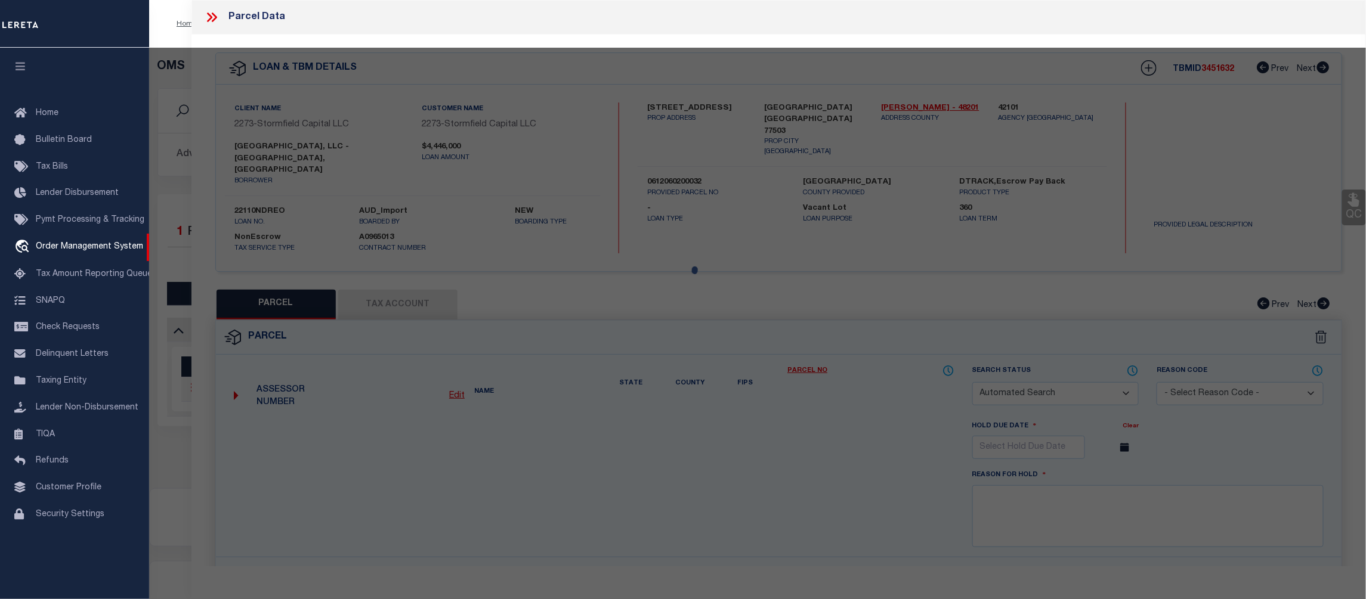
select select "CP"
type input "SYCAMORE GARDENS LLC"
select select "AGW"
select select
type input "4812 SYCAMORE AVE # 56"
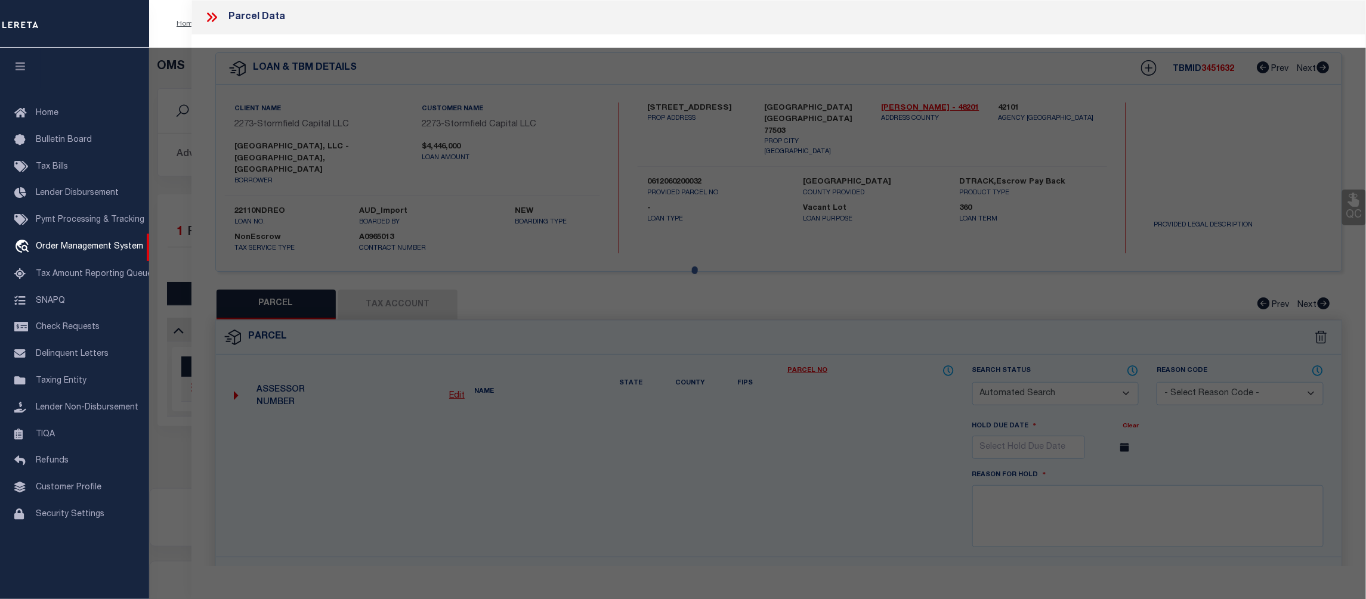
type input "PASADENA TX 77503"
type textarea "N 1/2 OF LTS 31 & 32 GOLDEN ACRES SEC 1"
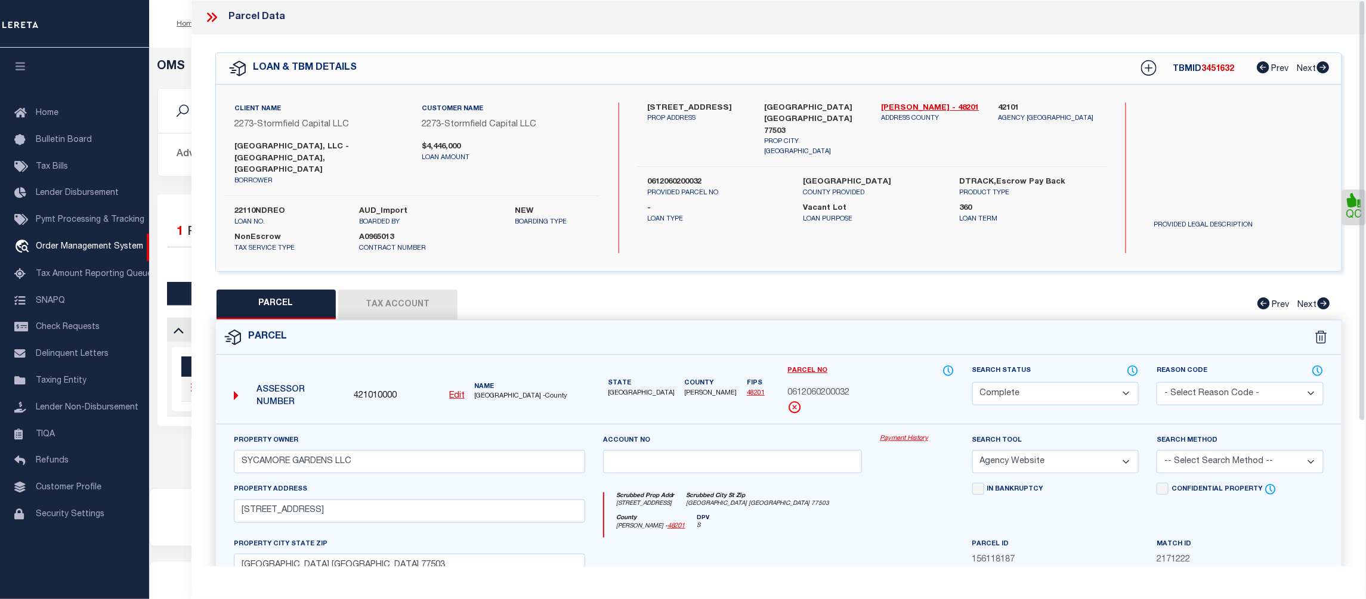
click at [895, 434] on link "Payment History" at bounding box center [917, 439] width 75 height 10
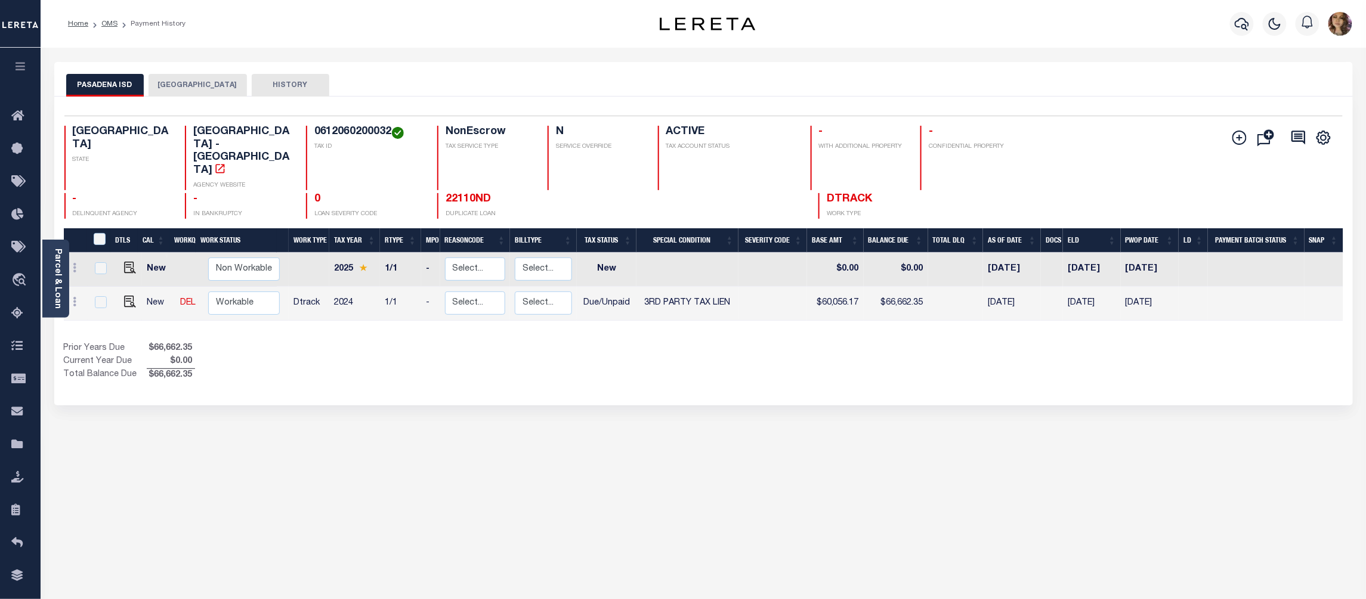
click at [200, 82] on button "[GEOGRAPHIC_DATA]" at bounding box center [198, 85] width 98 height 23
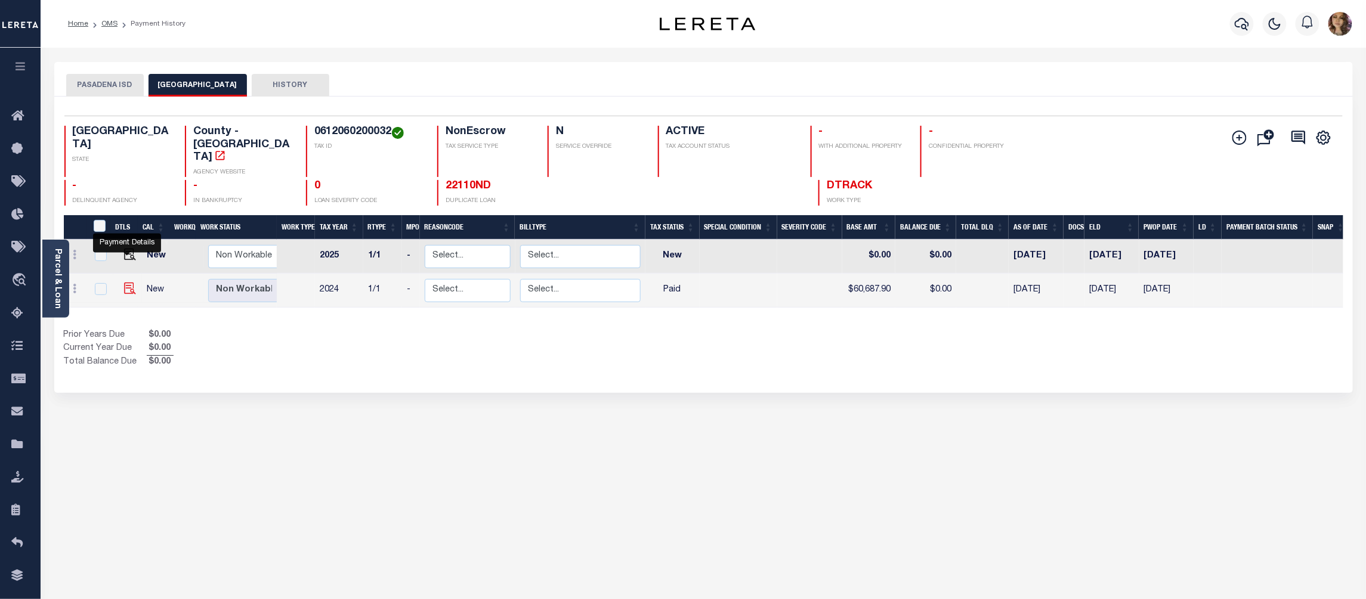
click at [125, 283] on img "" at bounding box center [130, 289] width 12 height 12
checkbox input "true"
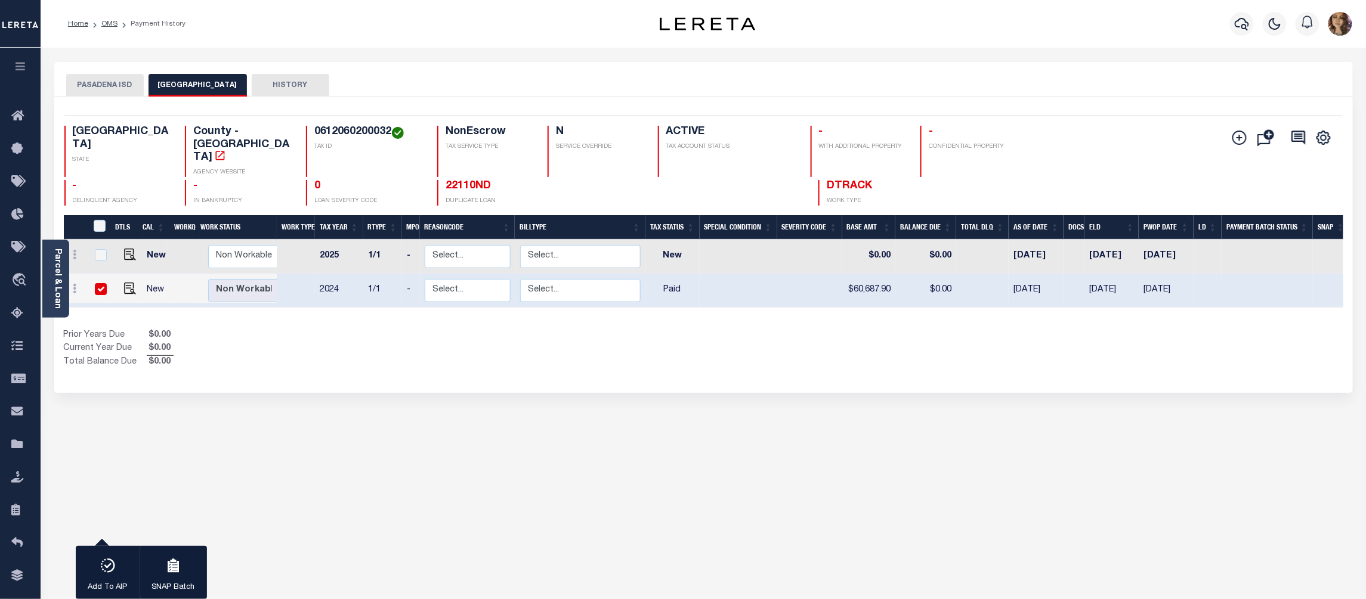
click at [108, 87] on button "PASADENA ISD" at bounding box center [105, 85] width 78 height 23
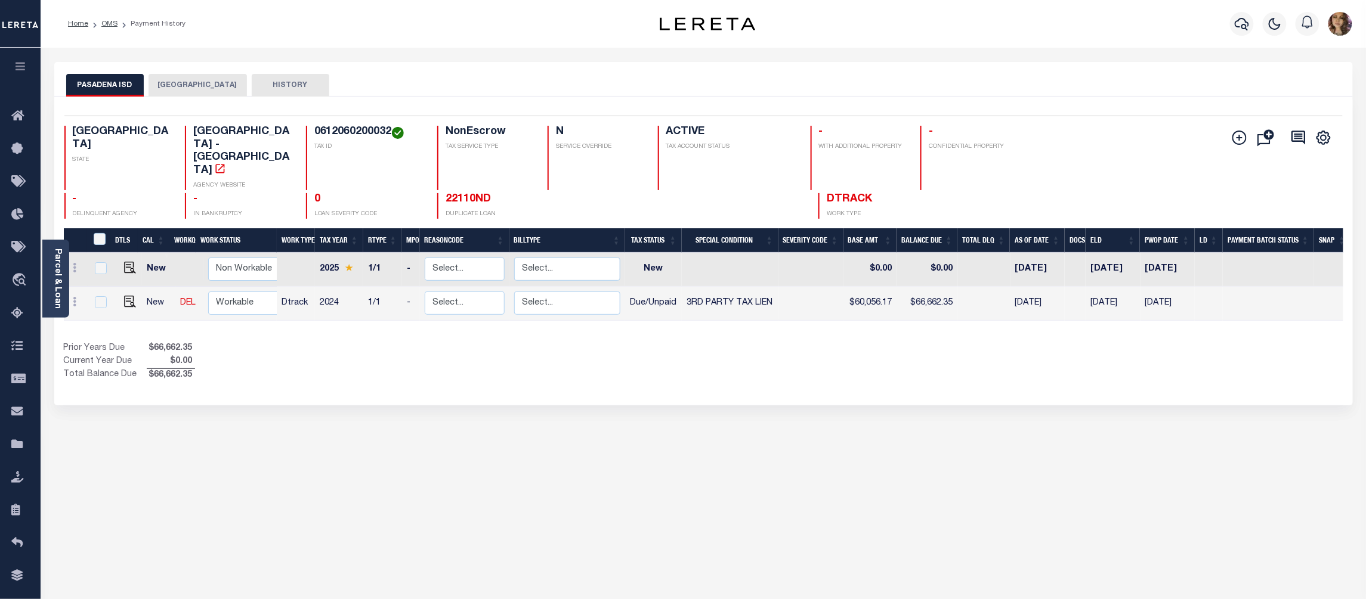
click at [354, 132] on h4 "0612060200032" at bounding box center [368, 132] width 109 height 13
copy h4 "0612060200032"
click at [132, 296] on img "" at bounding box center [130, 302] width 12 height 12
checkbox input "true"
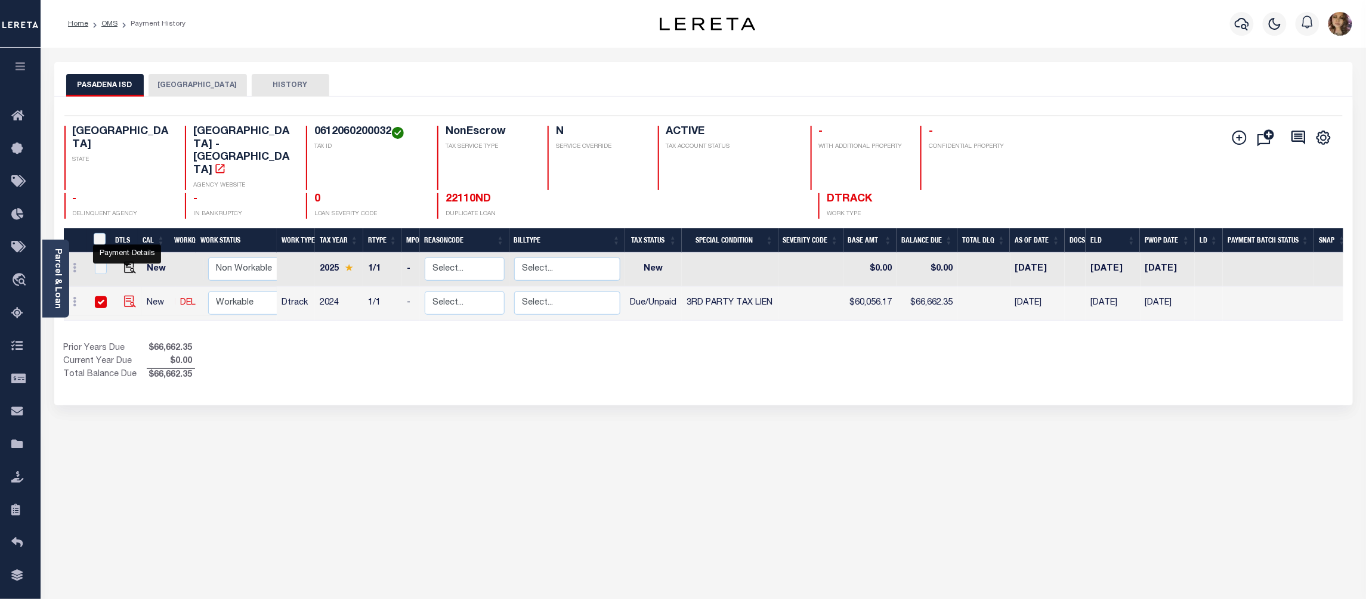
checkbox input "true"
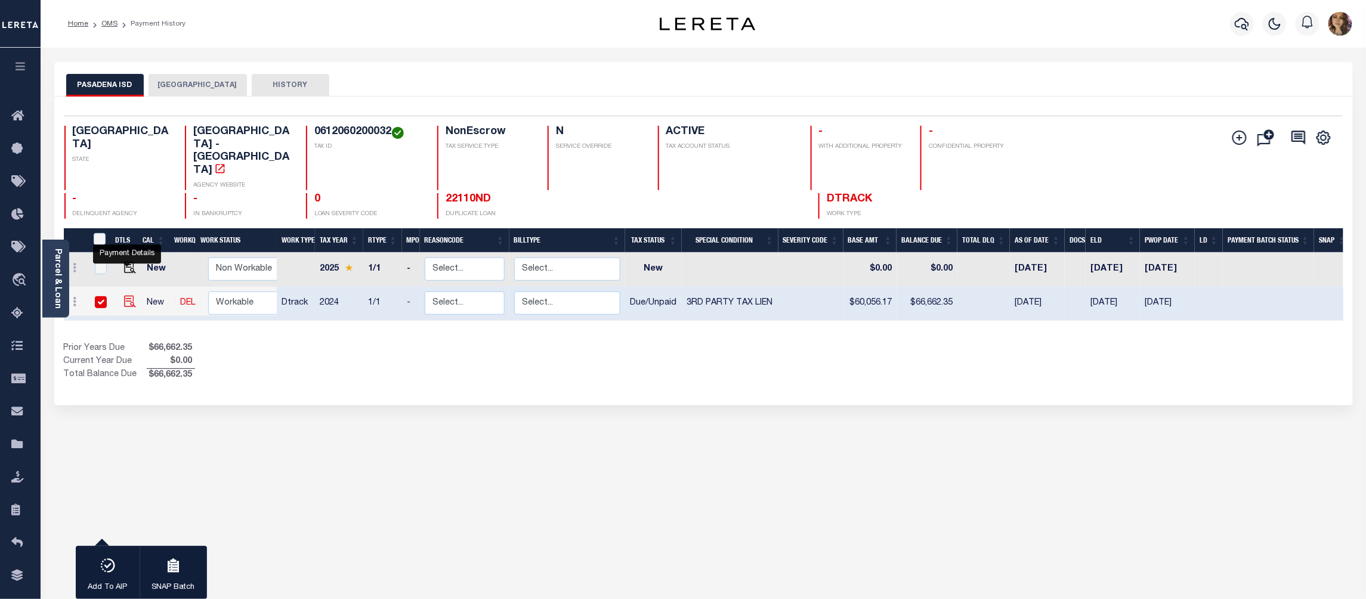
click at [129, 296] on img "" at bounding box center [130, 302] width 12 height 12
checkbox input "false"
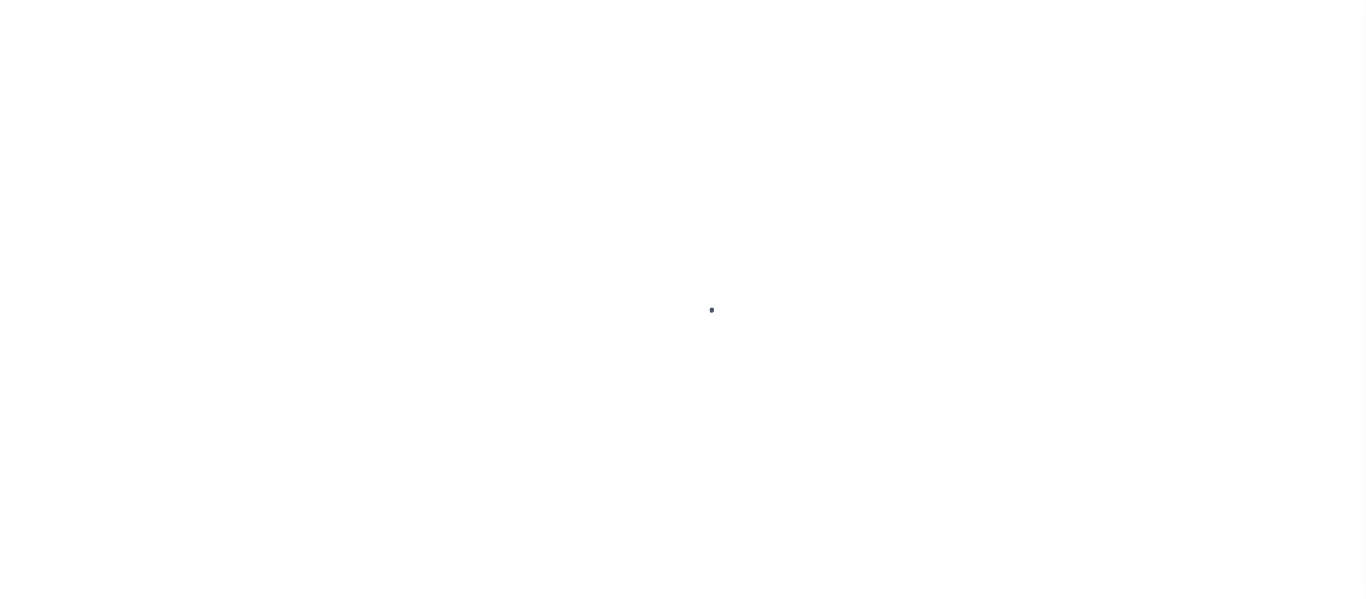
select select "PYD"
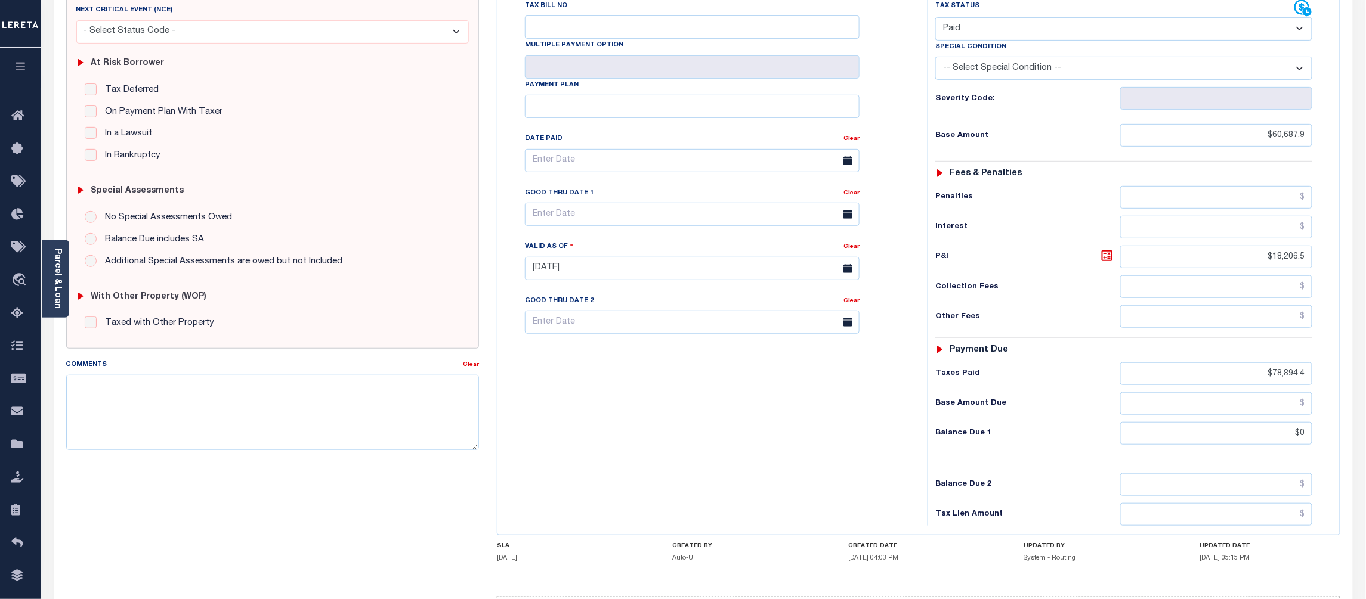
scroll to position [285, 0]
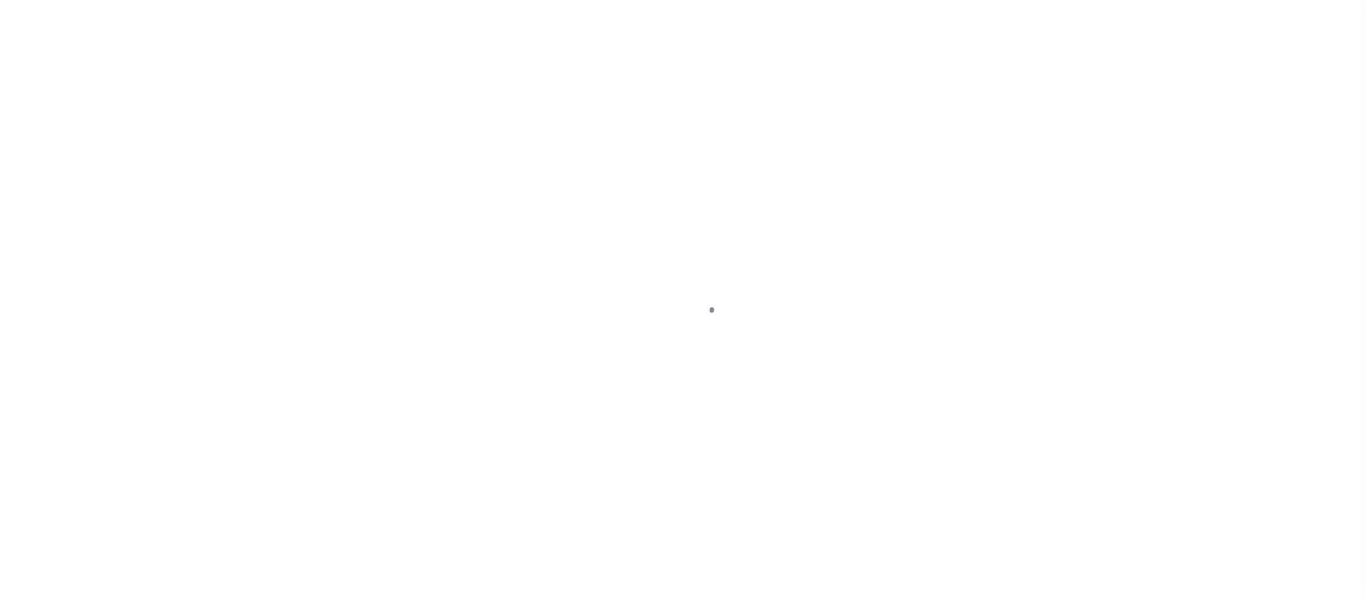
select select "DUE"
select select "20"
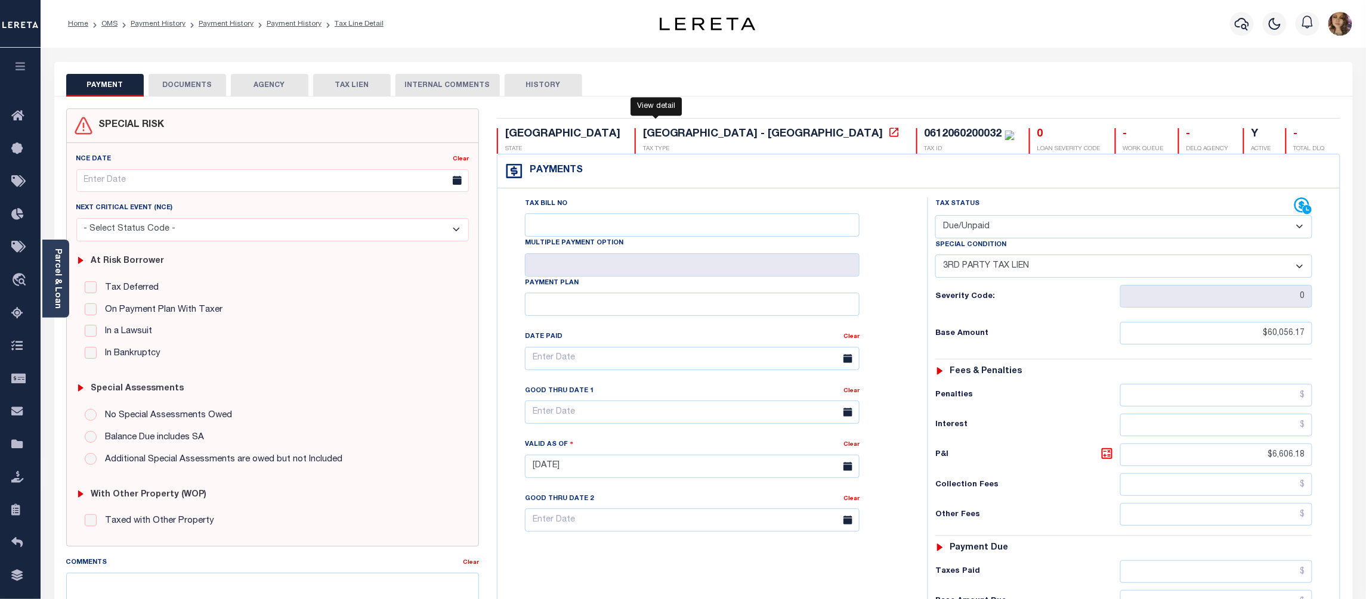
click at [888, 134] on icon at bounding box center [894, 132] width 12 height 12
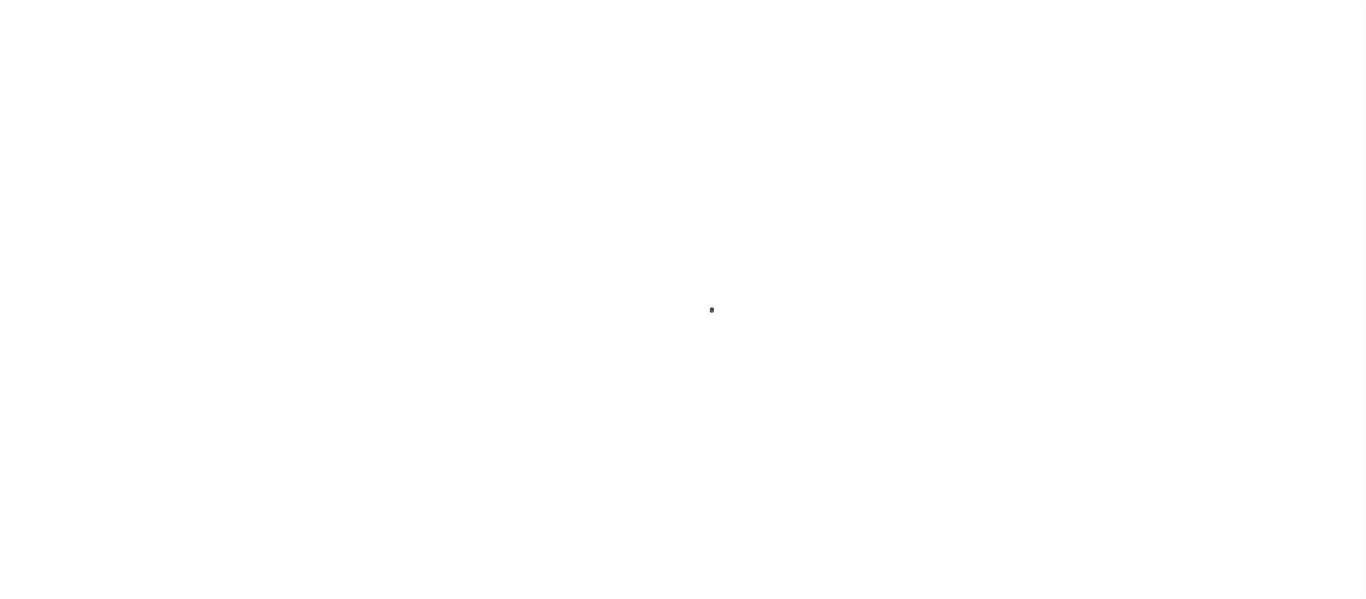
select select "DUE"
select select "20"
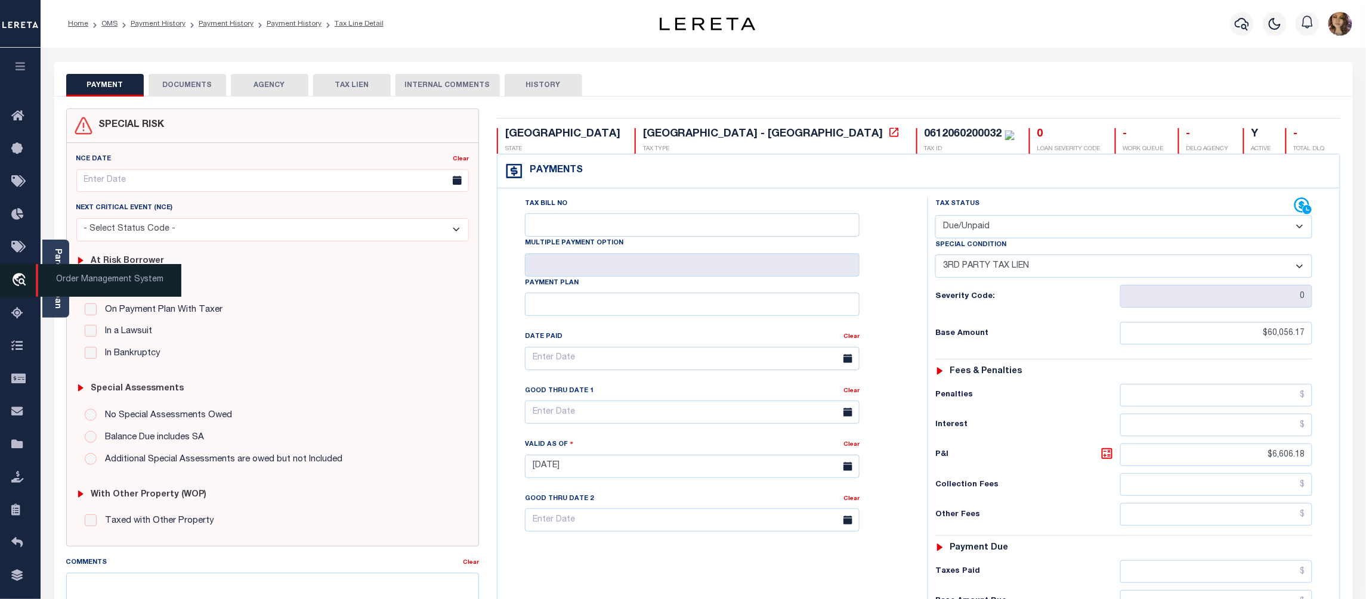
click at [106, 287] on span "Order Management System" at bounding box center [109, 280] width 146 height 33
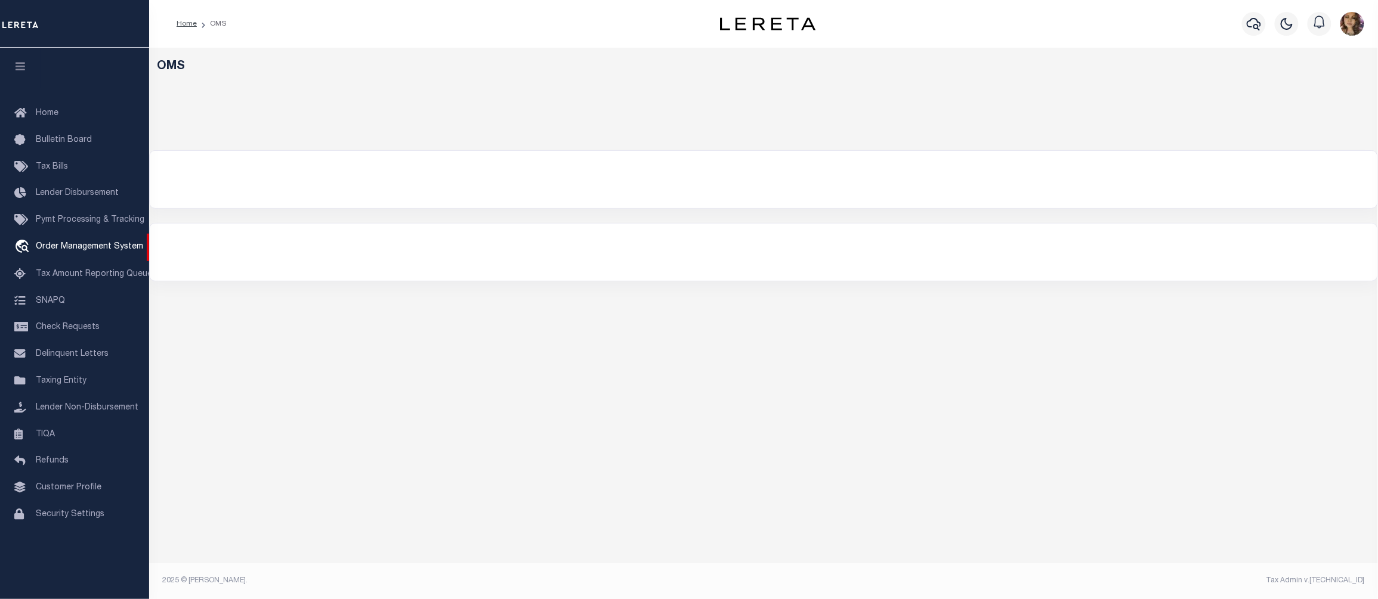
select select "200"
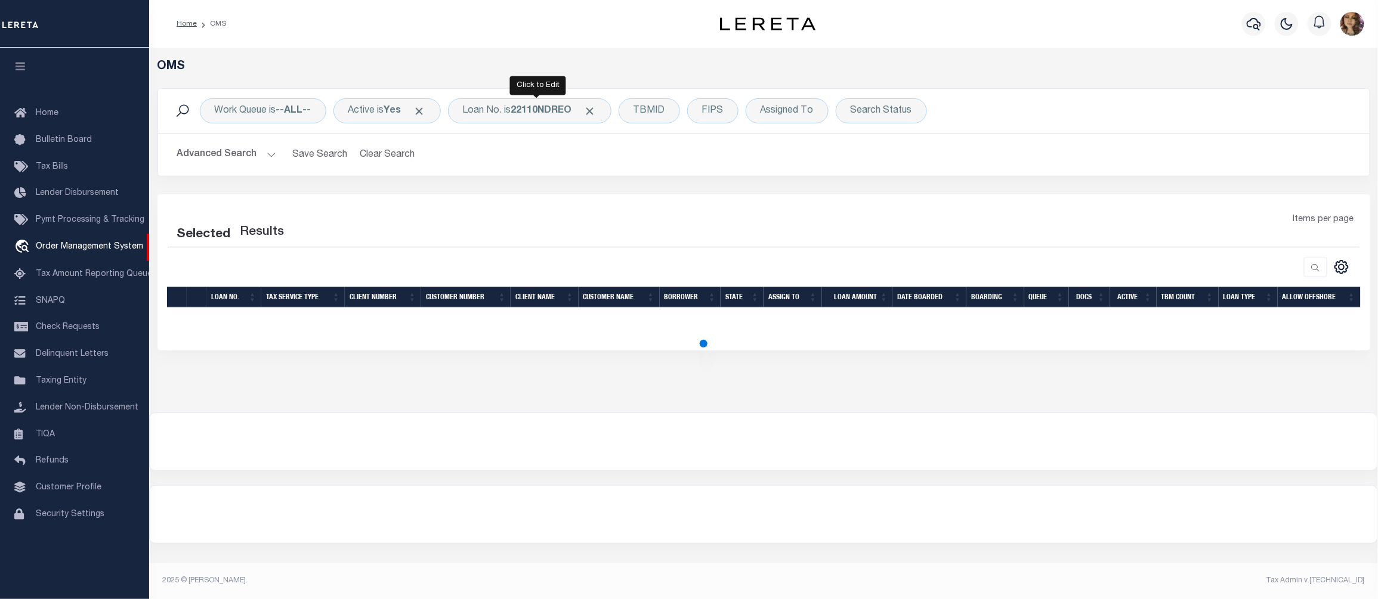
select select "200"
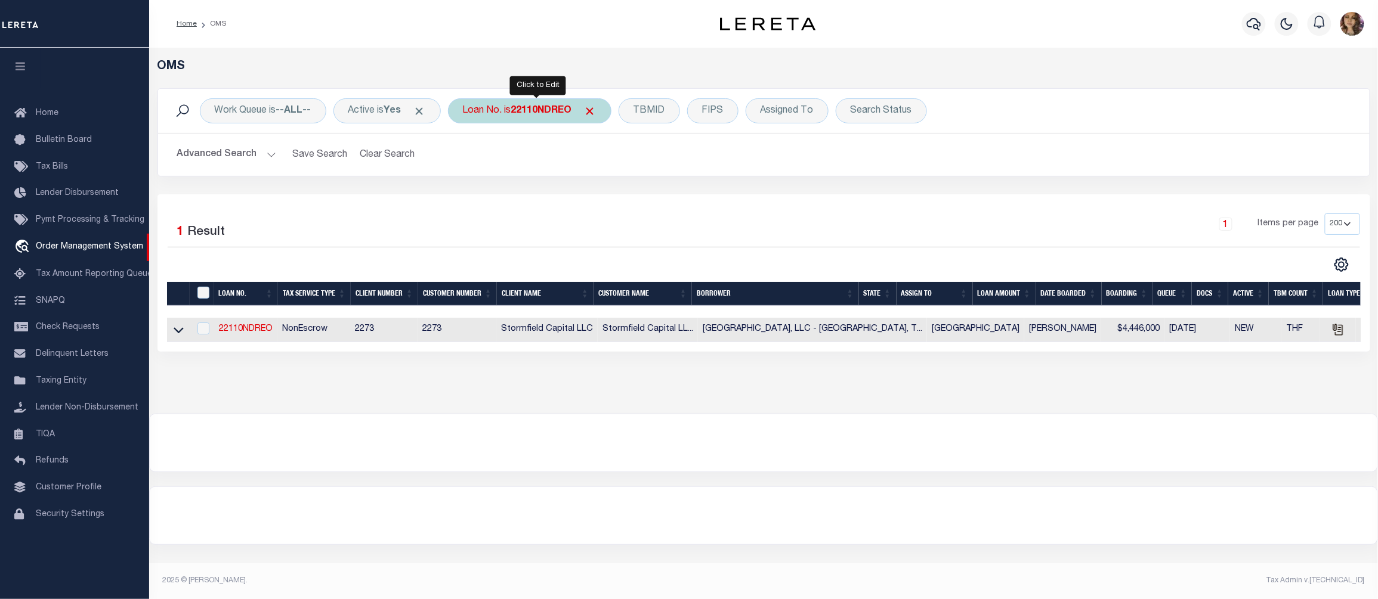
click at [527, 107] on b "22110NDREO" at bounding box center [541, 111] width 61 height 10
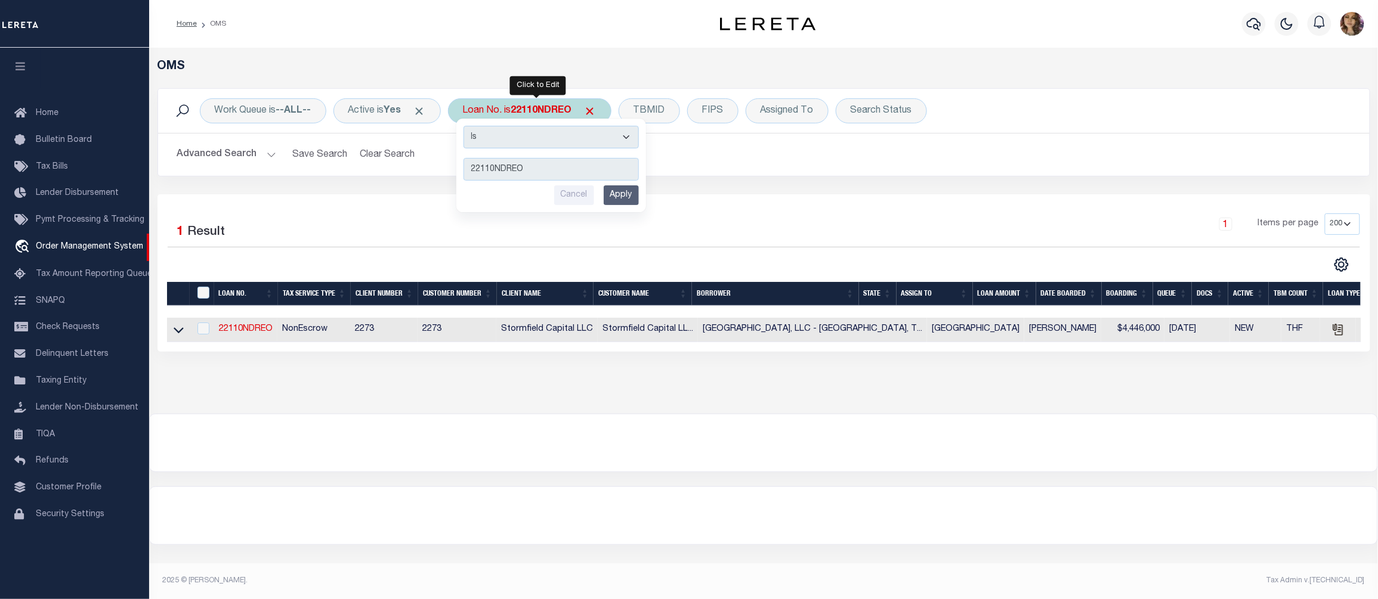
type input "2336NDREO"
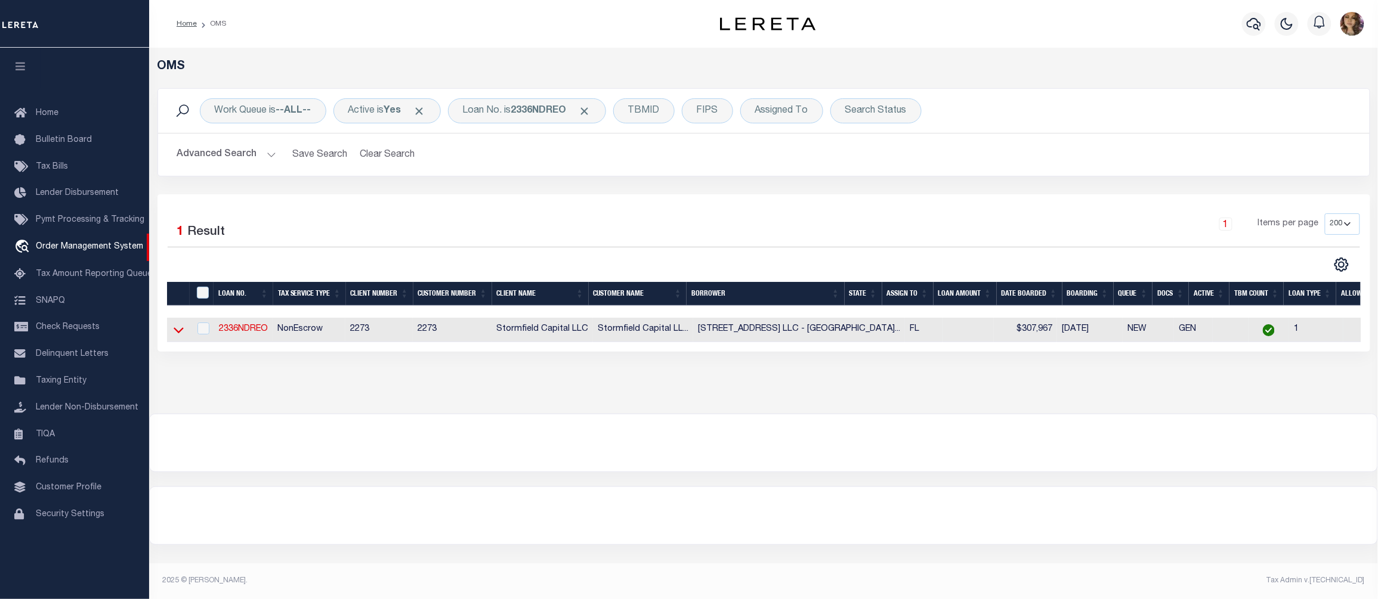
click at [174, 330] on icon at bounding box center [179, 330] width 10 height 13
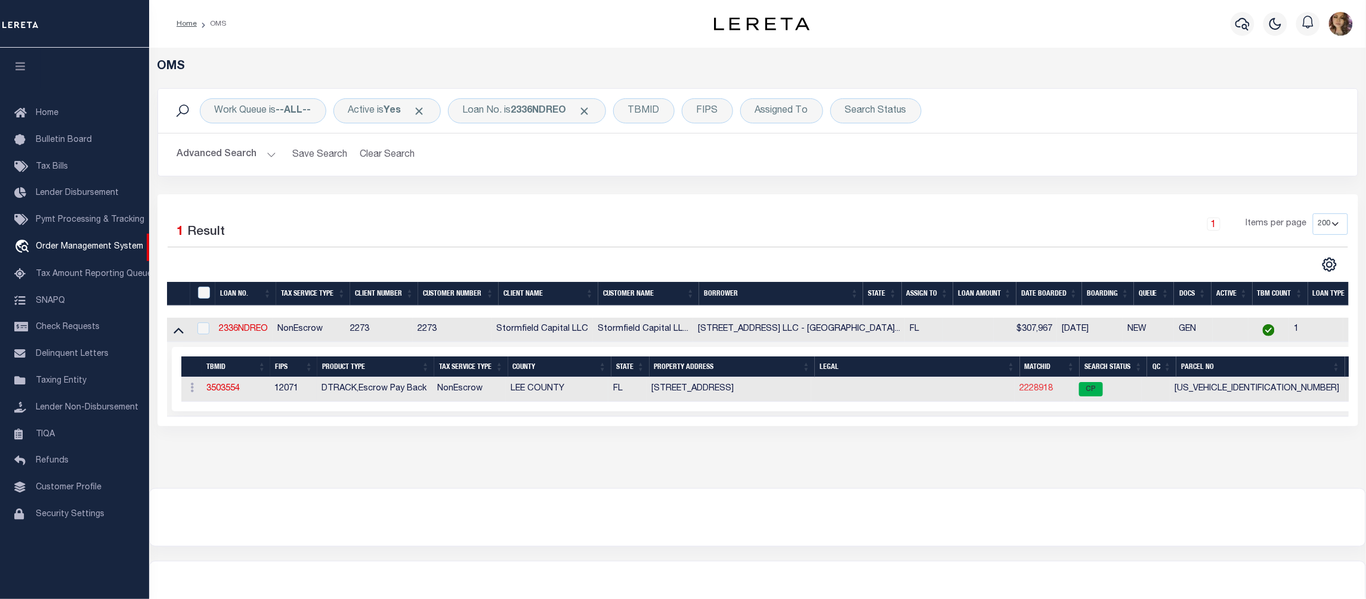
click at [1036, 392] on link "2228918" at bounding box center [1035, 389] width 33 height 8
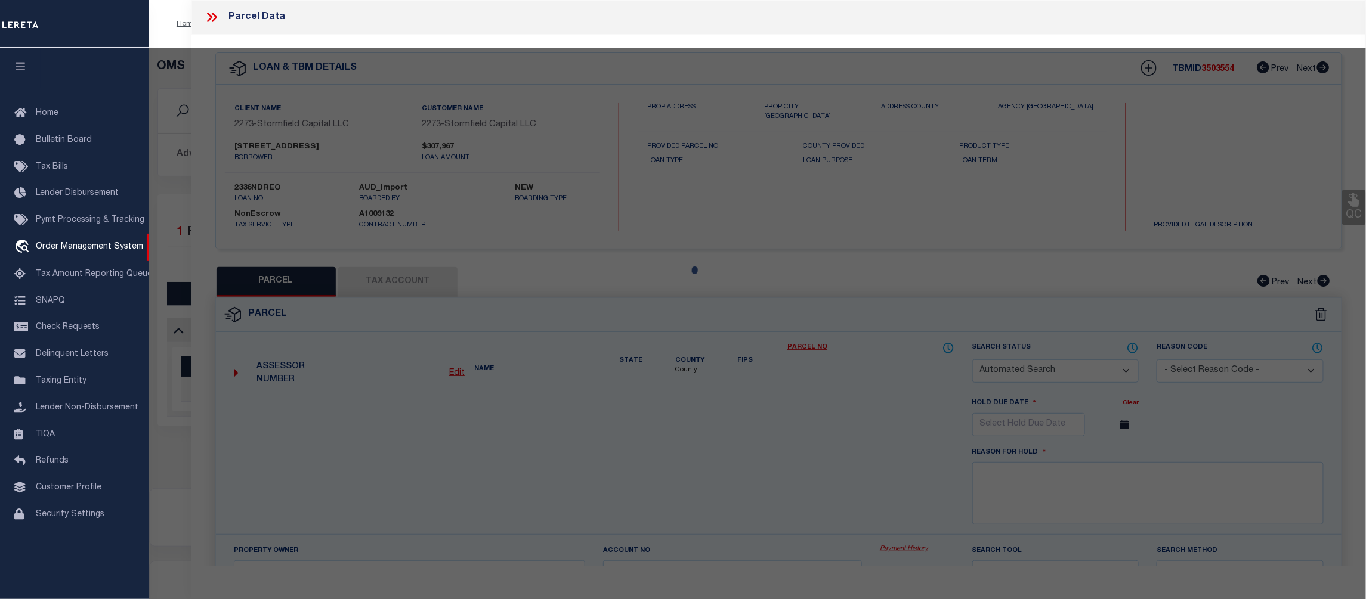
checkbox input "false"
select select "CP"
type input "[STREET_ADDRESS] LLC"
select select "ATL"
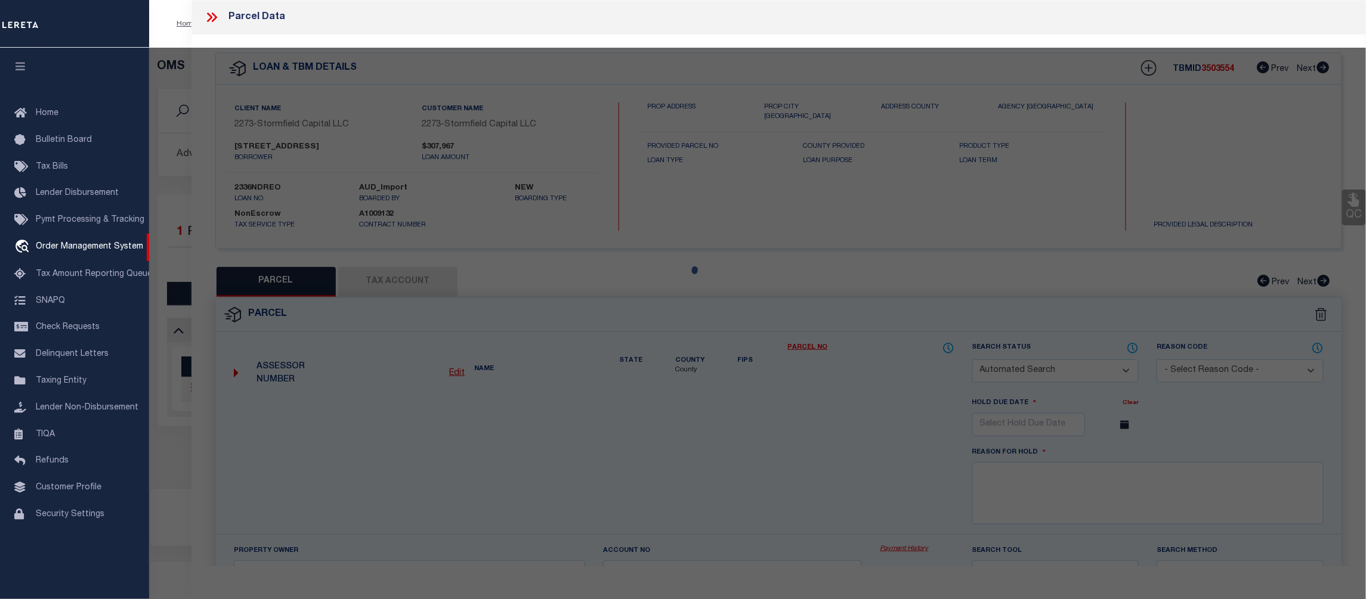
select select "ADD"
type input "[STREET_ADDRESS]"
checkbox input "false"
type input "CAPE CORAL FL 33904"
type textarea "CAPE CORAL UNIT 2 PART 1 BLK 215 PB 10 PG 130 LOTS 42 THRU 44"
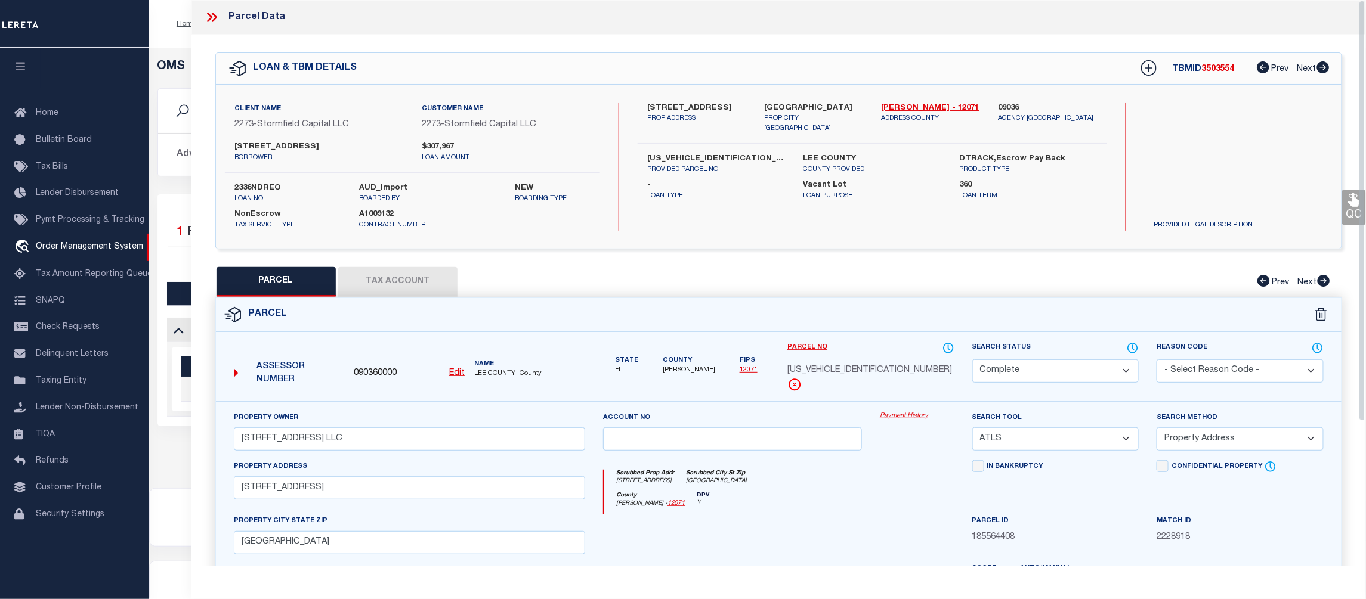
click at [905, 418] on link "Payment History" at bounding box center [917, 417] width 75 height 10
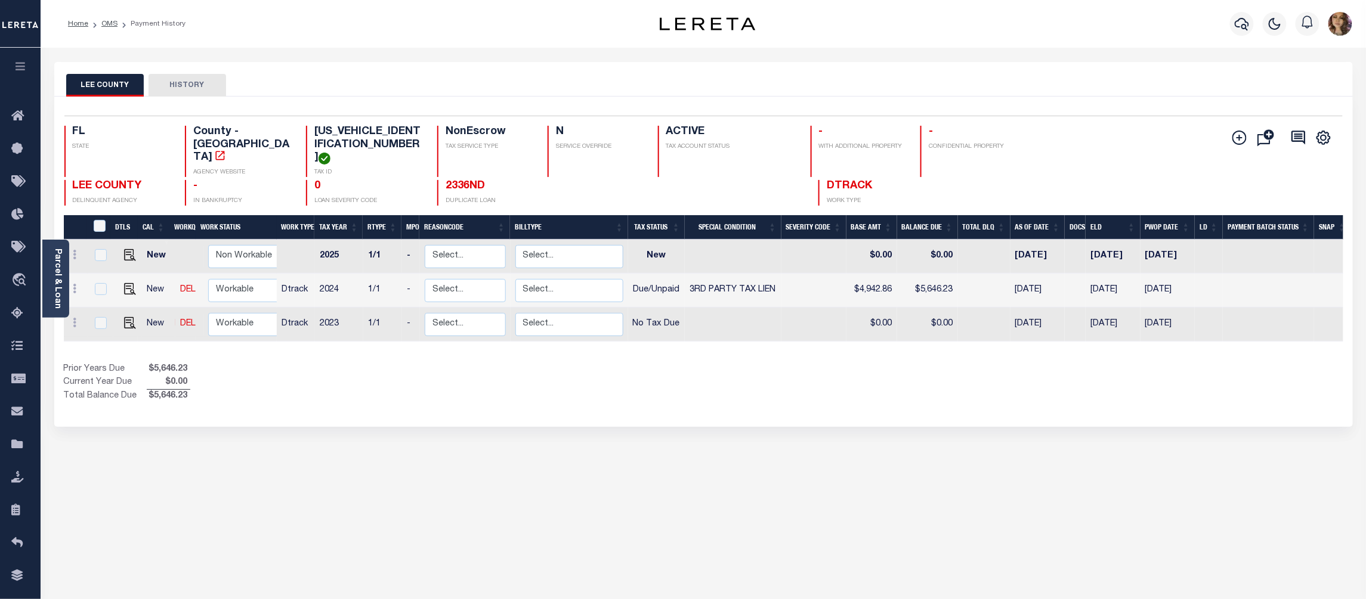
click at [375, 132] on h4 "[US_VEHICLE_IDENTIFICATION_NUMBER]" at bounding box center [368, 145] width 109 height 39
copy h4 "[US_VEHICLE_IDENTIFICATION_NUMBER]"
click at [127, 317] on img "" at bounding box center [130, 323] width 12 height 12
checkbox input "true"
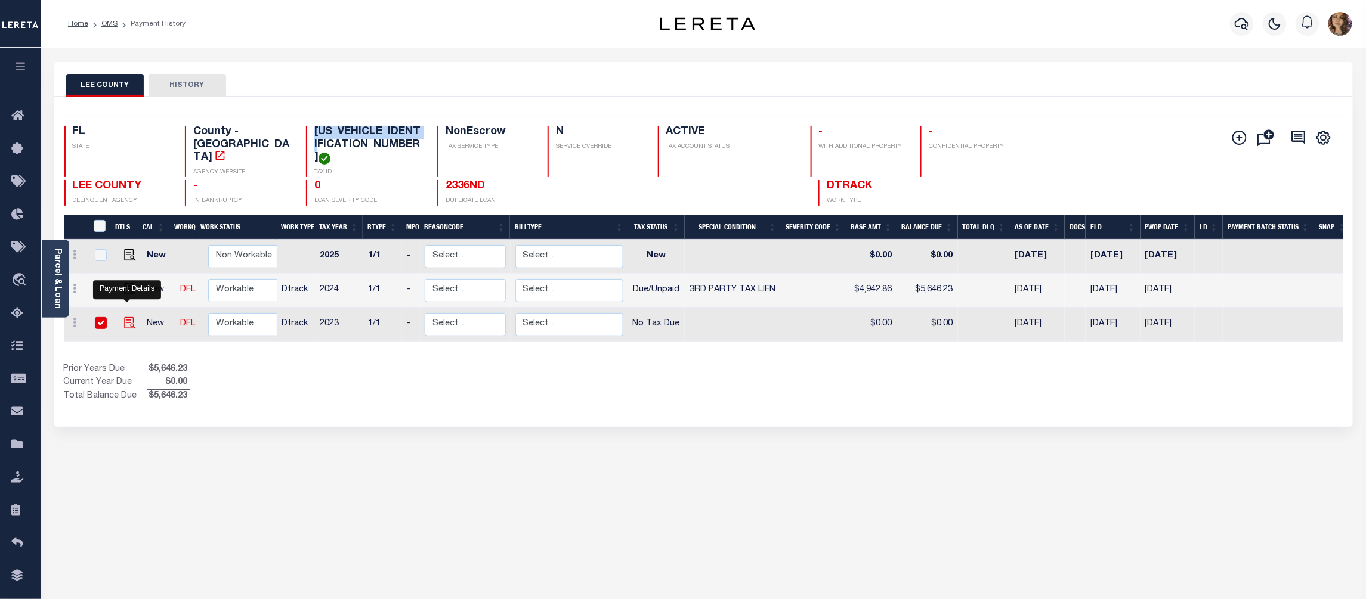
checkbox input "true"
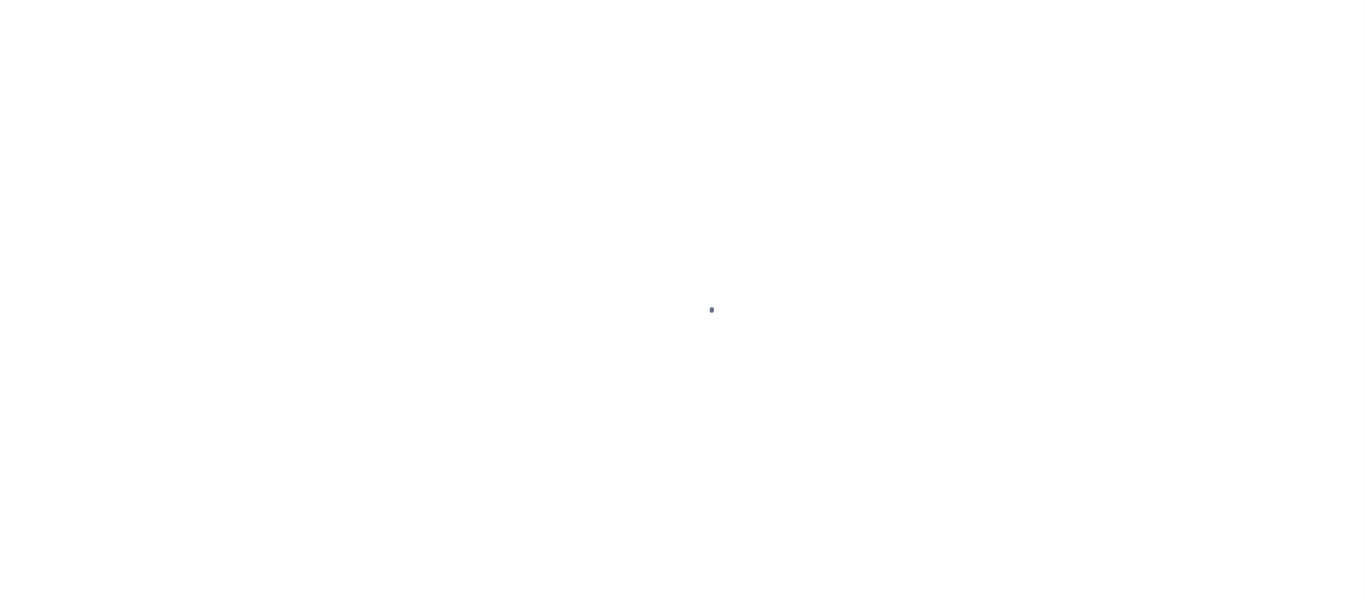
select select "NTX"
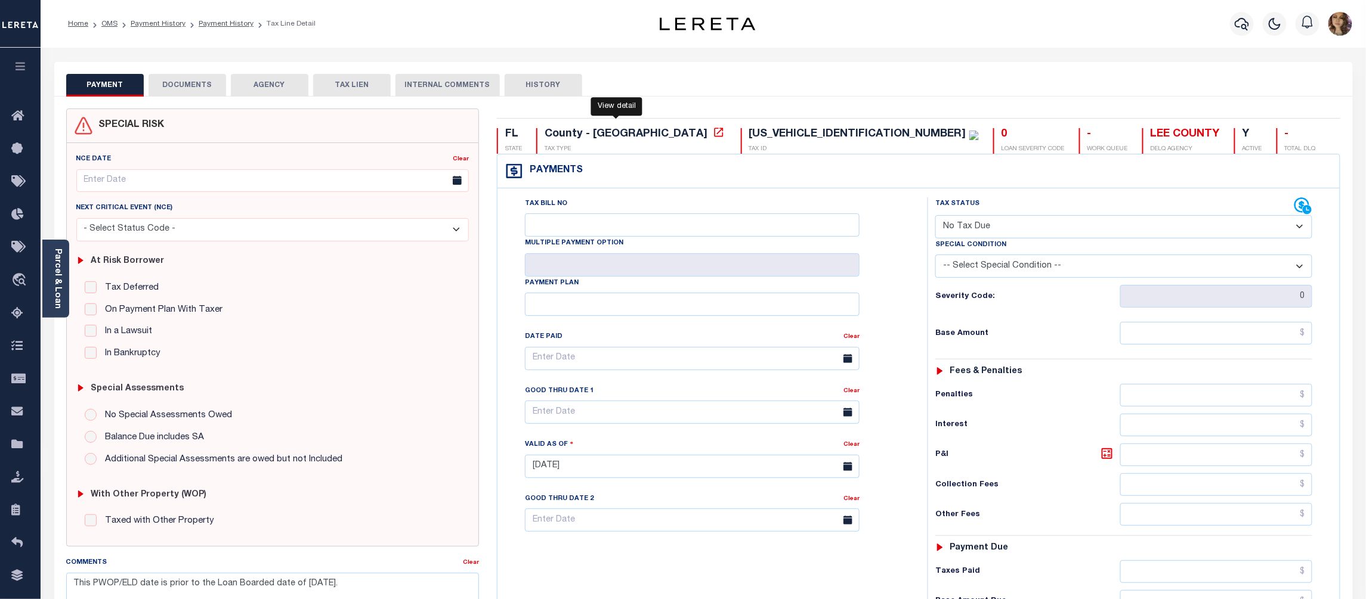
click at [713, 132] on icon at bounding box center [719, 132] width 12 height 12
